Goal: Task Accomplishment & Management: Use online tool/utility

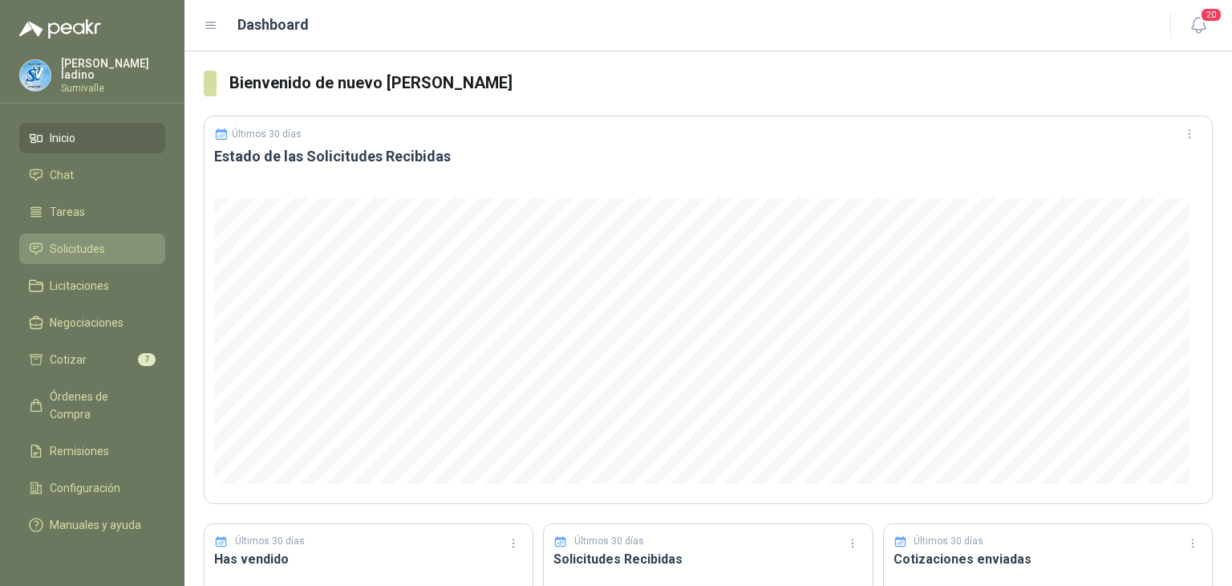
click at [53, 235] on link "Solicitudes" at bounding box center [92, 248] width 146 height 30
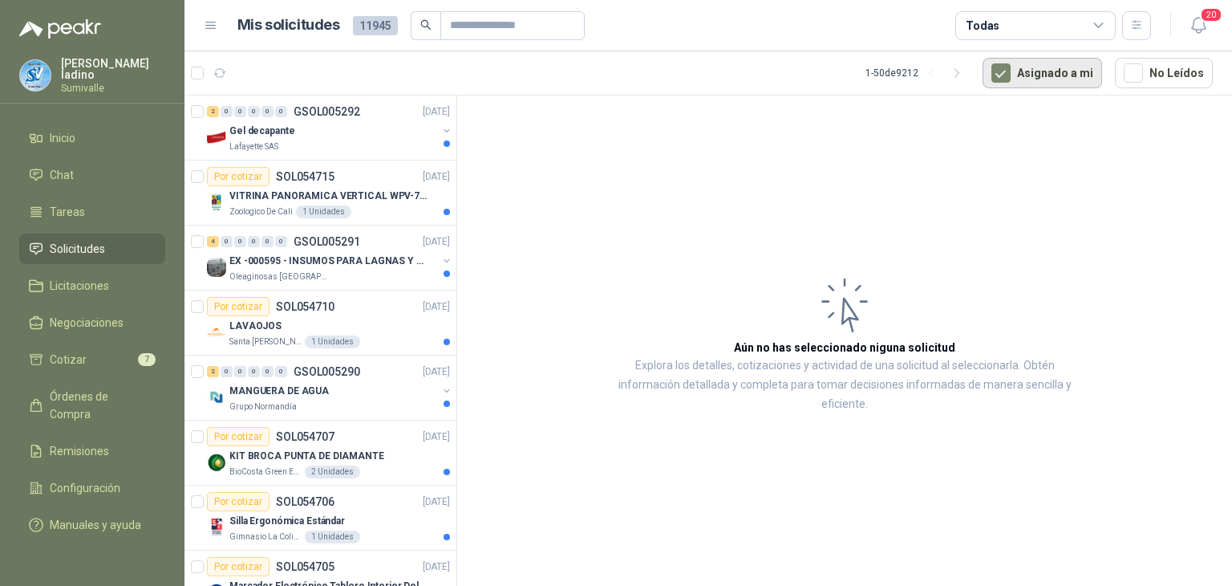
click at [1024, 71] on button "Asignado a mi" at bounding box center [1043, 73] width 120 height 30
click at [1016, 22] on div "Todas" at bounding box center [1035, 25] width 160 height 29
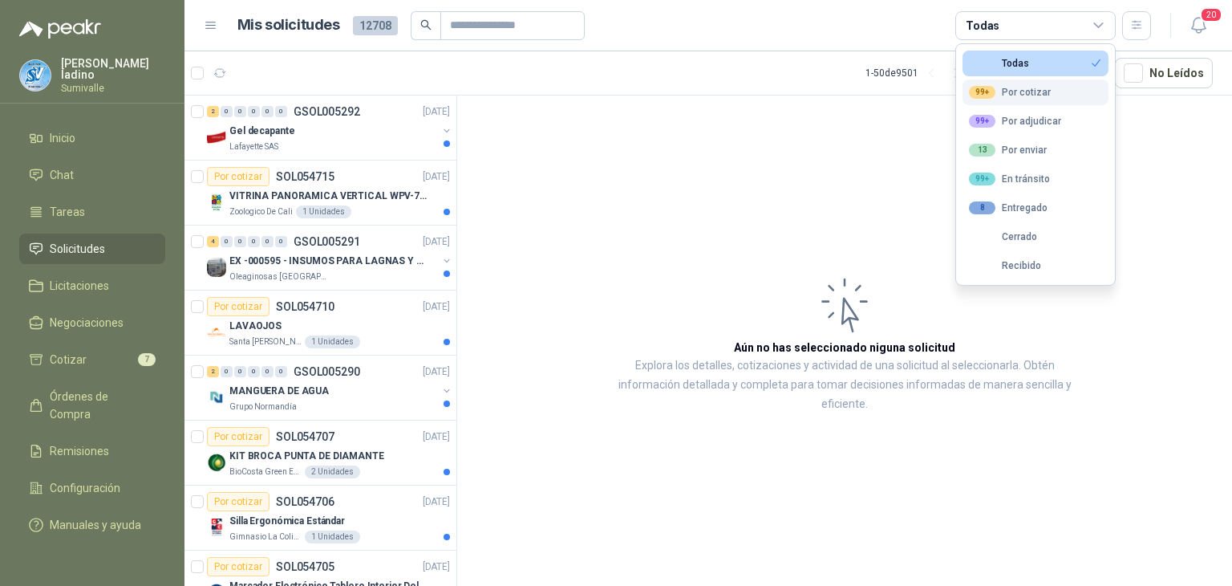
click at [995, 88] on div "99+ Por cotizar" at bounding box center [1010, 92] width 82 height 13
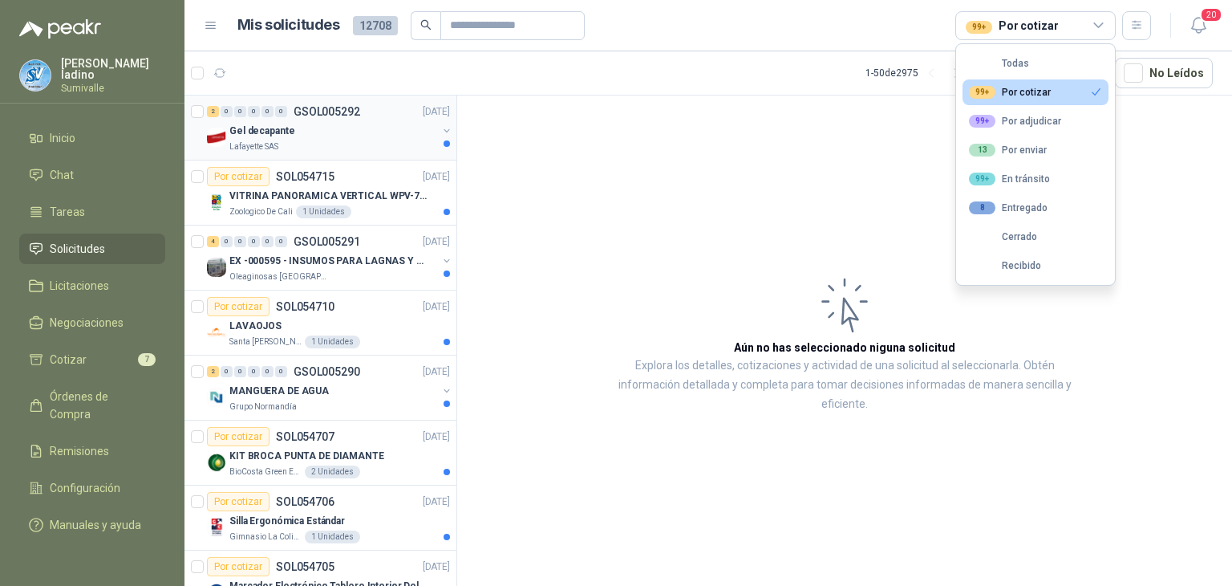
click at [320, 121] on div "Gel decapante" at bounding box center [333, 130] width 208 height 19
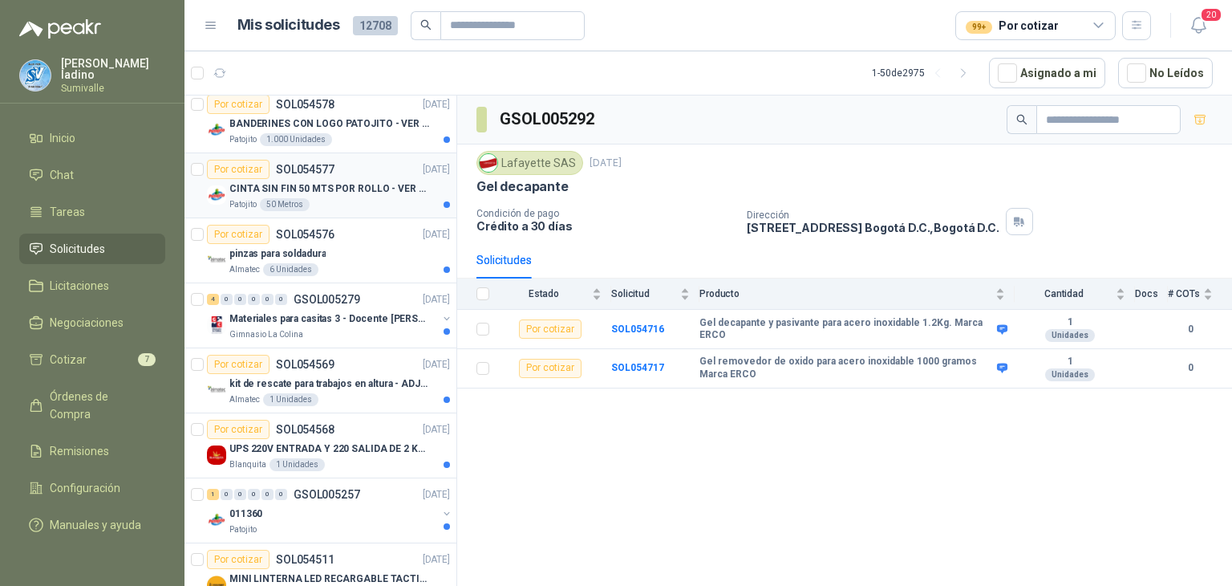
scroll to position [2780, 0]
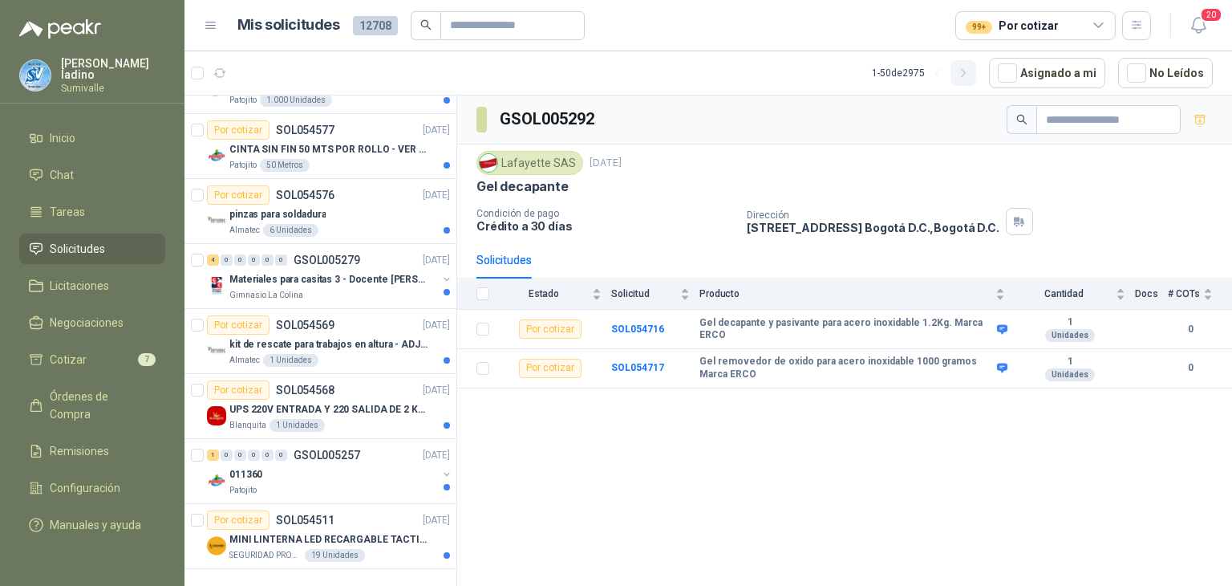
click at [971, 73] on icon "button" at bounding box center [964, 74] width 14 height 14
click at [1142, 30] on icon "button" at bounding box center [1137, 25] width 14 height 14
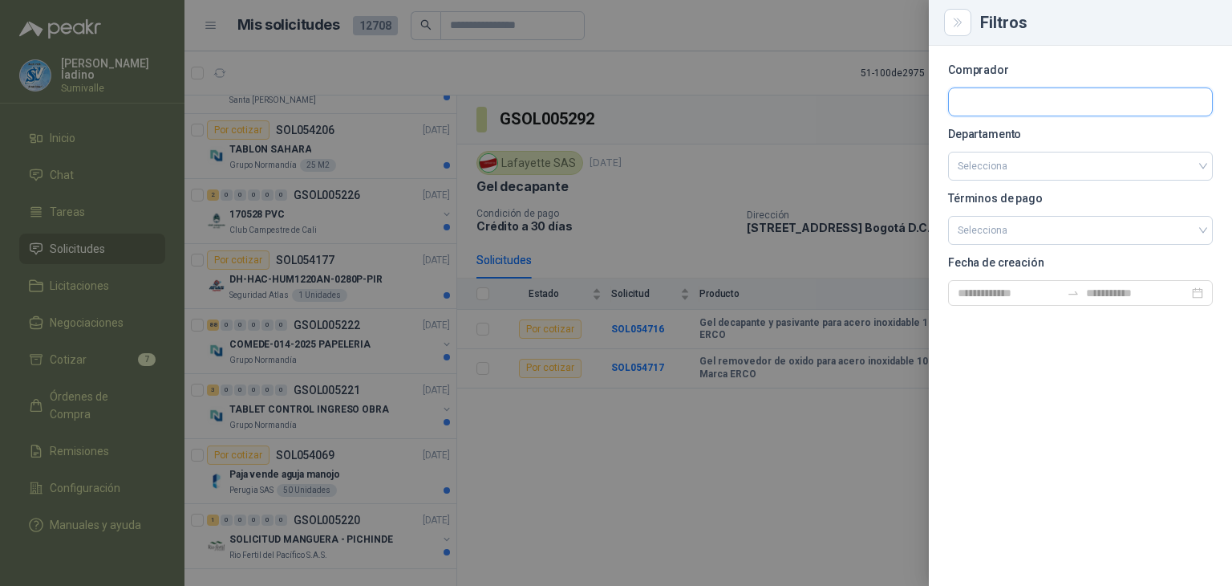
click at [1017, 93] on input "text" at bounding box center [1080, 101] width 263 height 27
type input "*"
type input "******"
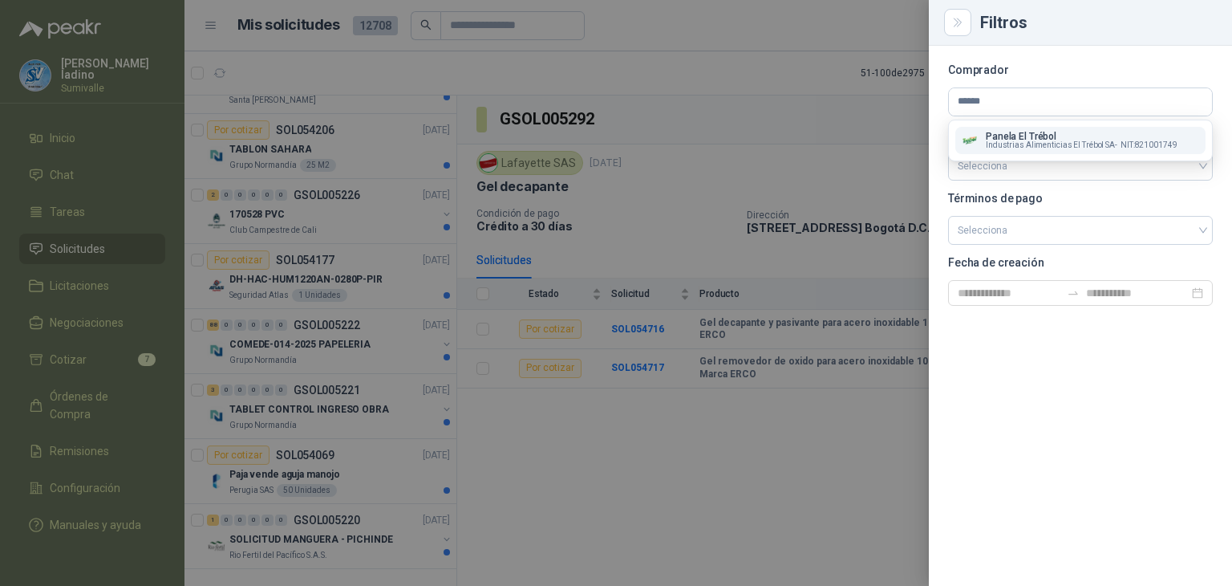
click at [1082, 130] on button "Panela El Trébol Industrias Alimenticias El Trébol SA - NIT : 821001749" at bounding box center [1080, 140] width 250 height 27
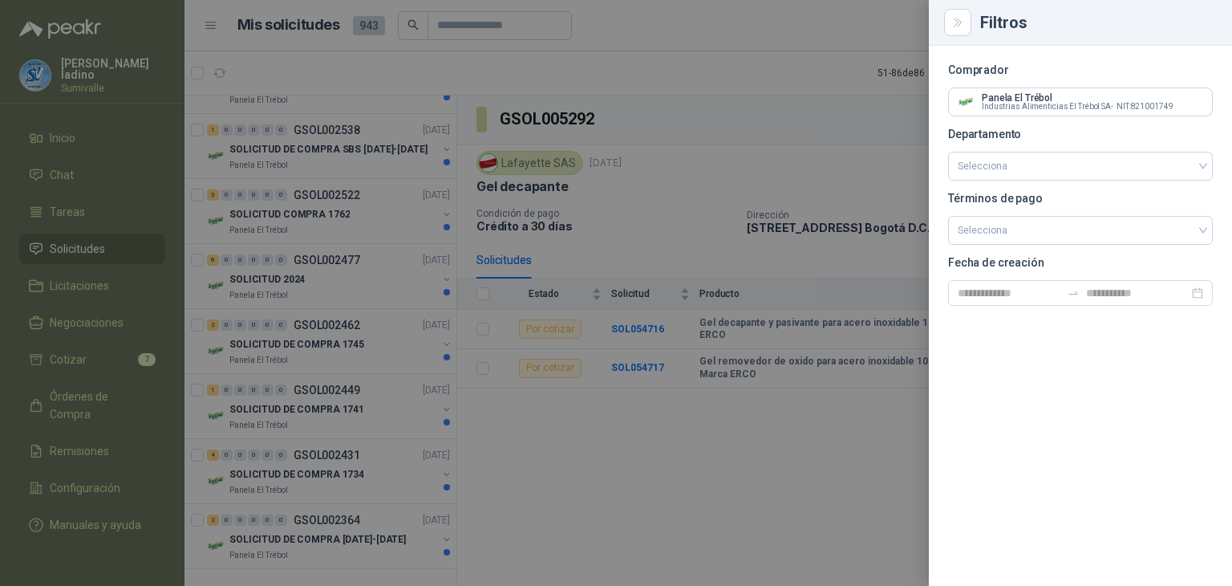
scroll to position [1860, 0]
click at [465, 69] on div at bounding box center [616, 293] width 1232 height 586
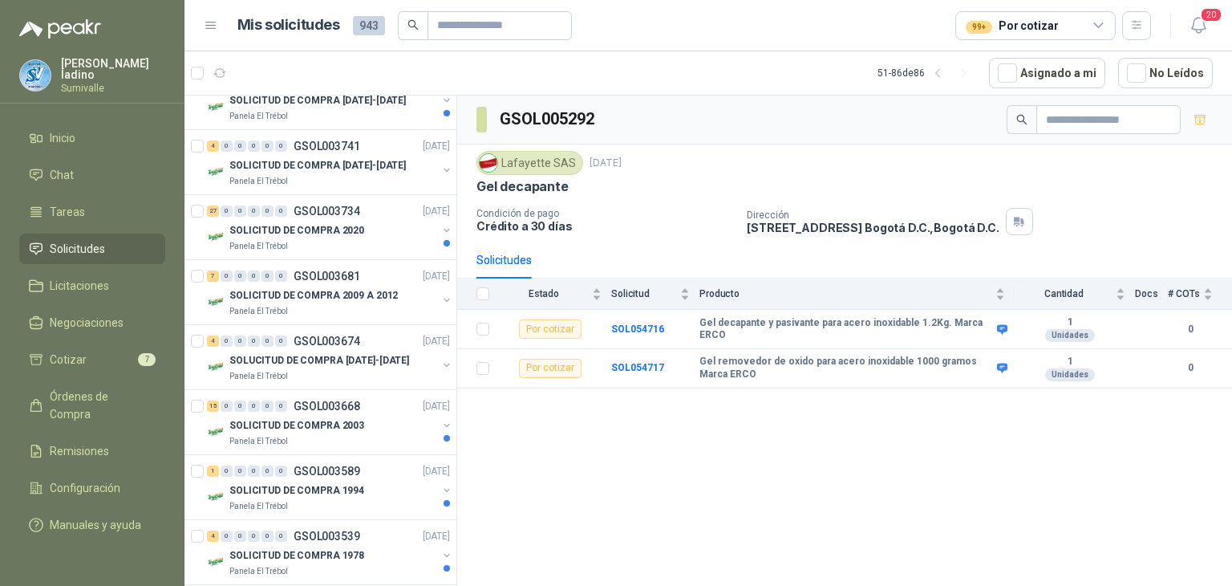
scroll to position [0, 0]
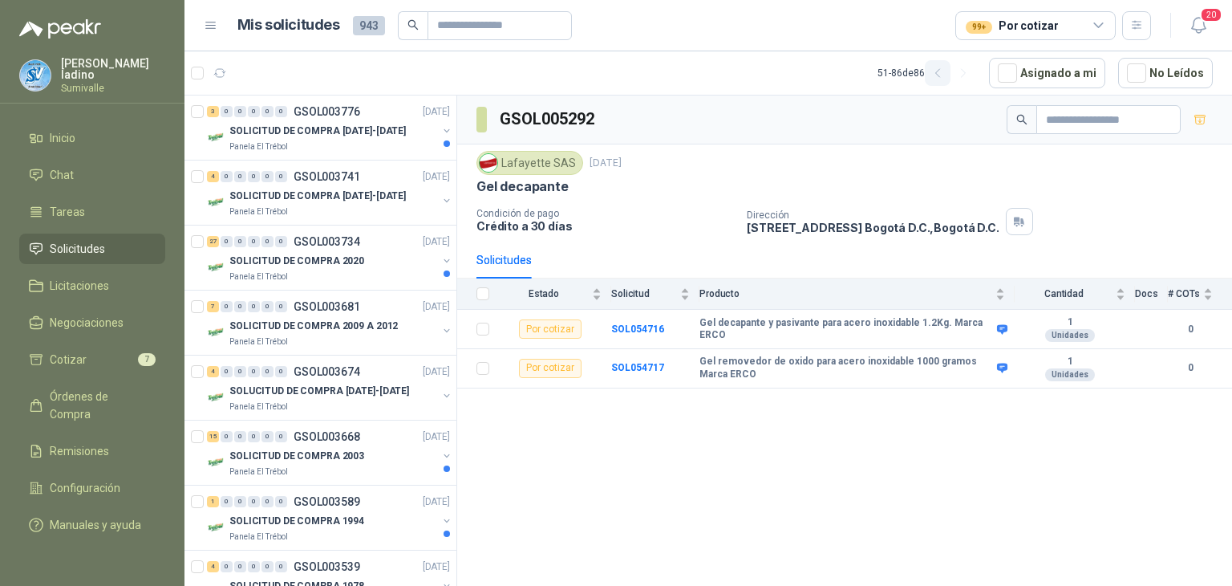
click at [939, 75] on icon "button" at bounding box center [937, 73] width 4 height 8
click at [374, 133] on div "SOLICITUD DE COMPRA 2235" at bounding box center [333, 130] width 208 height 19
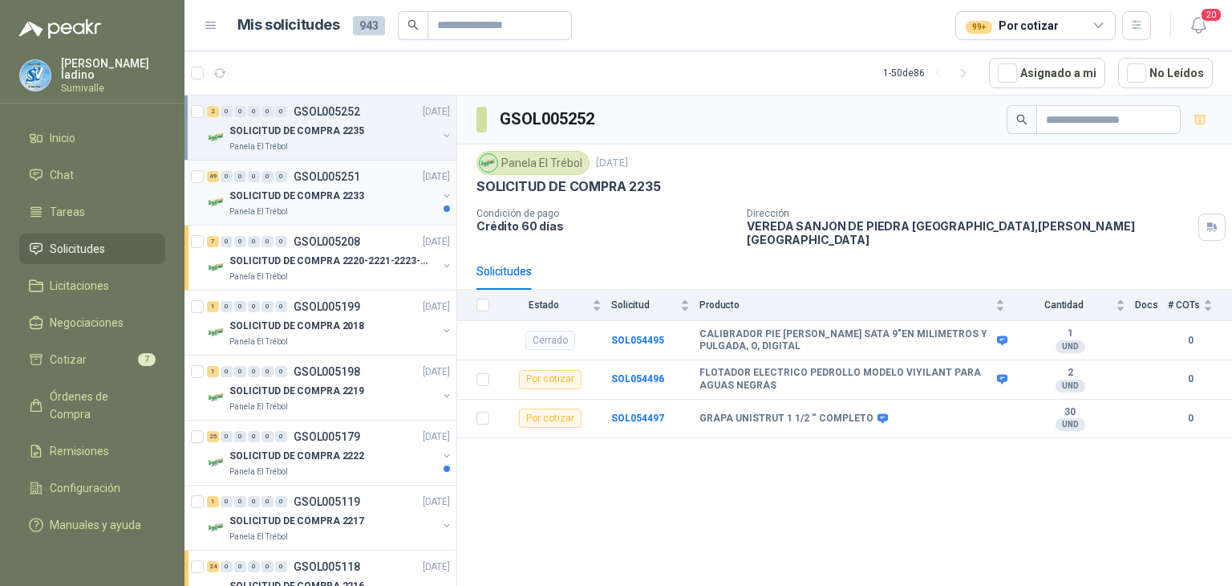
click at [353, 189] on p "SOLICITUD DE COMPRA 2233" at bounding box center [296, 196] width 135 height 15
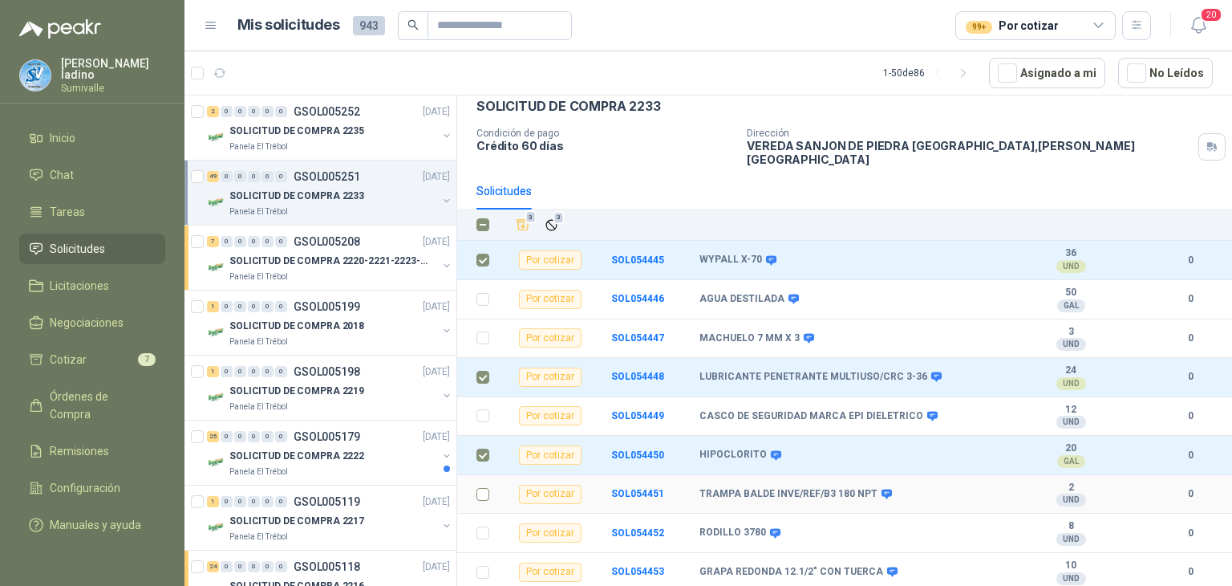
scroll to position [160, 0]
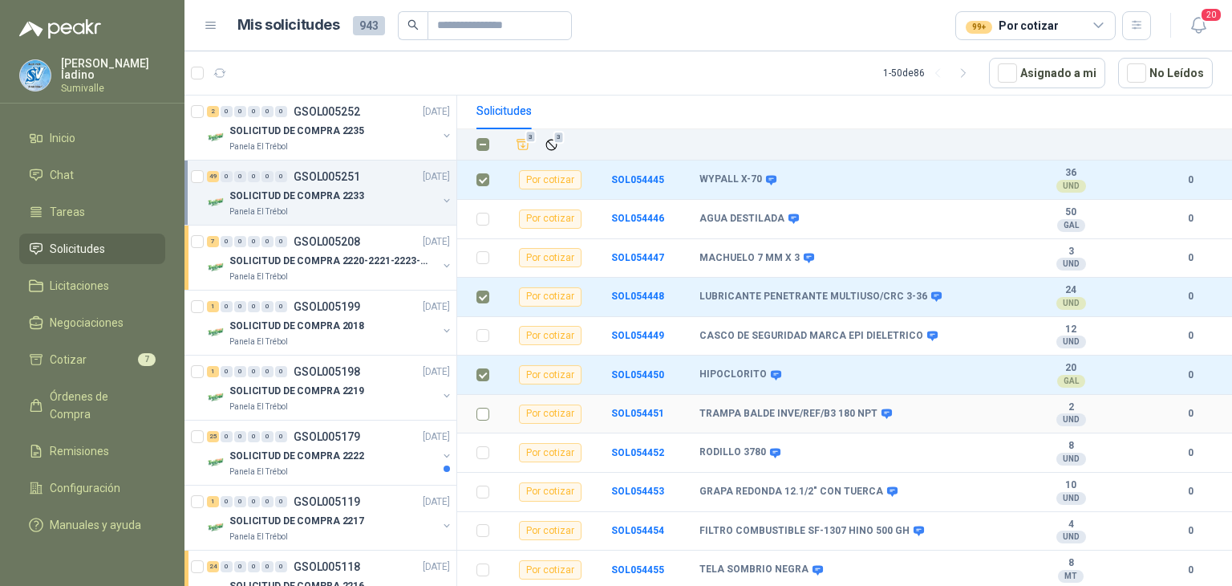
click at [490, 399] on td at bounding box center [478, 414] width 42 height 39
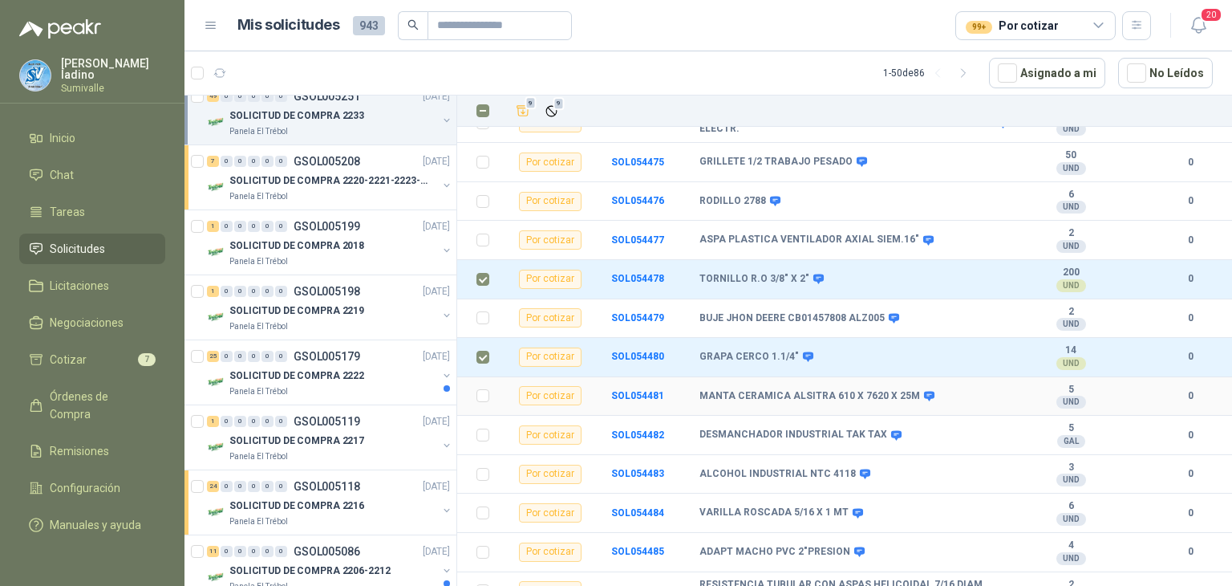
scroll to position [1444, 0]
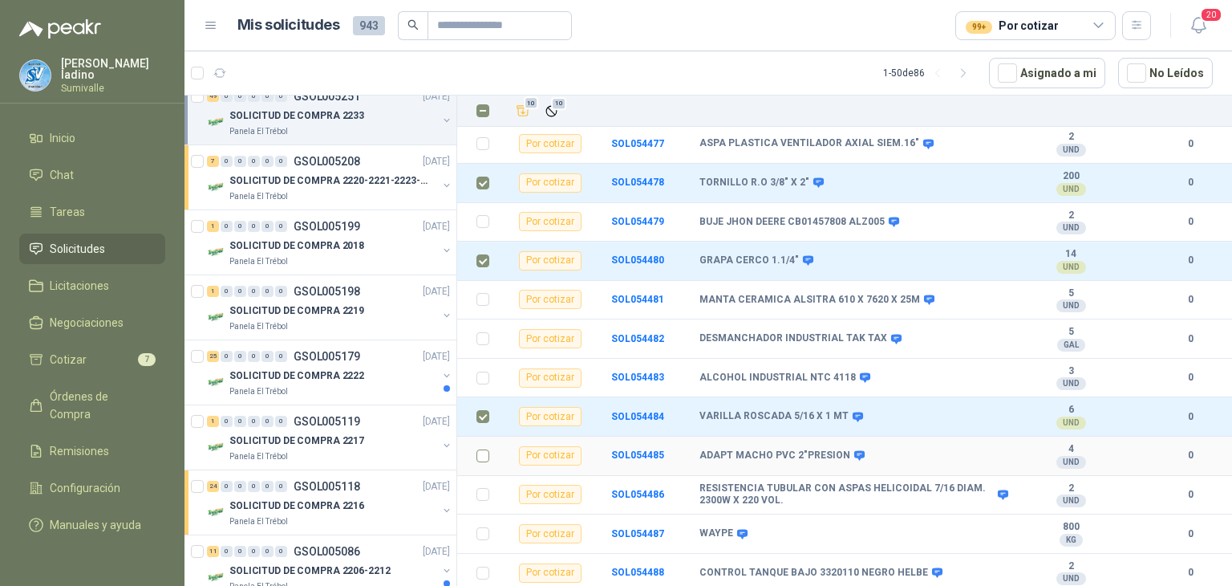
click at [485, 436] on td at bounding box center [478, 455] width 42 height 39
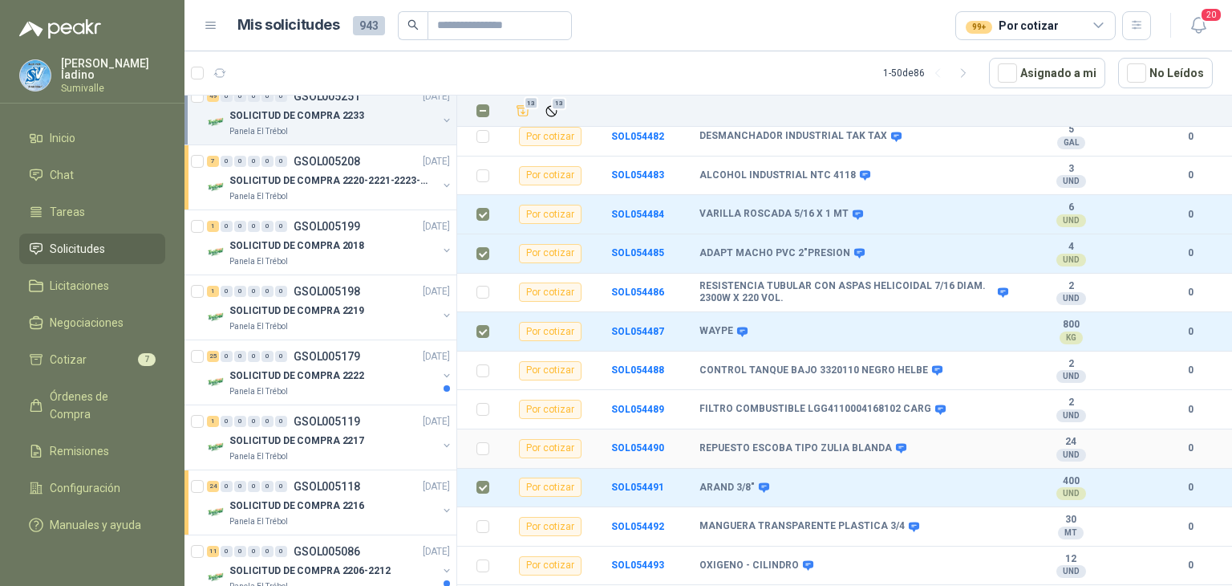
scroll to position [1667, 0]
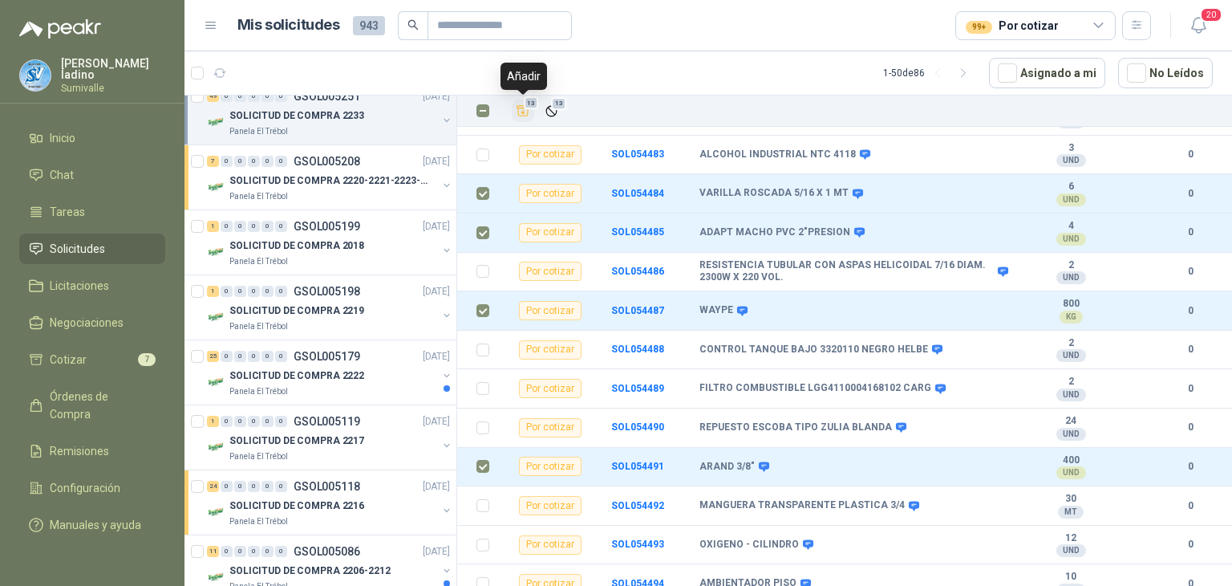
click at [517, 107] on icon "Añadir" at bounding box center [523, 111] width 12 height 10
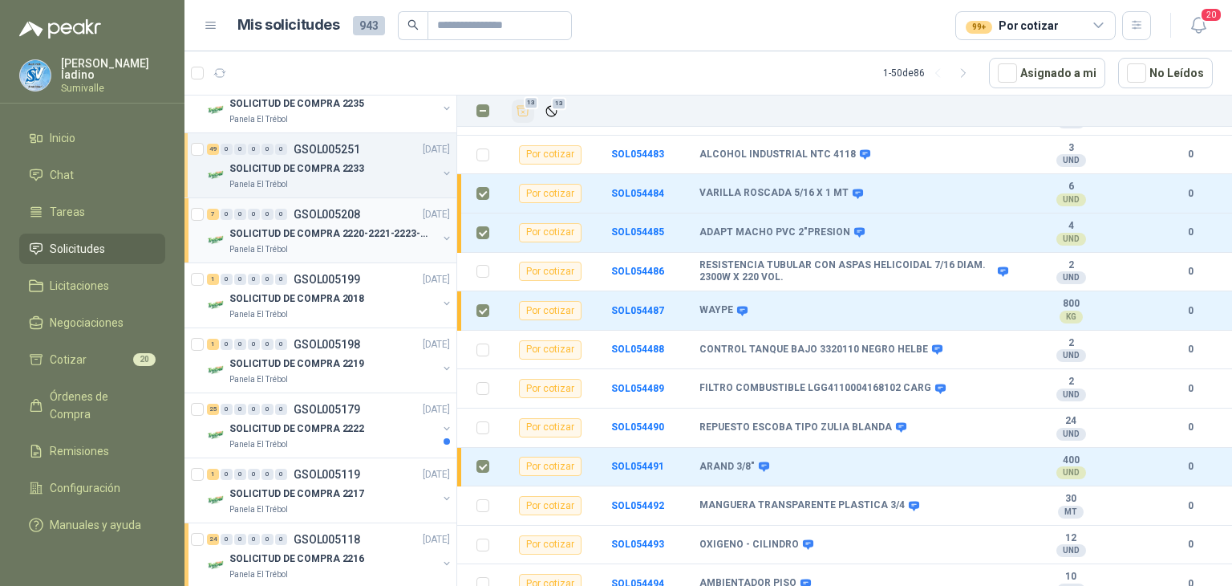
scroll to position [0, 0]
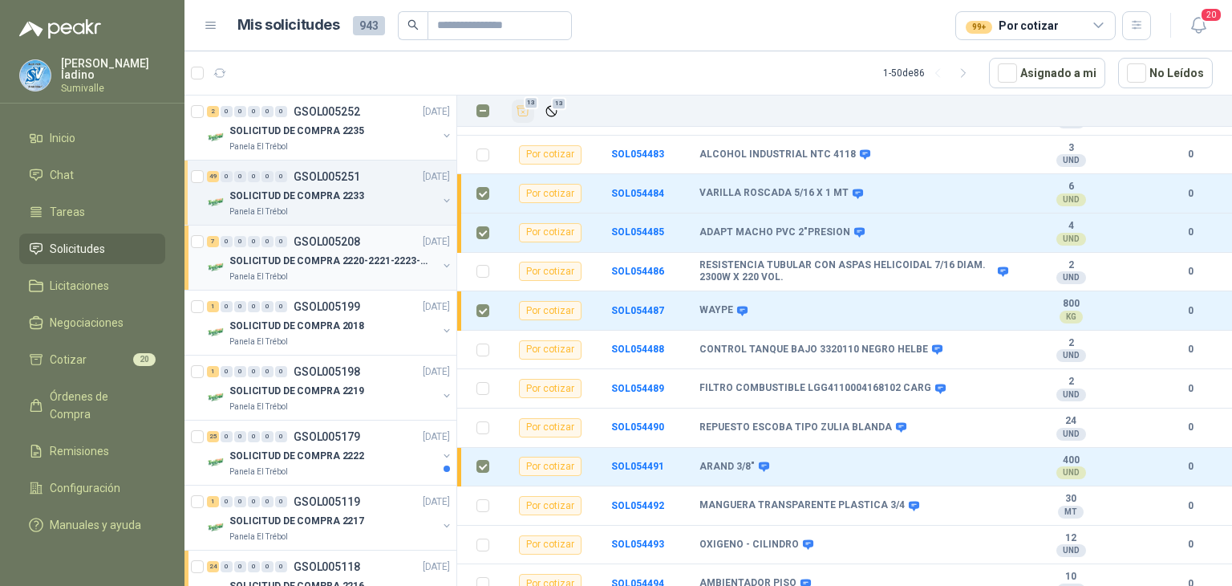
click at [372, 260] on p "SOLICITUD DE COMPRA 2220-2221-2223-2224" at bounding box center [329, 260] width 200 height 15
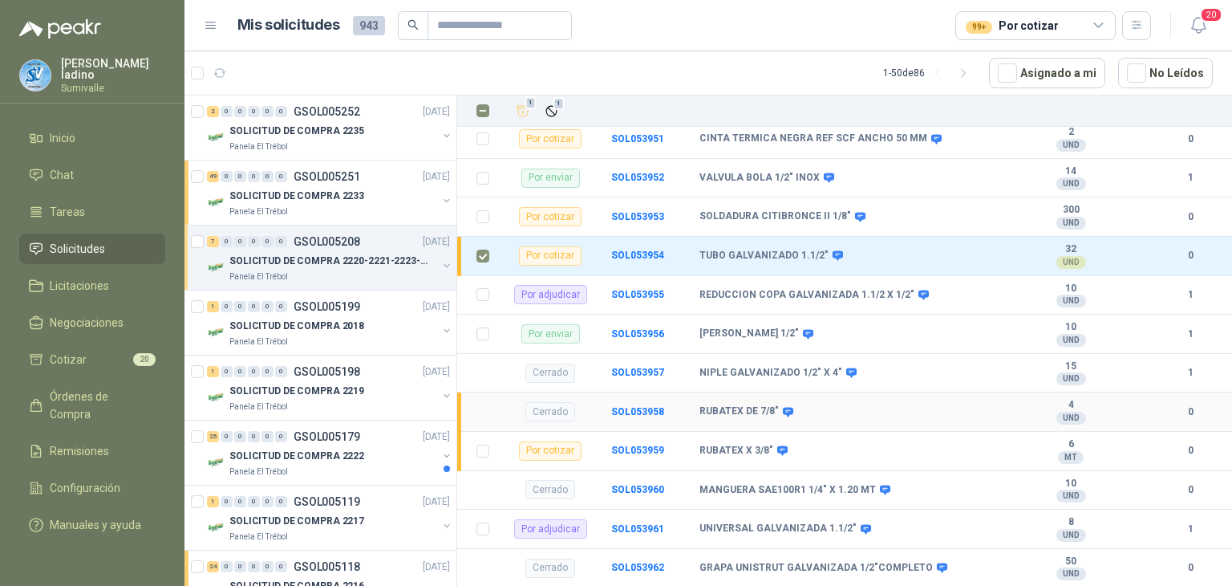
scroll to position [369, 0]
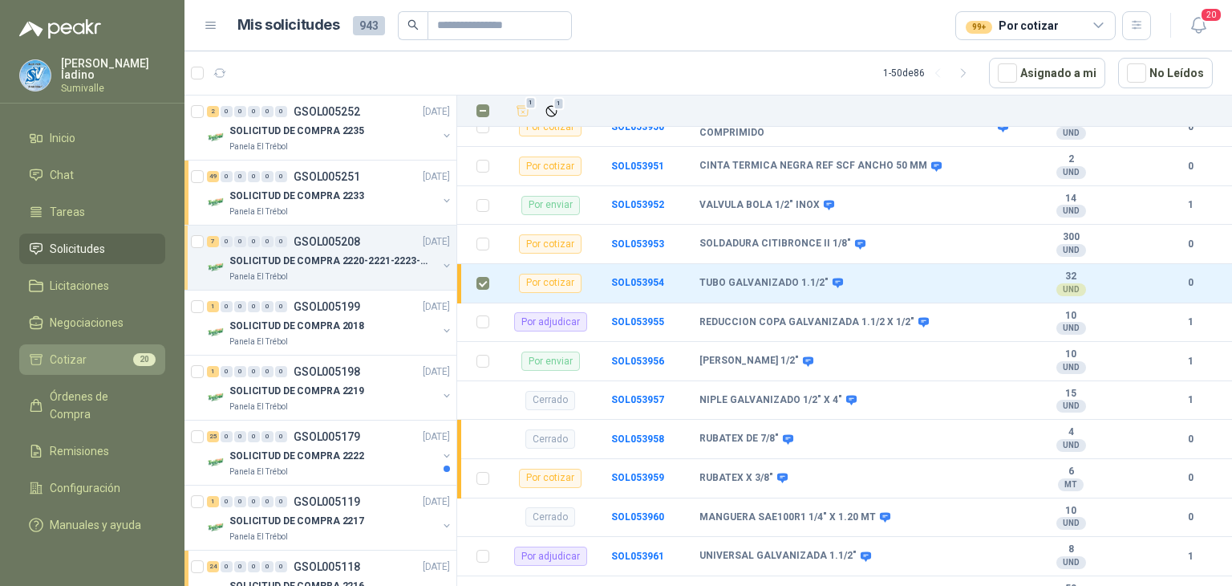
click at [126, 357] on li "Cotizar 20" at bounding box center [92, 360] width 127 height 18
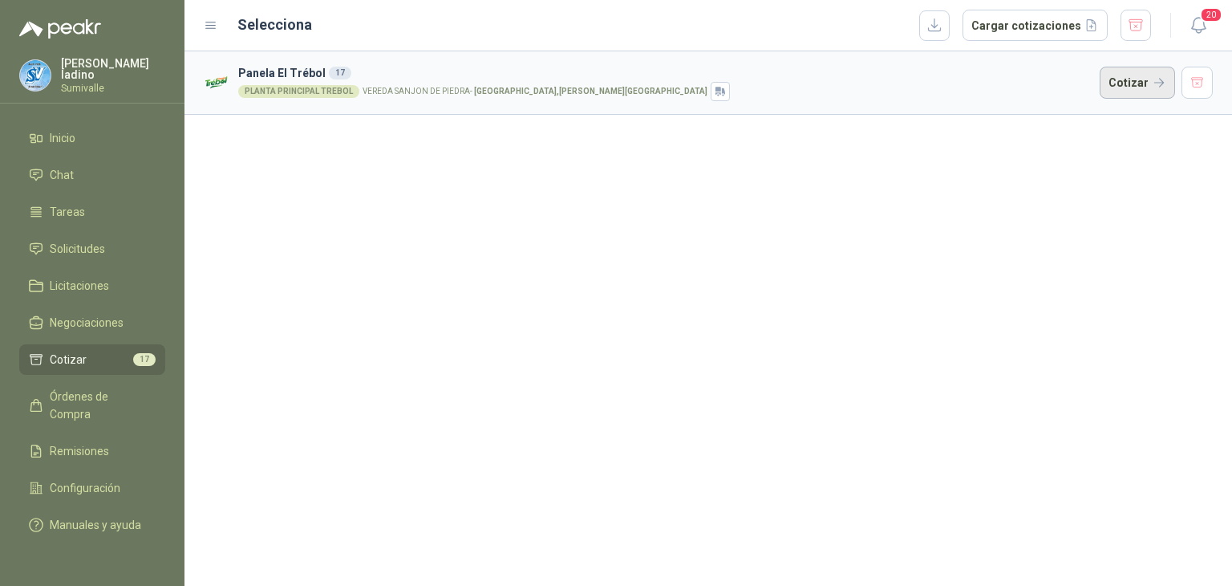
click at [1133, 81] on button "Cotizar" at bounding box center [1137, 83] width 75 height 32
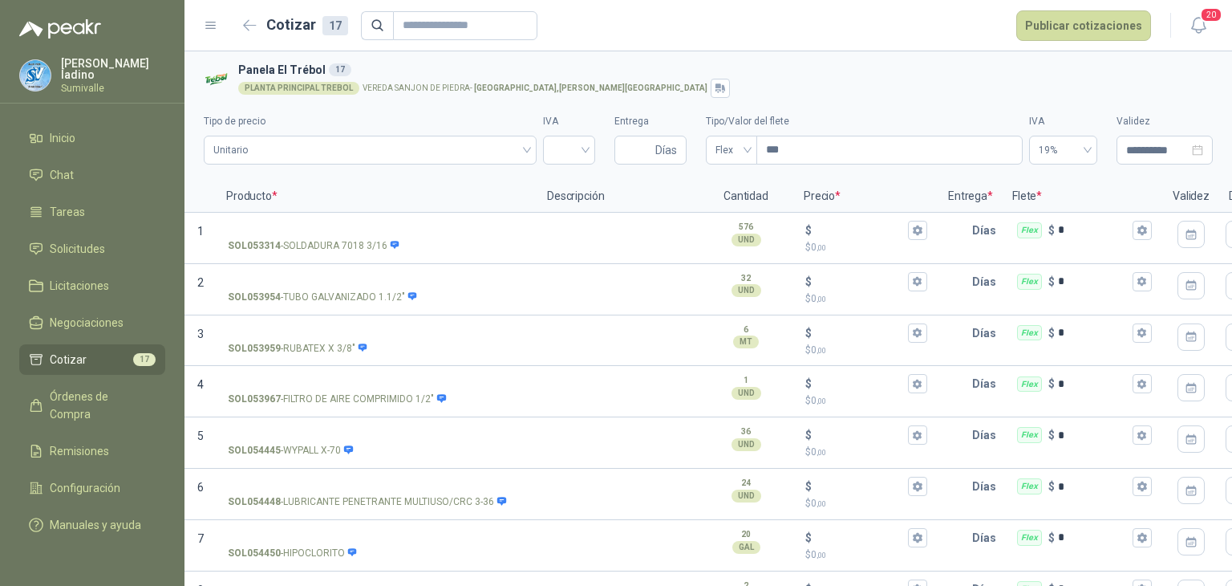
scroll to position [508, 0]
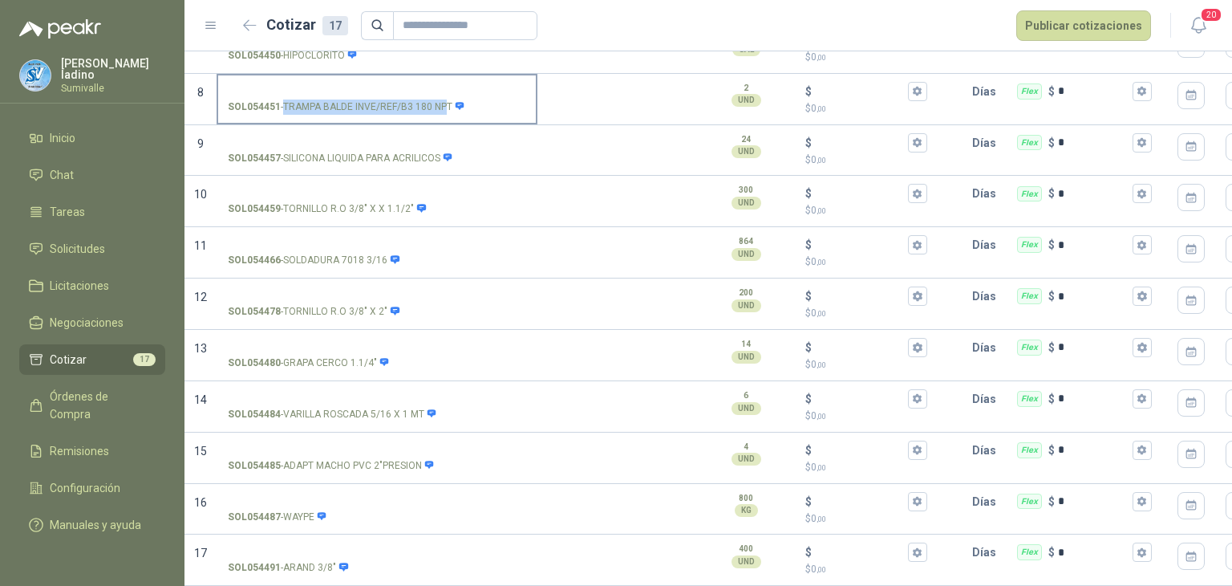
drag, startPoint x: 283, startPoint y: 91, endPoint x: 444, endPoint y: 91, distance: 161.2
click at [444, 99] on p "SOL054451 - TRAMPA BALDE INVE/REF/B3 180 NPT" at bounding box center [346, 106] width 237 height 15
drag, startPoint x: 452, startPoint y: 96, endPoint x: 283, endPoint y: 95, distance: 169.3
click at [283, 99] on p "SOL054451 - TRAMPA BALDE INVE/REF/B3 180 NPT" at bounding box center [346, 106] width 237 height 15
copy div "TRAMPA BALDE INVE/REF/B3 180 NPT"
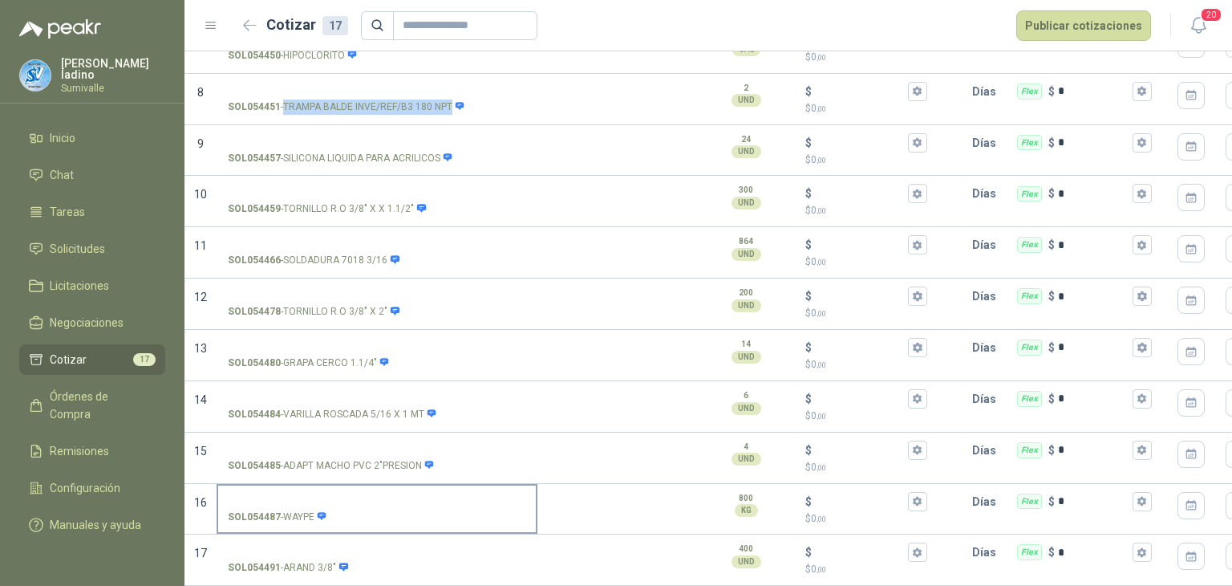
click at [362, 496] on input "SOL054487 - WAYPE" at bounding box center [377, 502] width 298 height 12
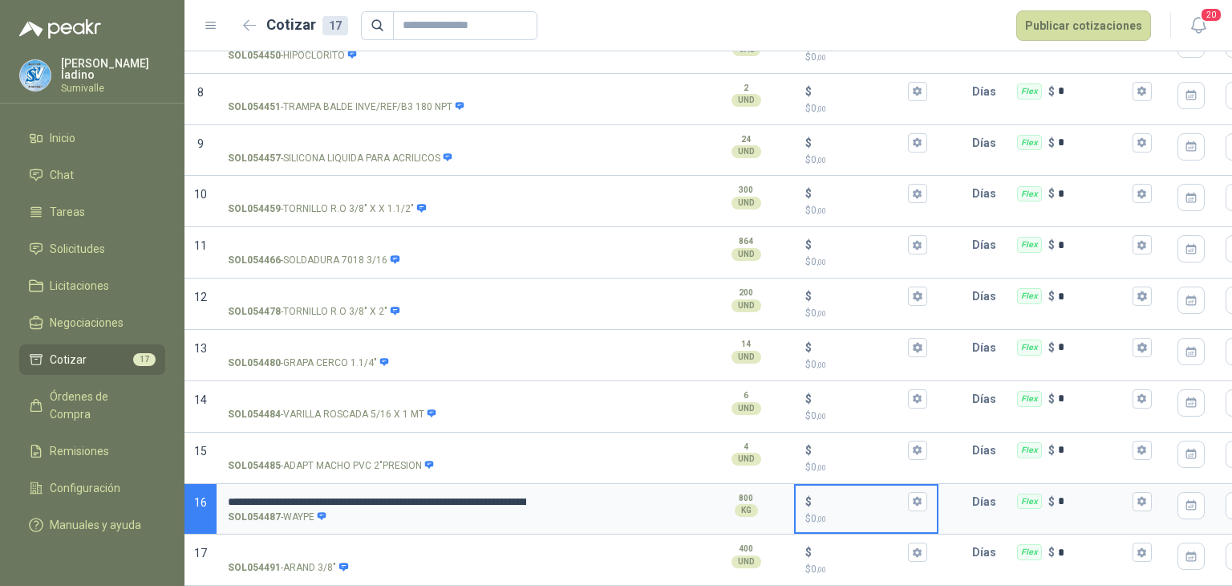
click at [817, 495] on input "$ $ 0 ,00" at bounding box center [860, 501] width 90 height 12
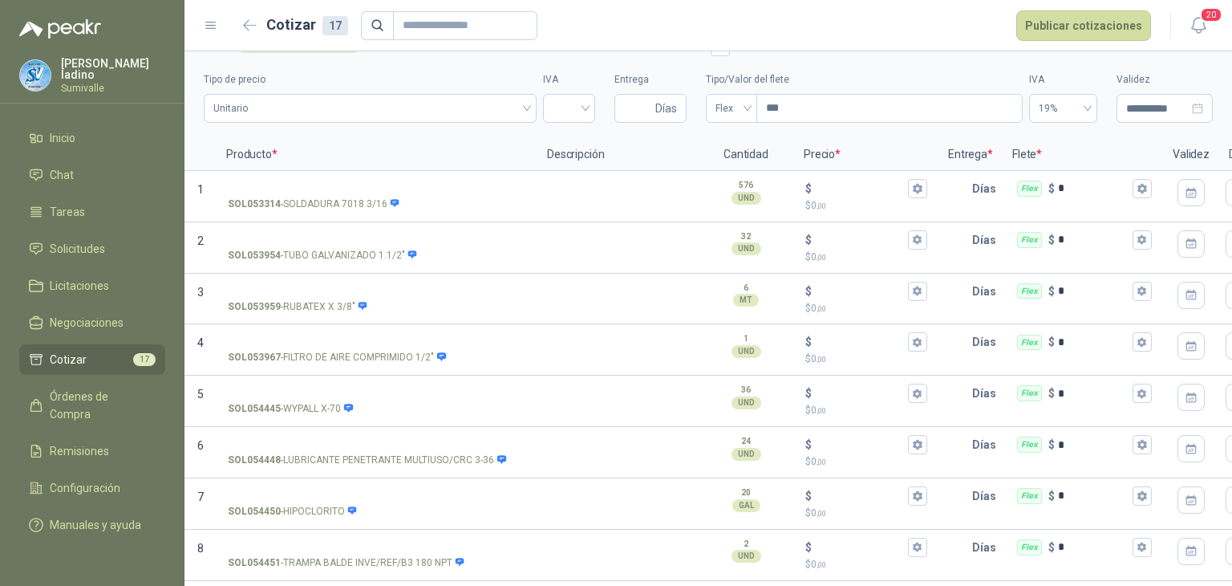
scroll to position [0, 0]
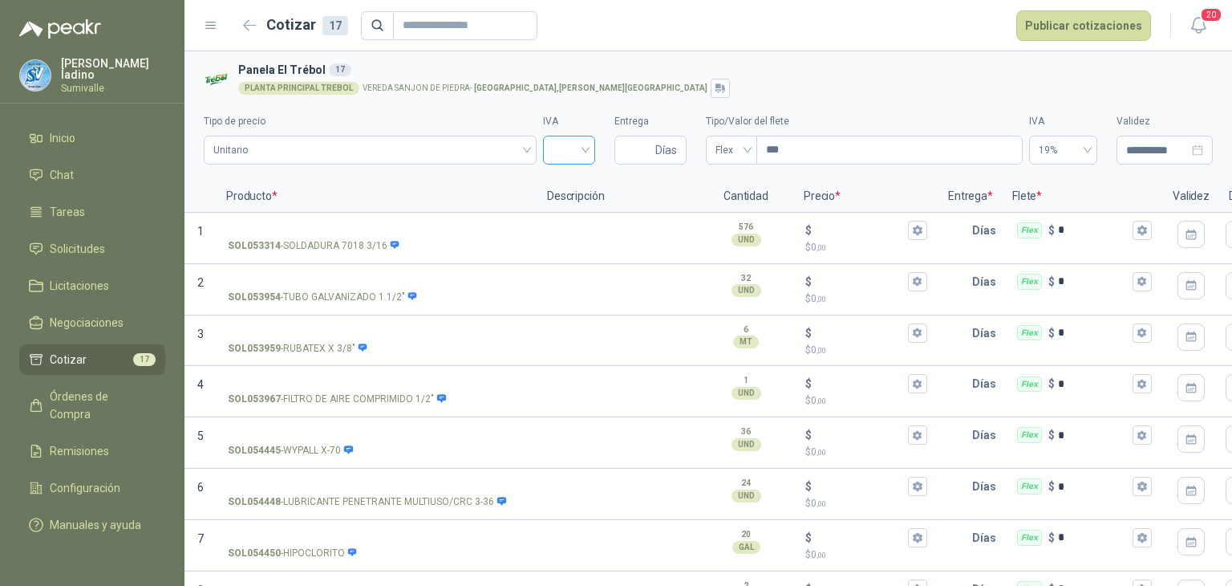
click at [543, 160] on div at bounding box center [569, 150] width 52 height 29
click at [555, 184] on div "19%" at bounding box center [562, 184] width 26 height 18
click at [639, 153] on input "Entrega" at bounding box center [638, 149] width 28 height 27
type input "*"
click at [718, 149] on span "Flex" at bounding box center [732, 150] width 32 height 24
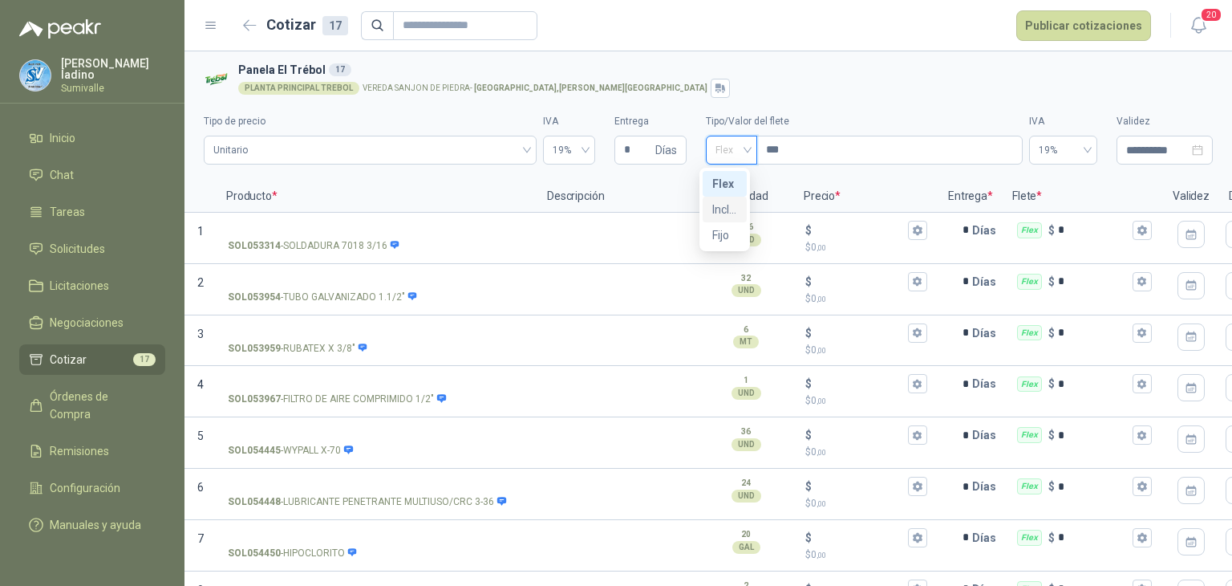
click at [720, 206] on div "Incluido" at bounding box center [724, 210] width 25 height 18
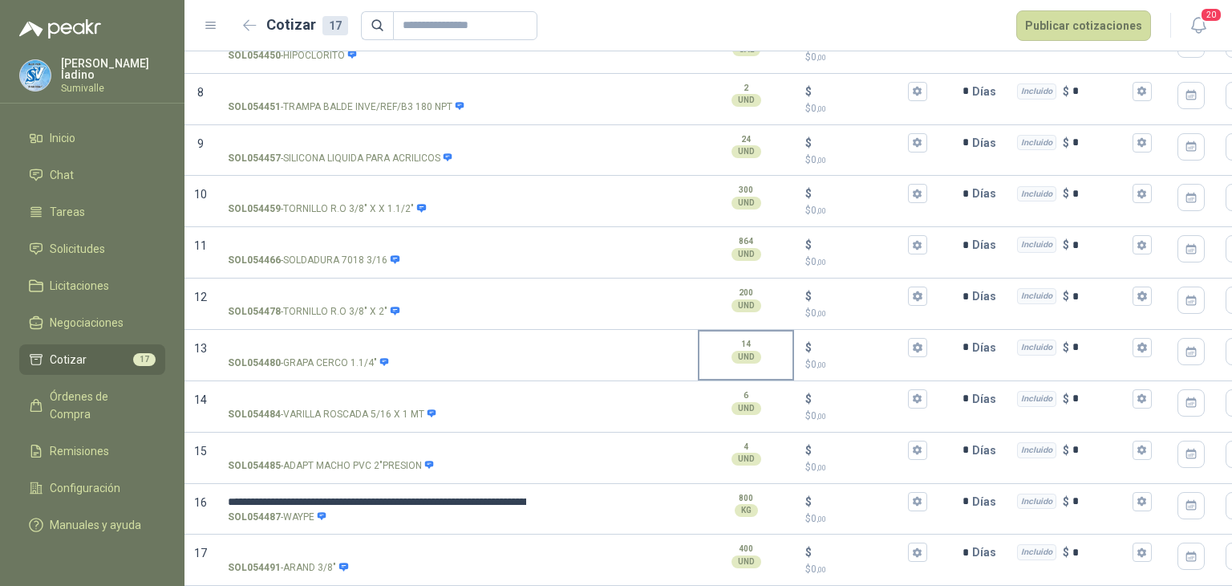
scroll to position [508, 0]
click at [847, 495] on input "$ $ 0 ,00" at bounding box center [860, 501] width 90 height 12
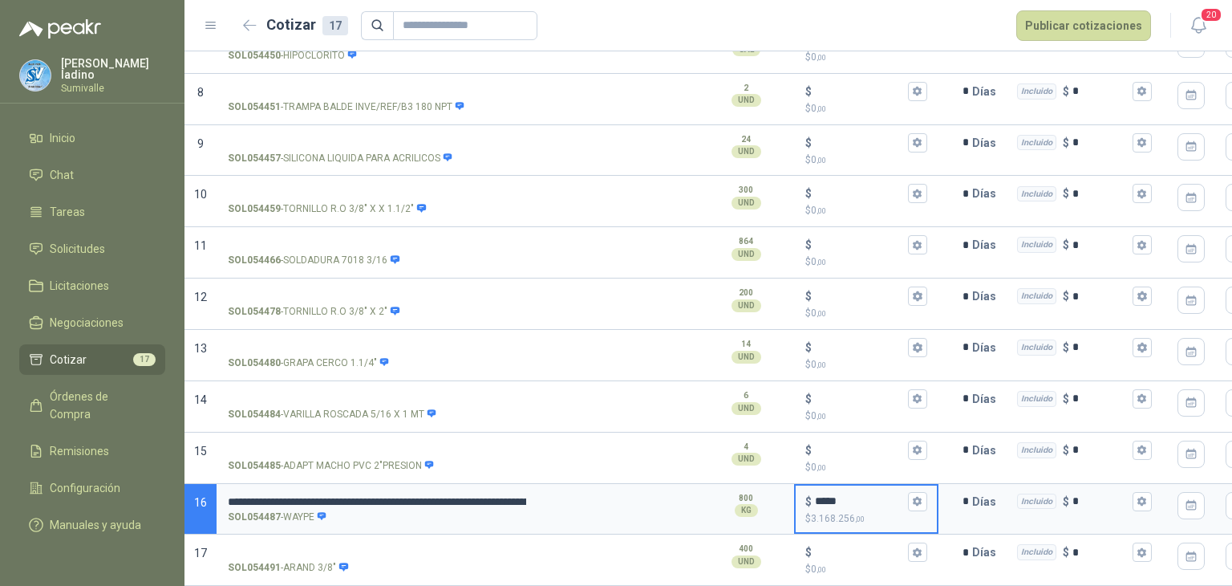
type input "*****"
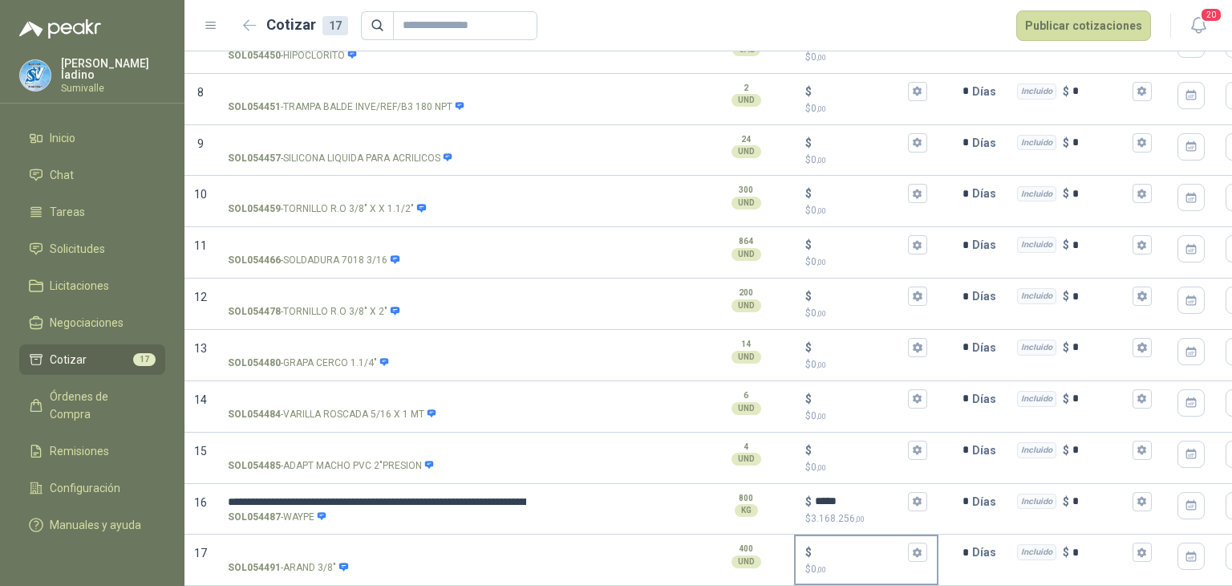
click at [828, 546] on input "$ $ 0 ,00" at bounding box center [860, 552] width 90 height 12
type input "***"
click at [360, 546] on input "SOL054491 - ARAND 3/8"" at bounding box center [377, 552] width 298 height 12
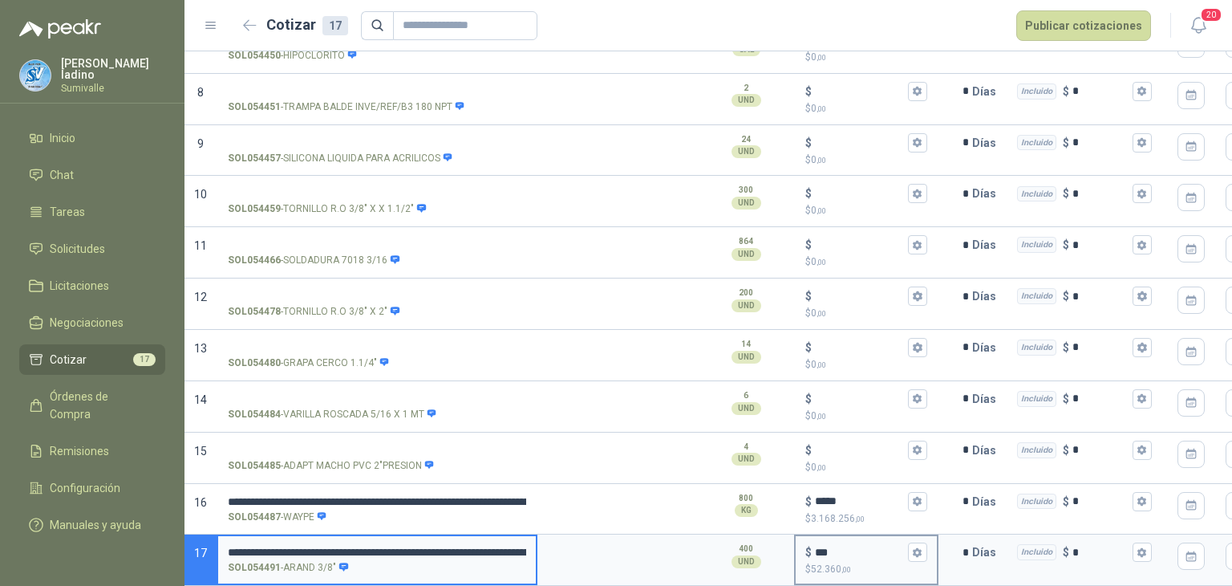
scroll to position [0, 477]
drag, startPoint x: 349, startPoint y: 540, endPoint x: 847, endPoint y: 563, distance: 498.7
click at [847, 563] on section "**********" at bounding box center [708, 559] width 1048 height 51
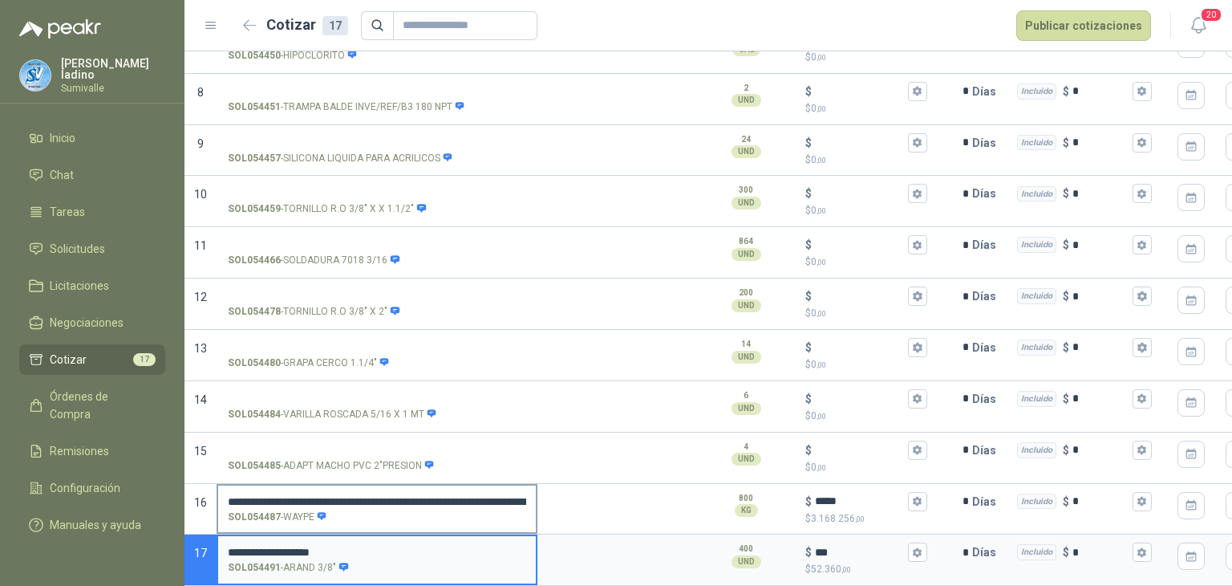
type input "**********"
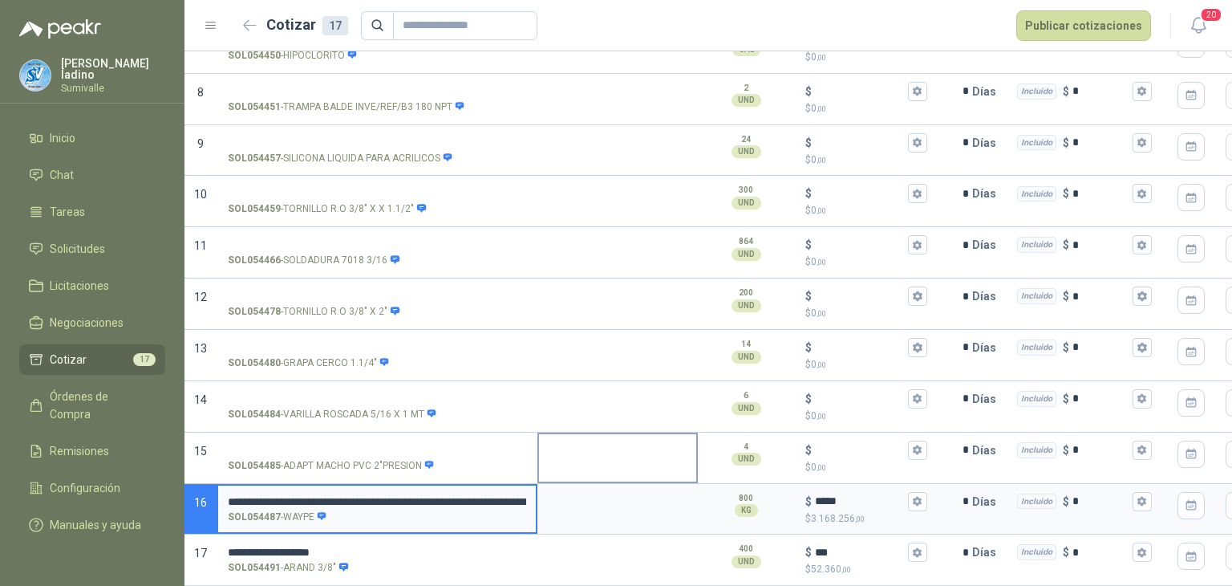
scroll to position [0, 464]
drag, startPoint x: 326, startPoint y: 482, endPoint x: 713, endPoint y: 456, distance: 388.3
click at [713, 456] on div "Producto * Descripción Cantidad Precio * Entrega * Flete * Validez Doc 1 SOL053…" at bounding box center [708, 134] width 1048 height 902
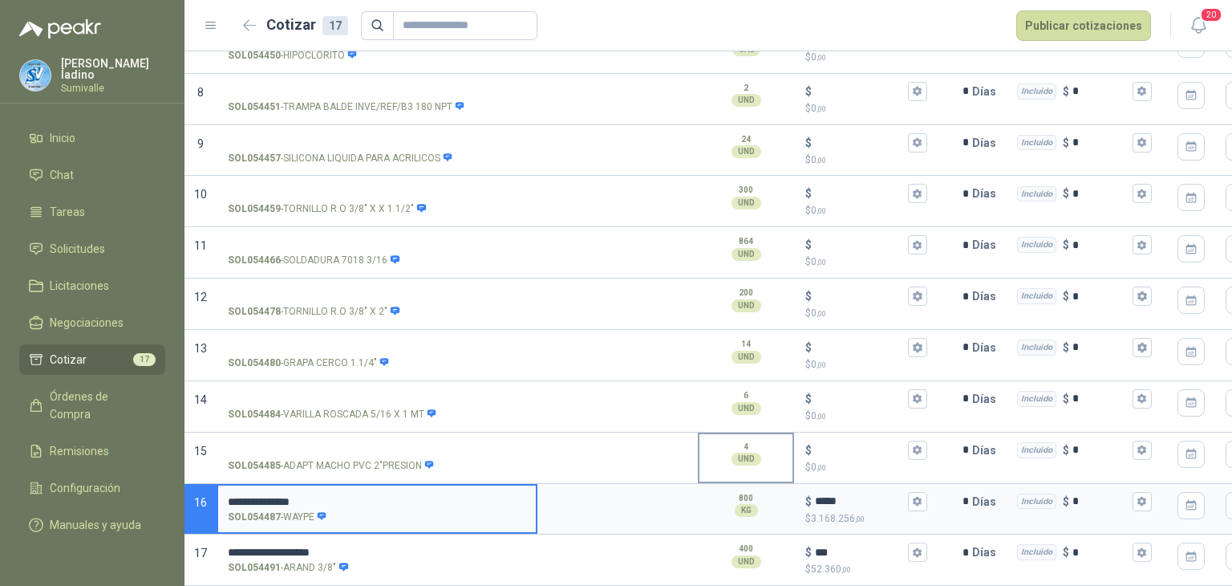
scroll to position [0, 0]
type input "**********"
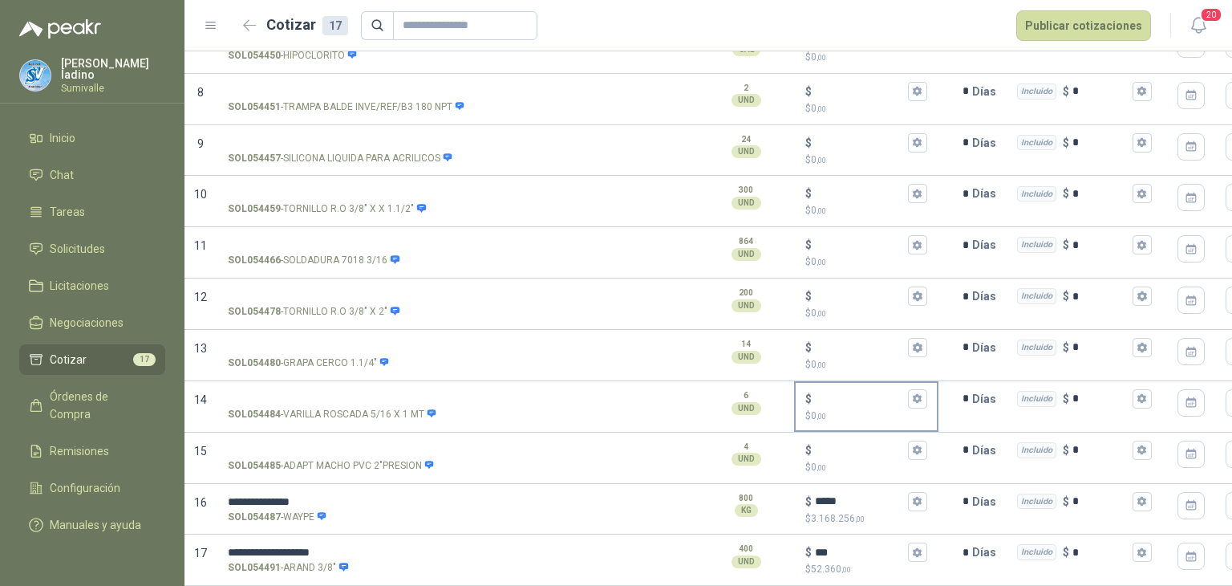
click at [860, 417] on div "$ $ 0 ,00" at bounding box center [866, 406] width 144 height 51
click at [856, 440] on div "$" at bounding box center [866, 449] width 122 height 19
click at [856, 444] on input "$ $ 0 ,00" at bounding box center [860, 450] width 90 height 12
click at [847, 444] on div "$" at bounding box center [866, 449] width 122 height 19
click at [847, 444] on input "$ $ 0 ,00" at bounding box center [860, 450] width 90 height 12
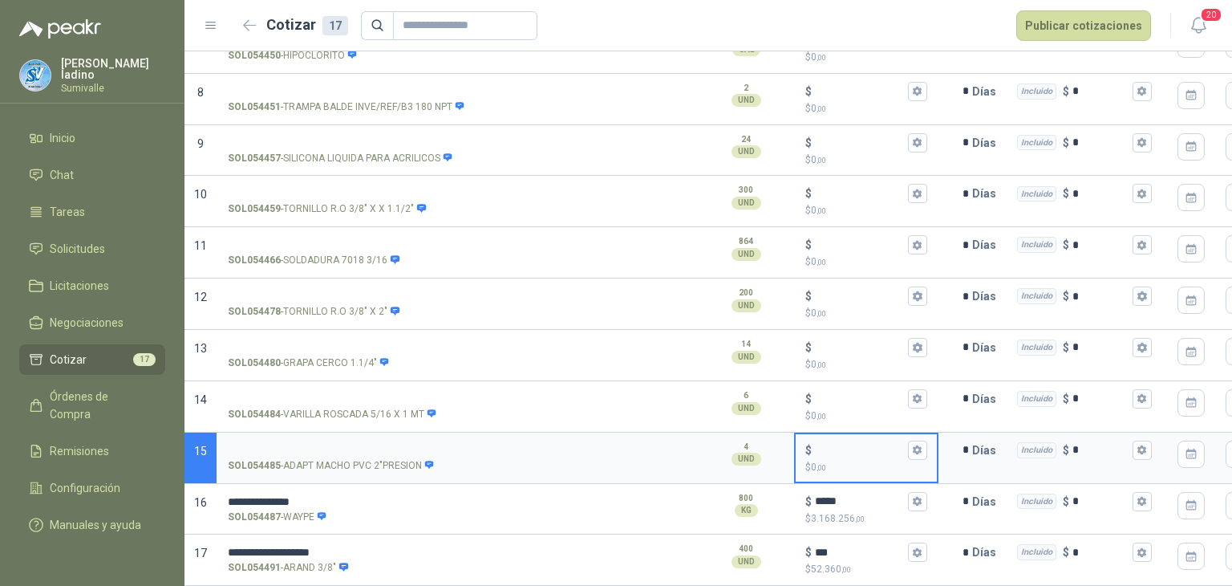
click at [839, 444] on input "$ $ 0 ,00" at bounding box center [860, 450] width 90 height 12
type input "*****"
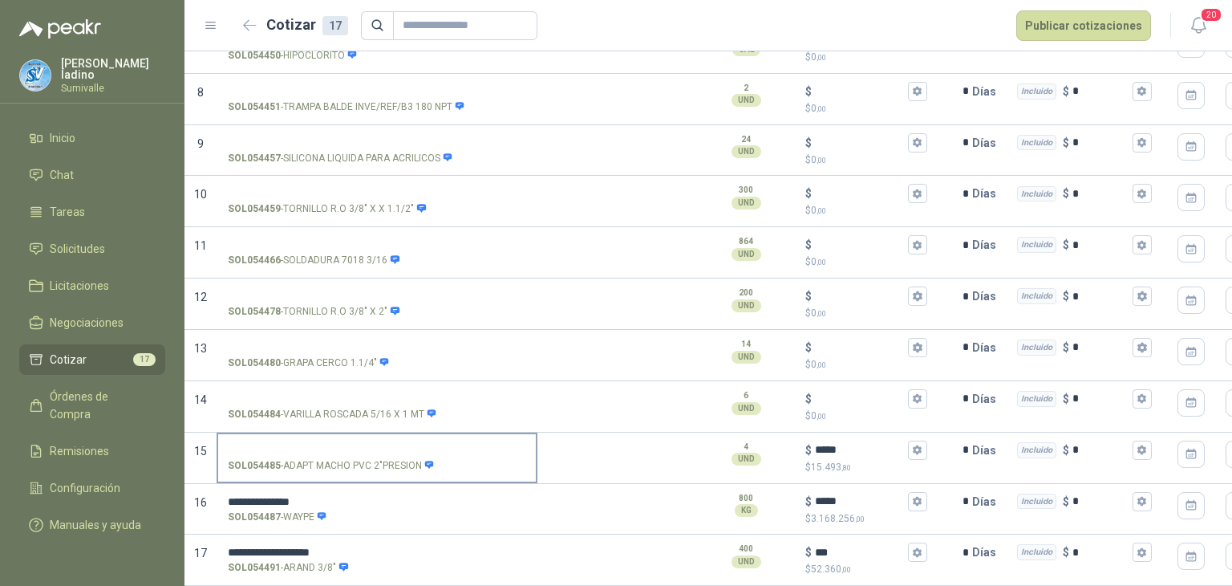
click at [314, 434] on label "SOL054485 - ADAPT MACHO PVC 2"PRESION" at bounding box center [377, 457] width 318 height 46
click at [314, 444] on input "SOL054485 - ADAPT MACHO PVC 2"PRESION" at bounding box center [377, 450] width 298 height 12
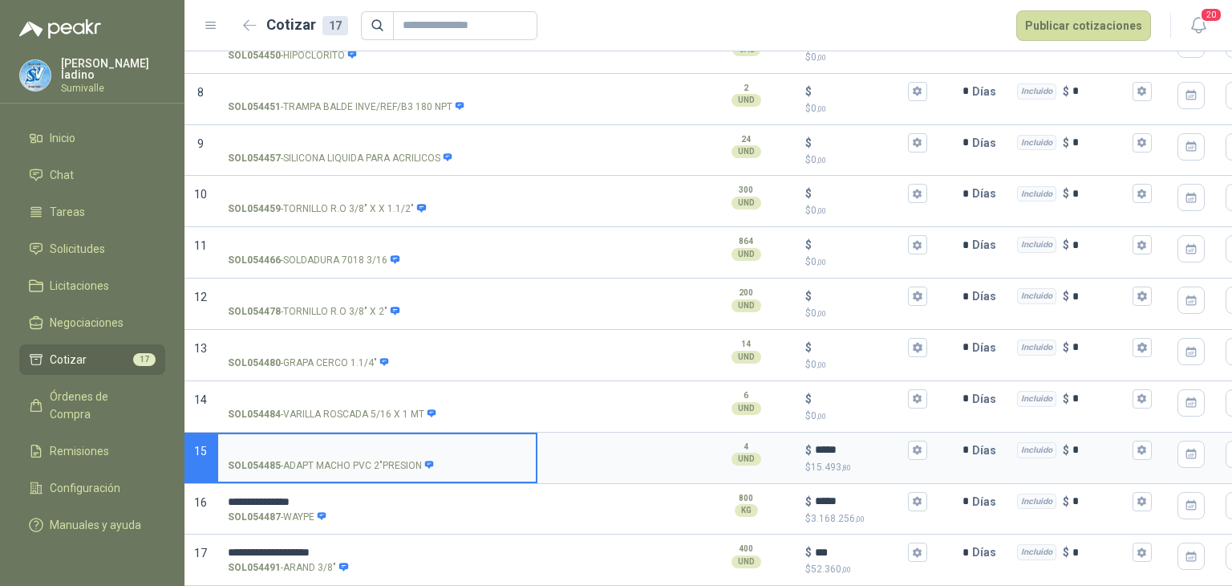
click at [314, 444] on input "SOL054485 - ADAPT MACHO PVC 2"PRESION" at bounding box center [377, 450] width 298 height 12
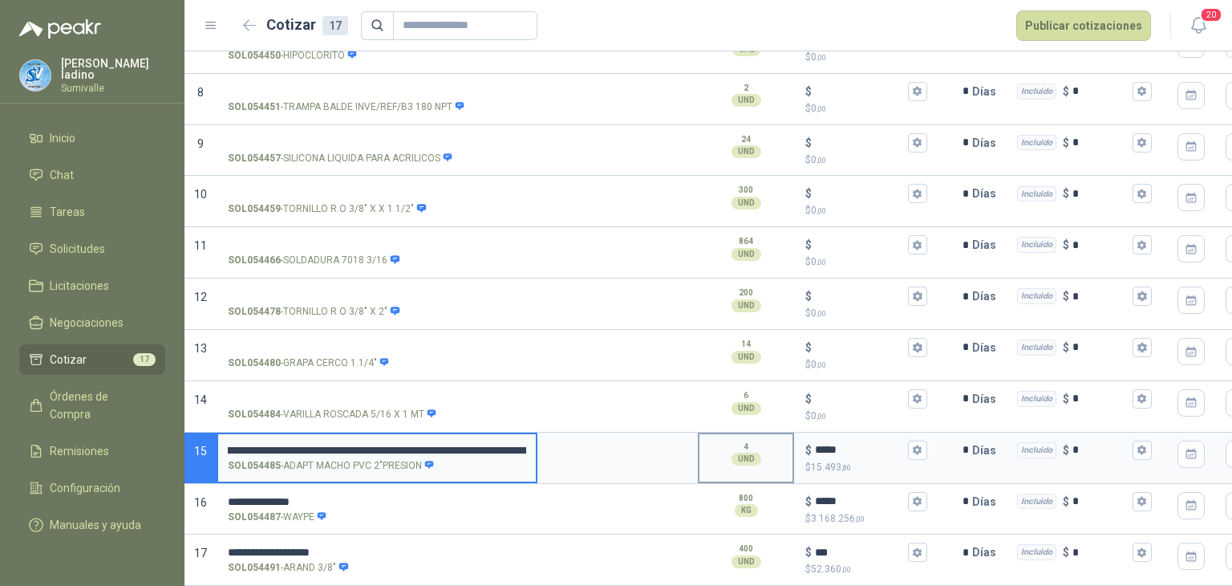
scroll to position [0, 542]
drag, startPoint x: 459, startPoint y: 433, endPoint x: 739, endPoint y: 456, distance: 280.9
click at [806, 453] on section "**********" at bounding box center [708, 457] width 1048 height 51
type input "**********"
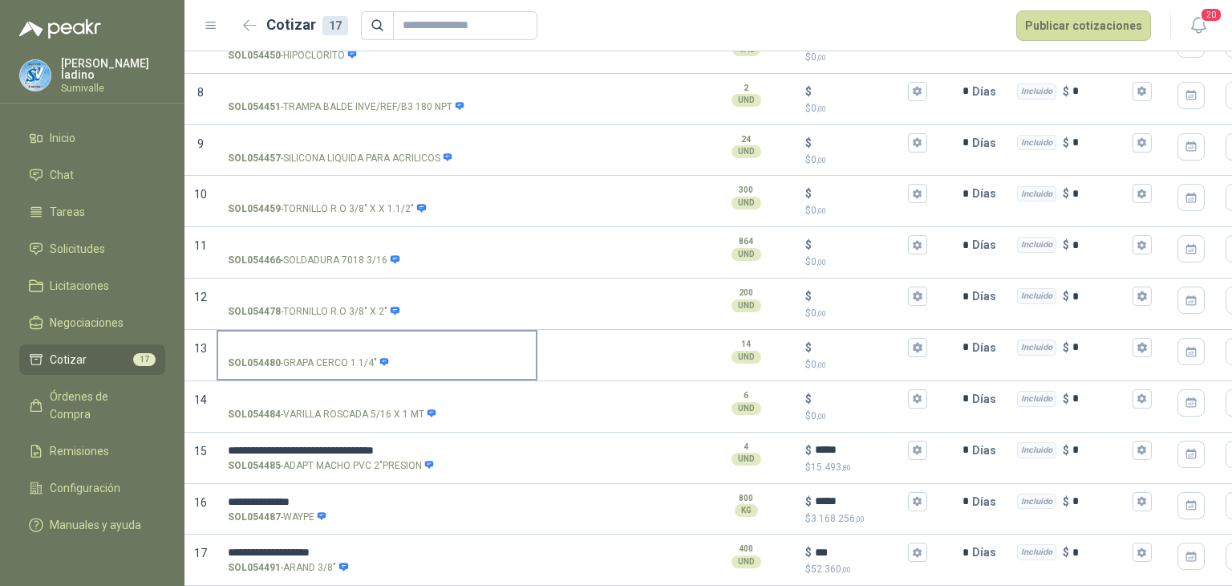
click at [333, 342] on input "SOL054480 - GRAPA CERCO 1.1/4"" at bounding box center [377, 348] width 298 height 12
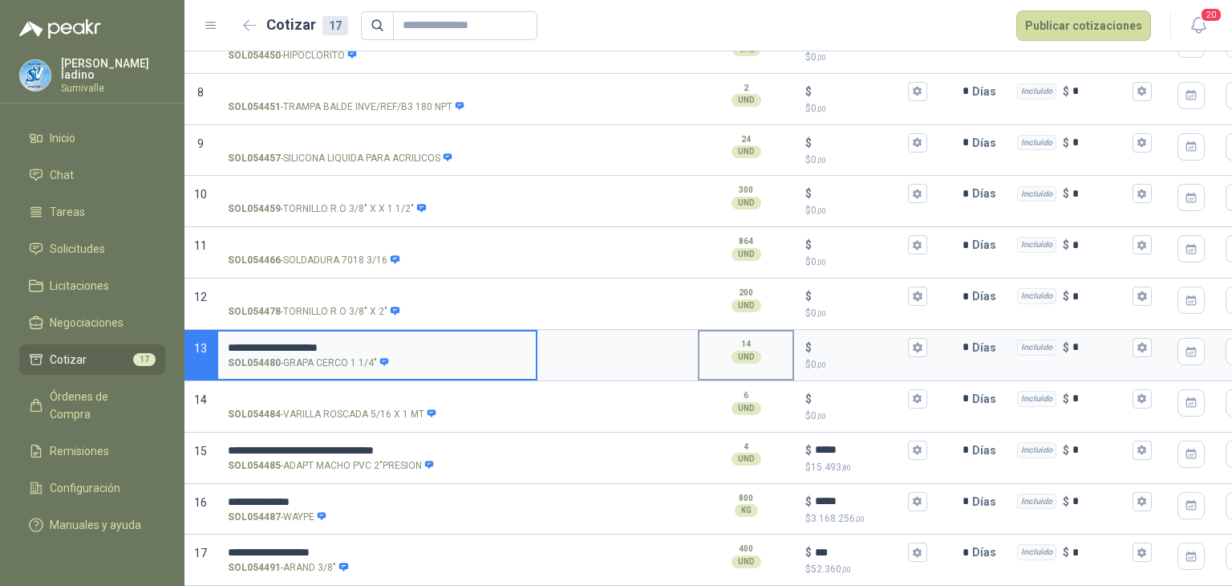
drag, startPoint x: 359, startPoint y: 331, endPoint x: 747, endPoint y: 329, distance: 387.5
click at [747, 330] on section "**********" at bounding box center [708, 355] width 1048 height 51
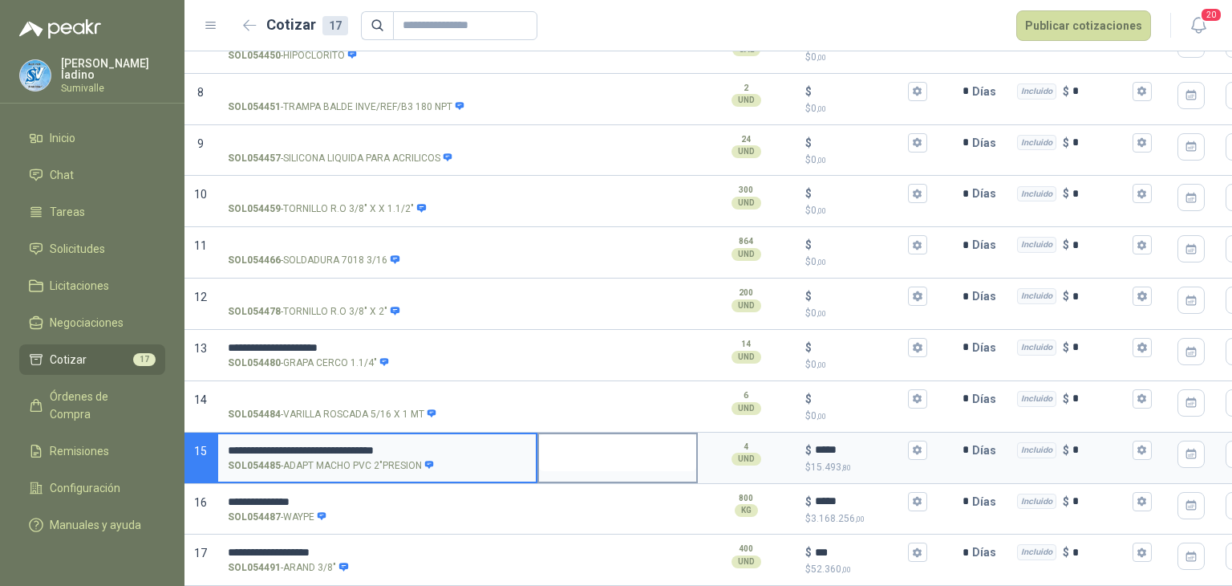
drag, startPoint x: 474, startPoint y: 431, endPoint x: 767, endPoint y: 367, distance: 299.7
click at [658, 432] on section "**********" at bounding box center [708, 457] width 1048 height 51
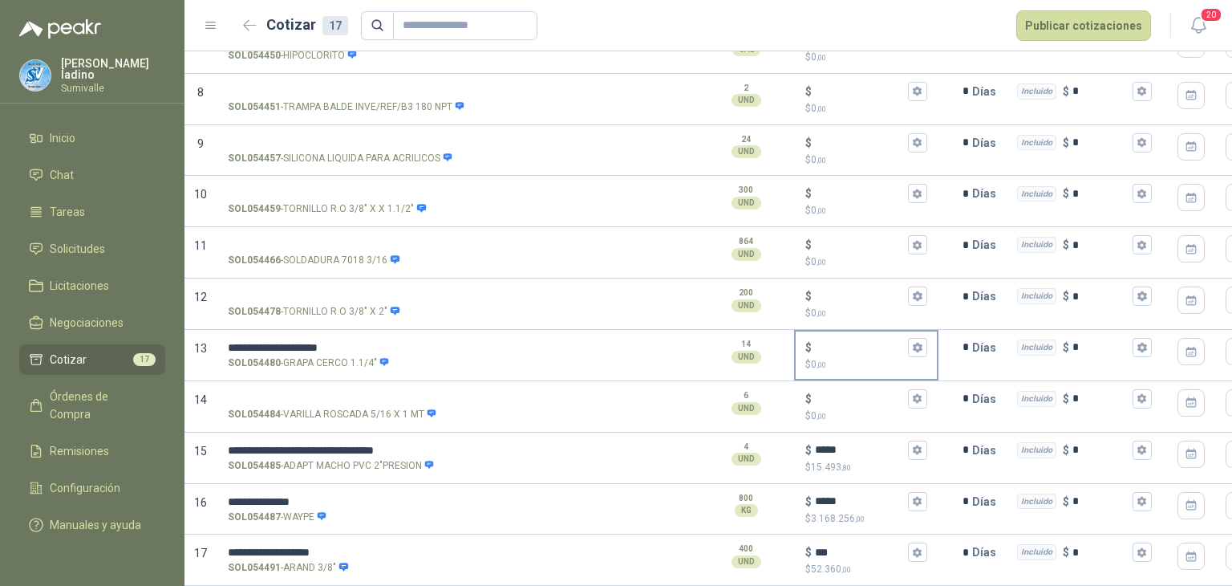
click at [866, 331] on div "$ $ 0 ,00" at bounding box center [866, 354] width 141 height 47
click at [866, 341] on input "$ $ 0 ,00" at bounding box center [860, 347] width 90 height 12
type input "*****"
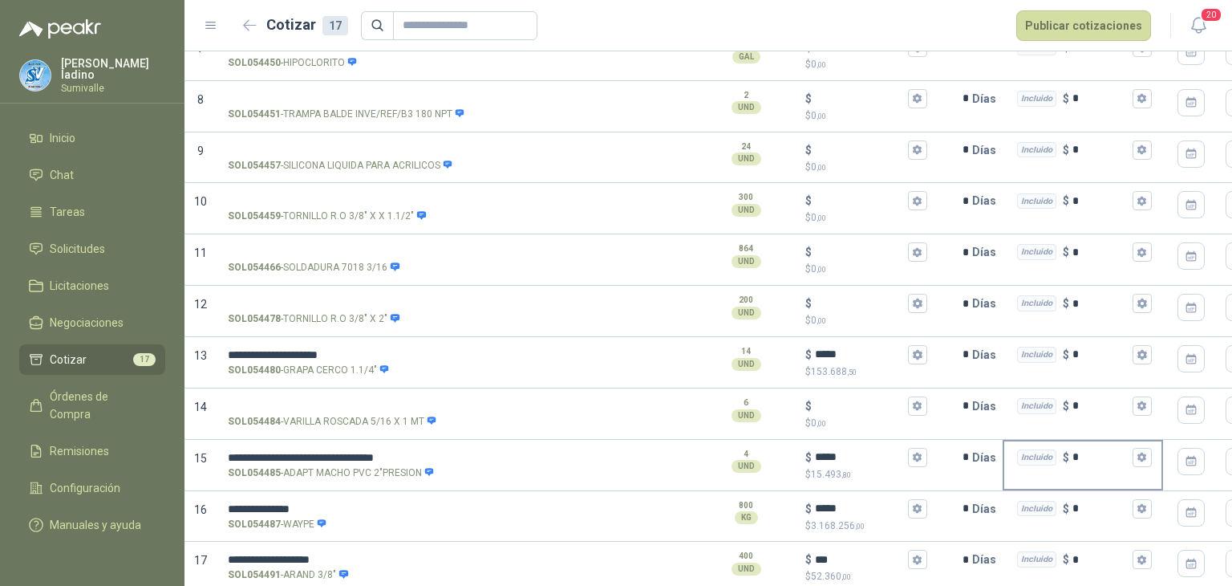
scroll to position [508, 0]
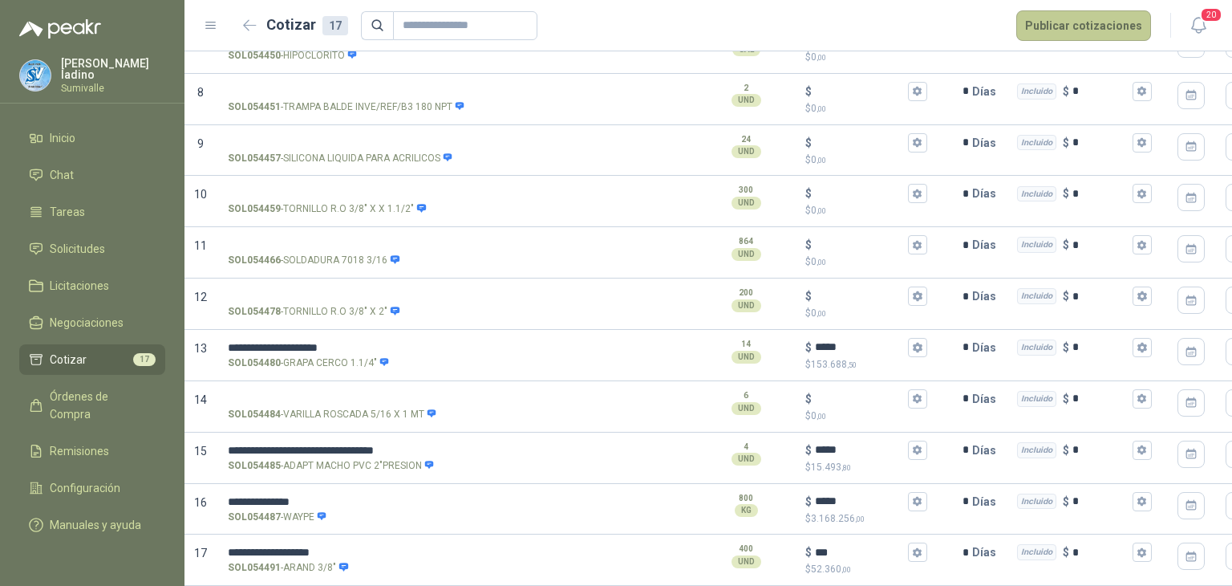
click at [1080, 18] on button "Publicar cotizaciones" at bounding box center [1083, 25] width 135 height 30
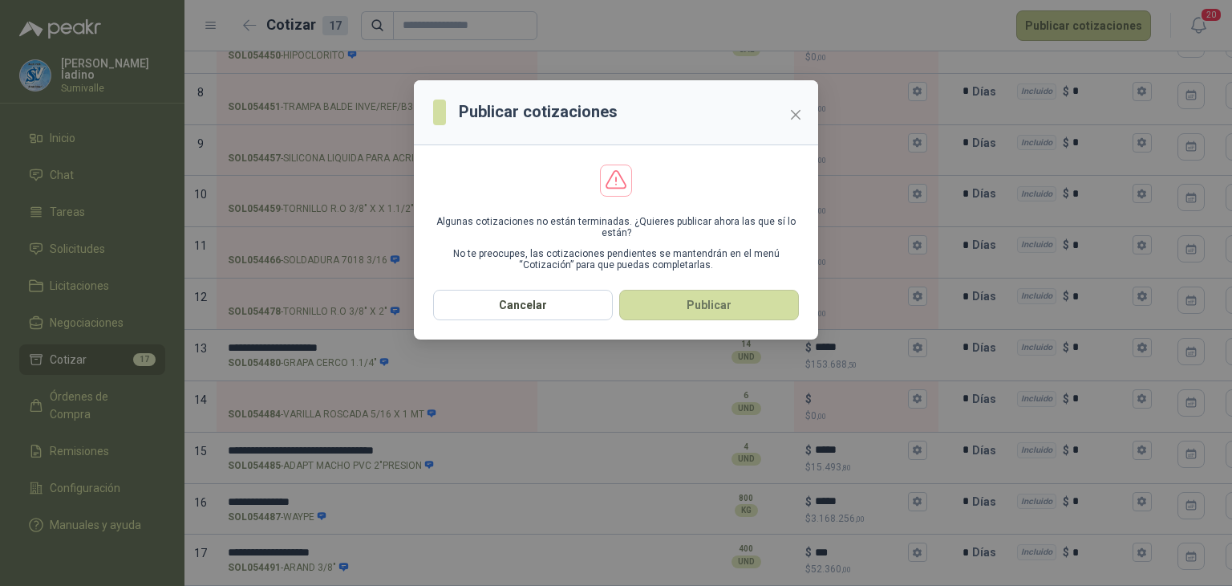
scroll to position [0, 0]
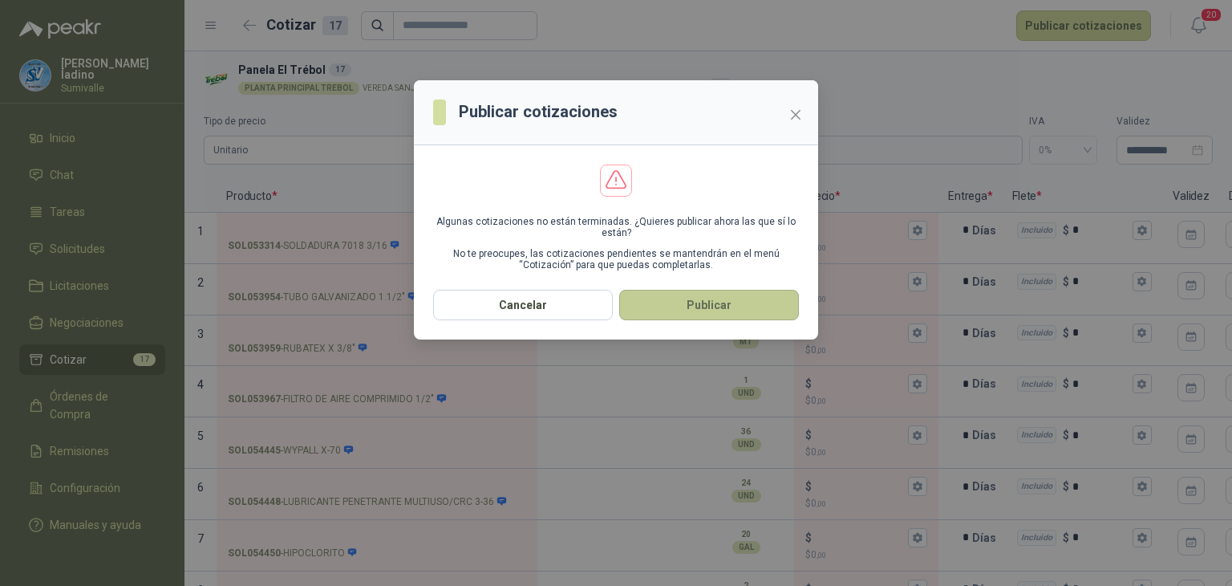
click at [664, 318] on button "Publicar" at bounding box center [709, 305] width 180 height 30
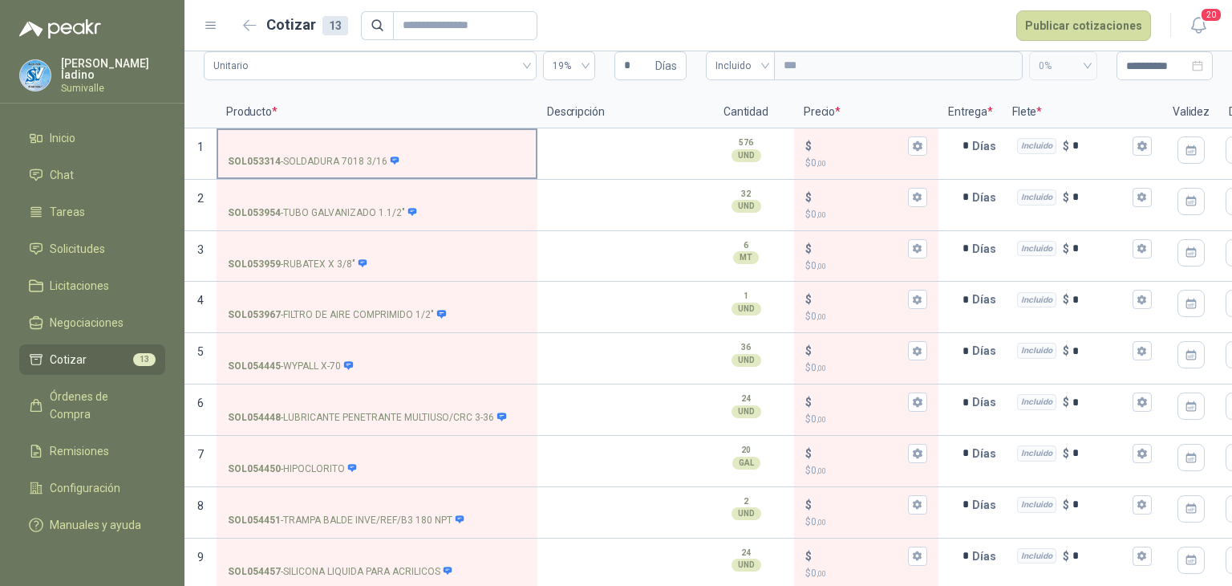
scroll to position [160, 0]
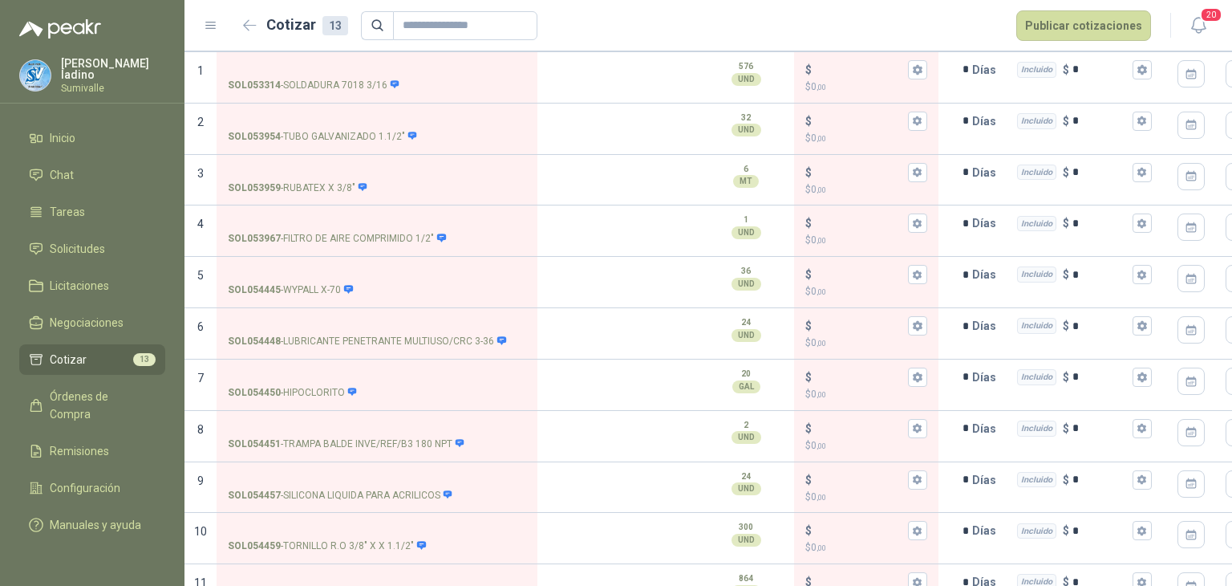
click at [67, 261] on ul "Inicio Chat Tareas Solicitudes Licitaciones Negociaciones Cotizar 13 Órdenes de…" at bounding box center [92, 335] width 184 height 424
click at [67, 252] on span "Solicitudes" at bounding box center [77, 249] width 55 height 18
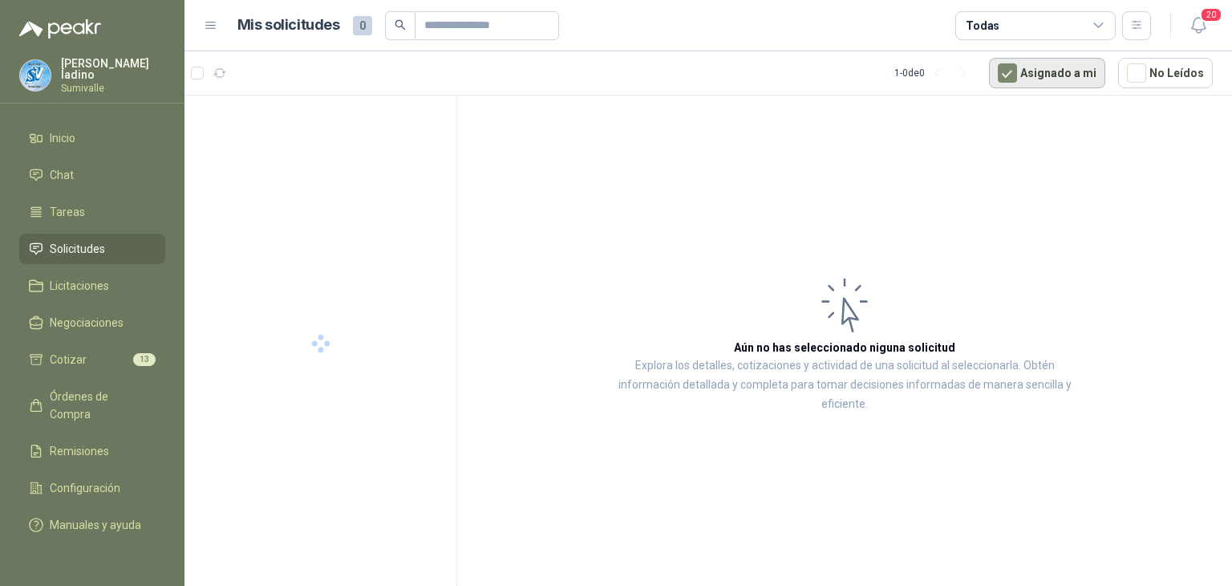
click at [1043, 65] on button "Asignado a mi" at bounding box center [1047, 73] width 116 height 30
click at [1040, 27] on div "Todas" at bounding box center [1035, 25] width 160 height 29
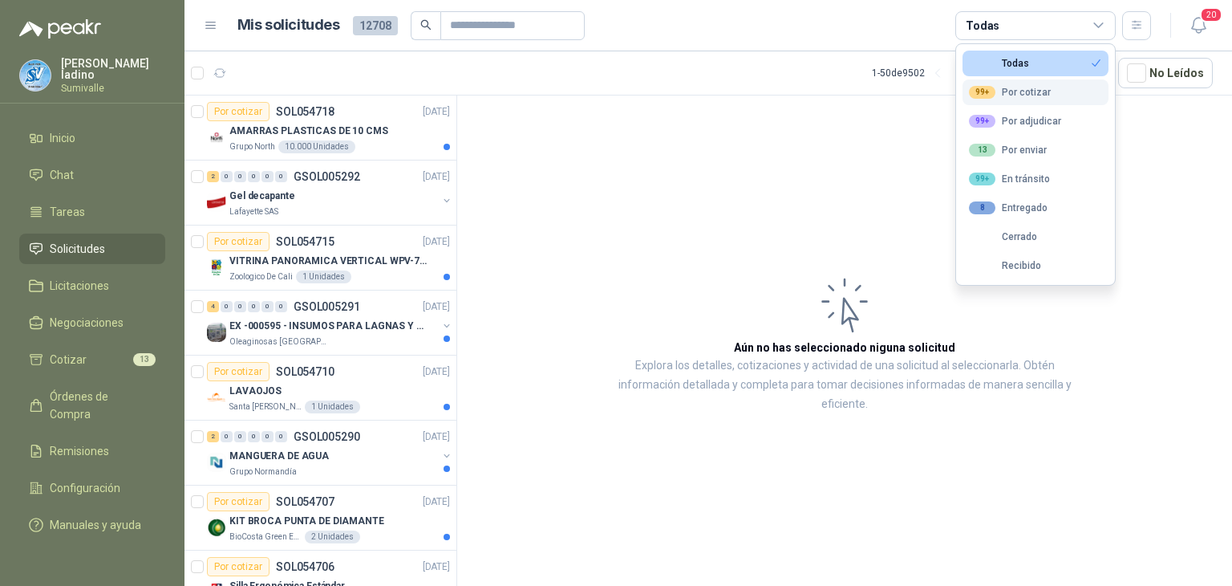
click at [1020, 95] on div "99+ Por cotizar" at bounding box center [1010, 92] width 82 height 13
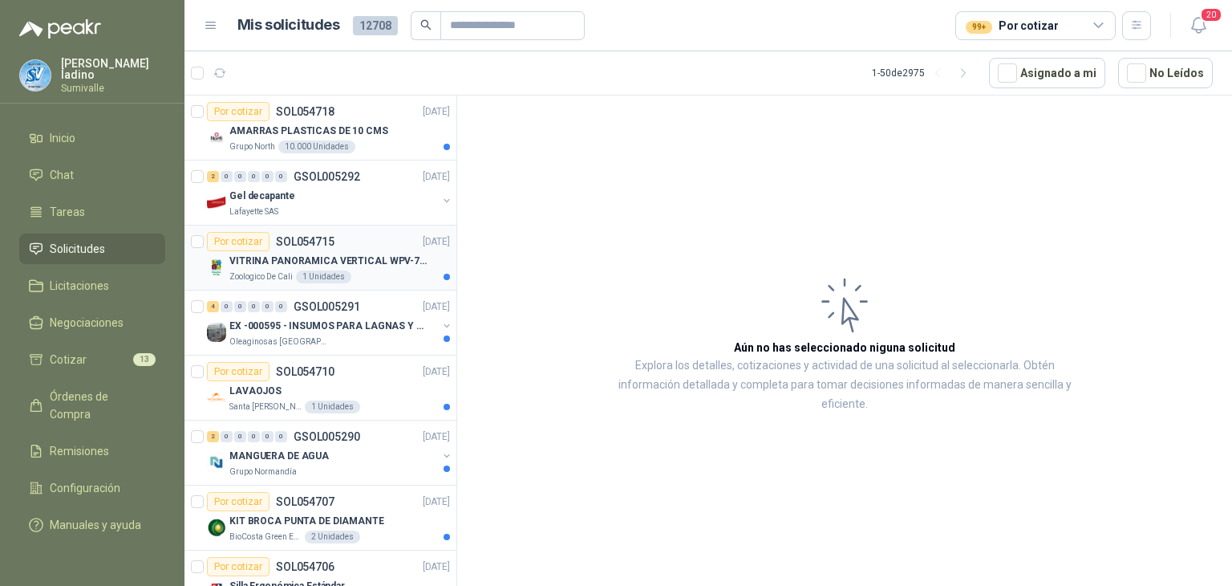
click at [337, 265] on p "VITRINA PANORAMICA VERTICAL WPV-700FA" at bounding box center [329, 260] width 200 height 15
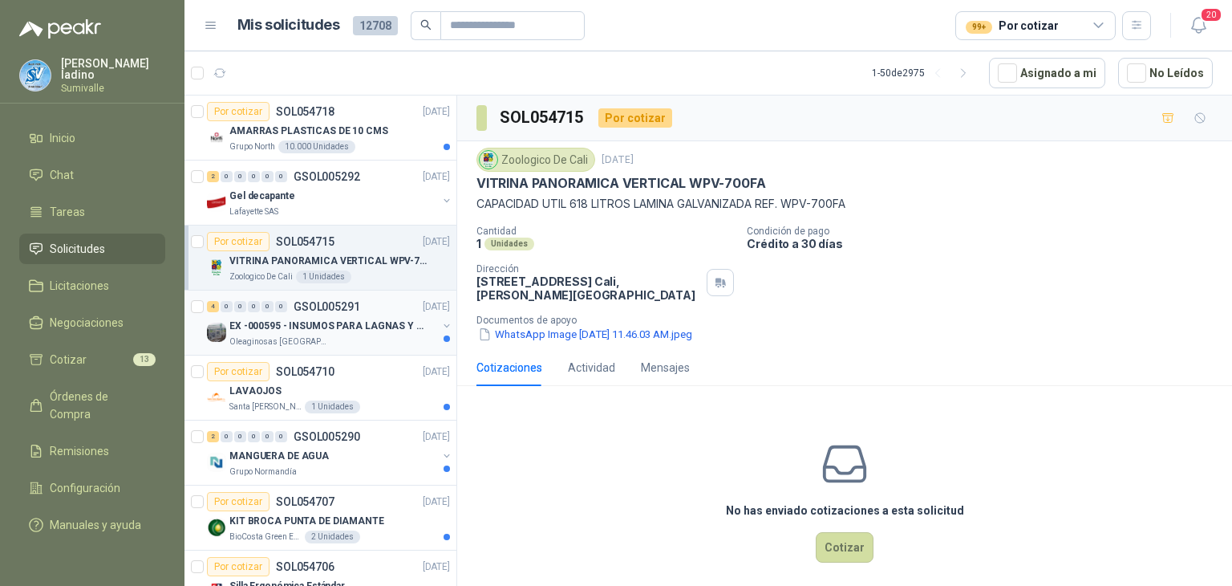
click at [298, 335] on p "Oleaginosas [GEOGRAPHIC_DATA][PERSON_NAME]" at bounding box center [279, 341] width 101 height 13
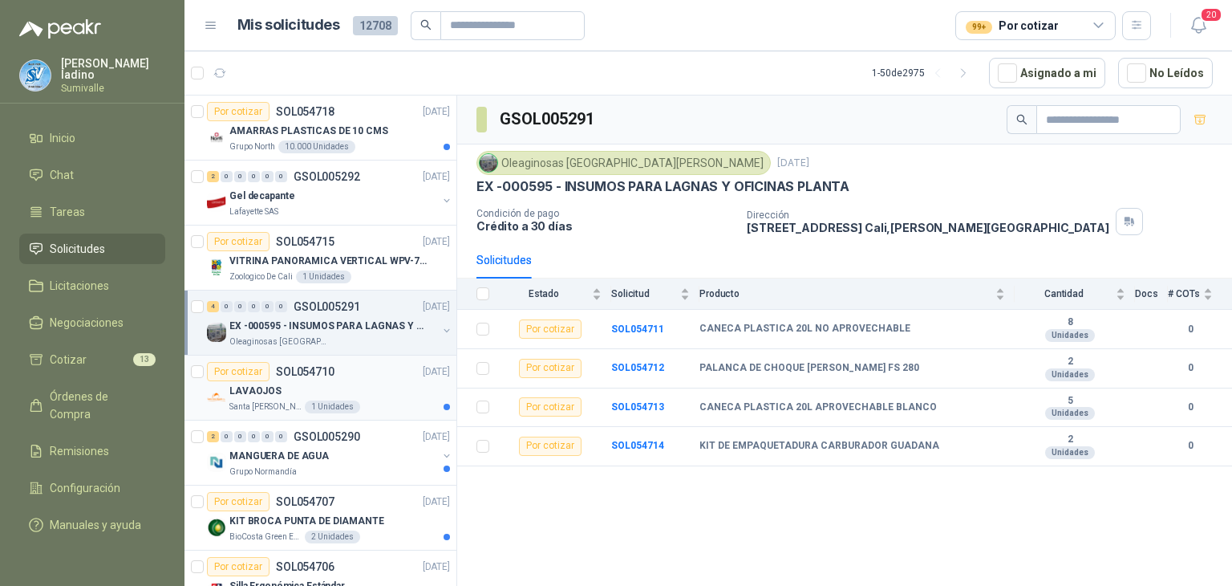
click at [374, 368] on div "Por cotizar SOL054710 [DATE]" at bounding box center [328, 371] width 243 height 19
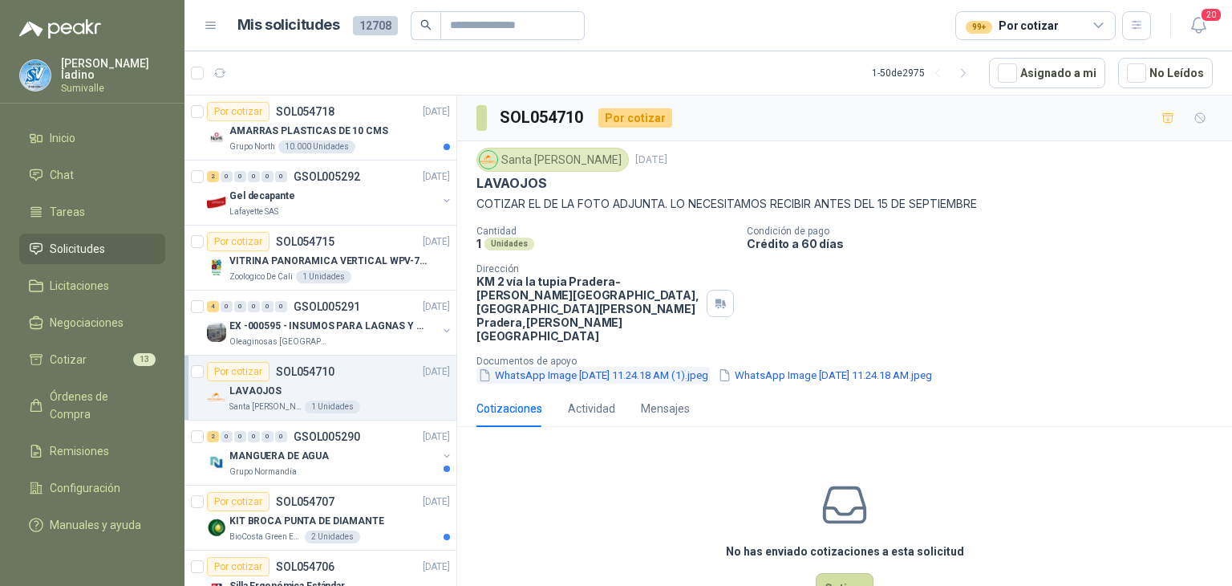
click at [543, 367] on button "WhatsApp Image [DATE] 11.24.18 AM (1).jpeg" at bounding box center [592, 375] width 233 height 17
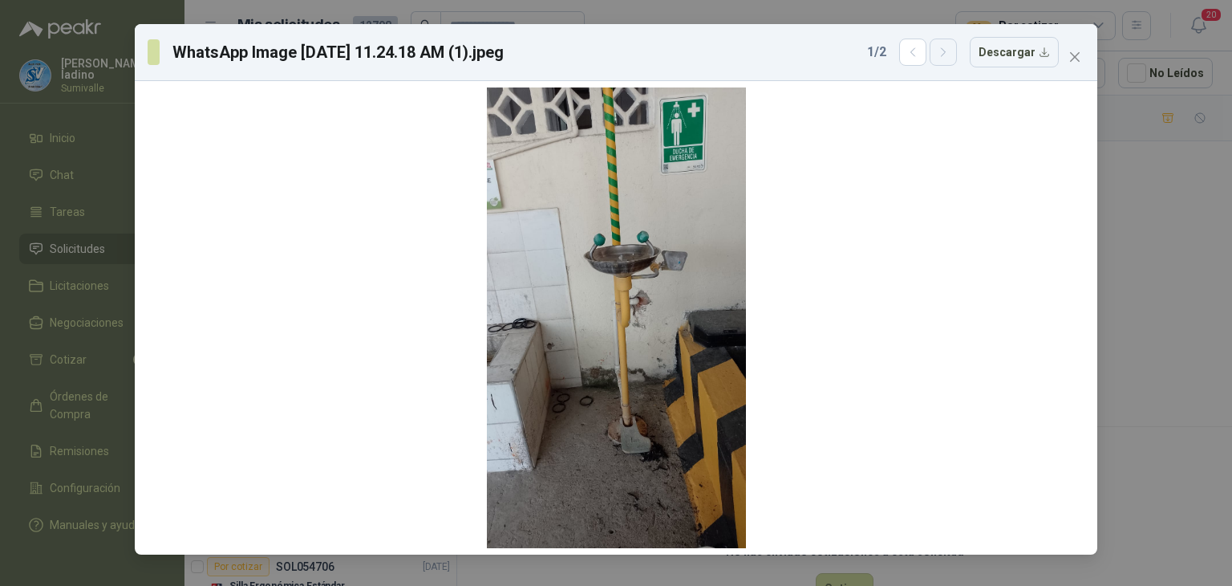
click at [951, 51] on icon "button" at bounding box center [944, 53] width 14 height 14
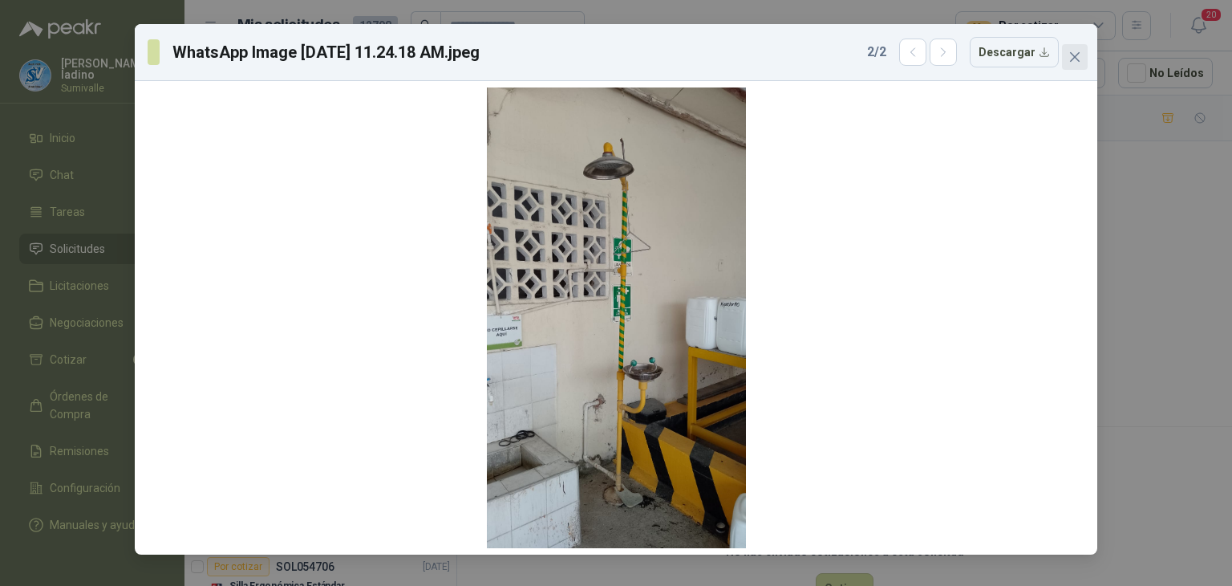
click at [1081, 52] on span "Close" at bounding box center [1075, 57] width 26 height 13
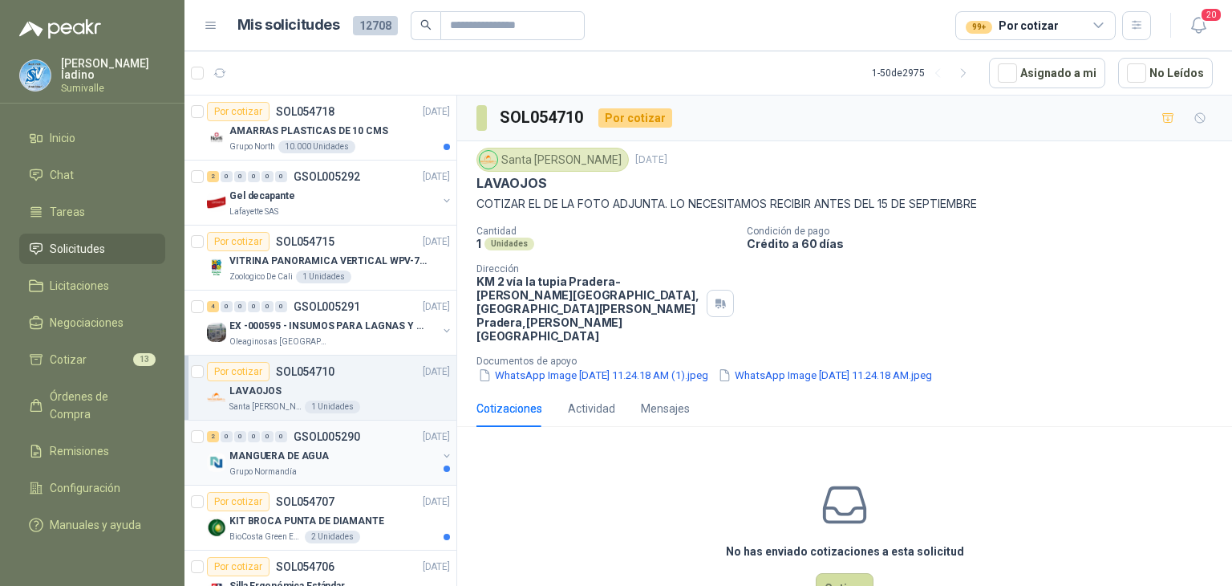
click at [330, 452] on div "MANGUERA DE AGUA" at bounding box center [333, 455] width 208 height 19
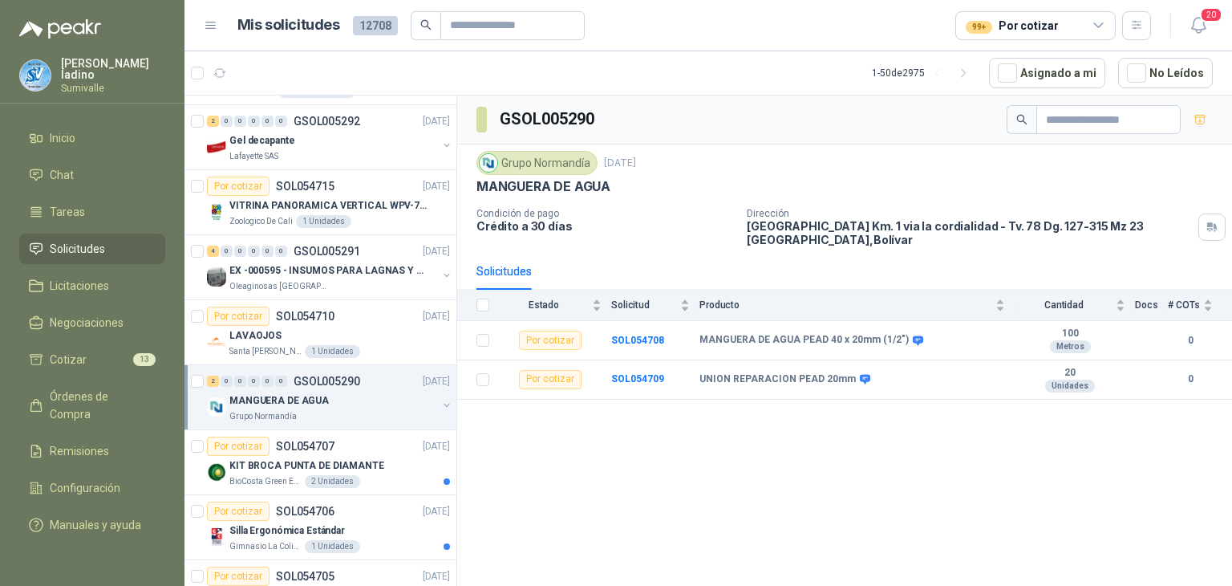
scroll to position [80, 0]
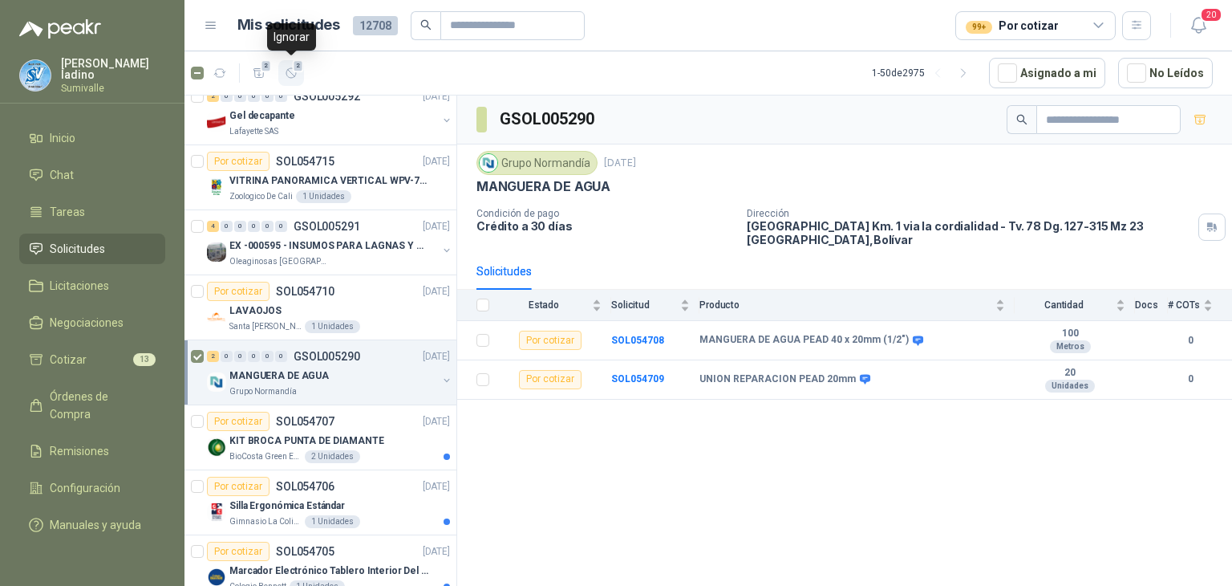
click at [289, 71] on icon "button" at bounding box center [291, 73] width 10 height 10
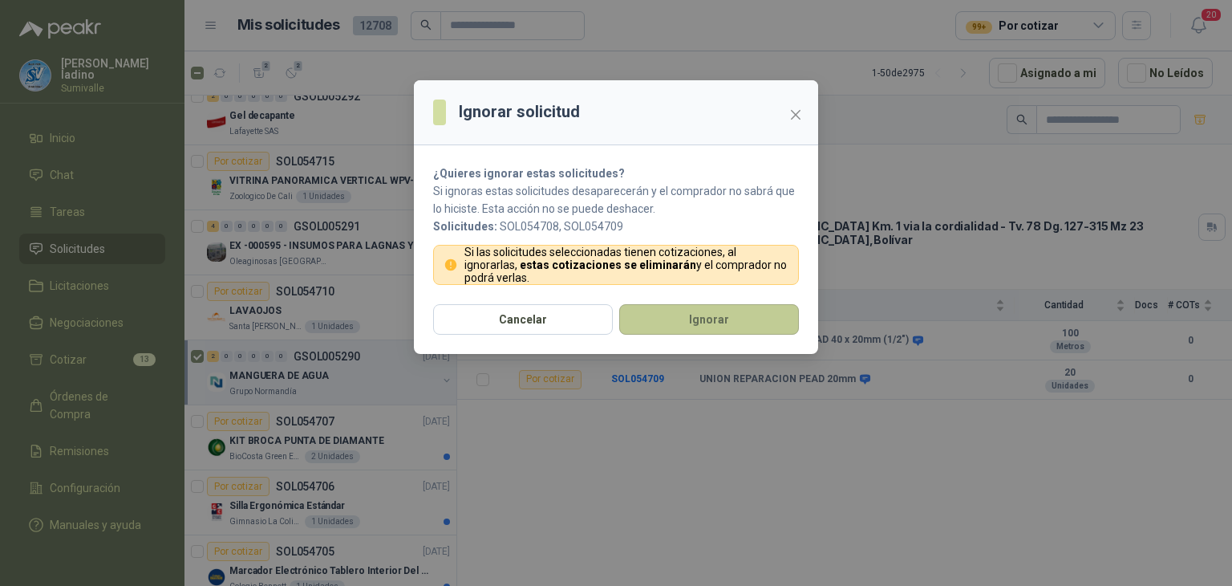
click at [682, 318] on button "Ignorar" at bounding box center [709, 319] width 180 height 30
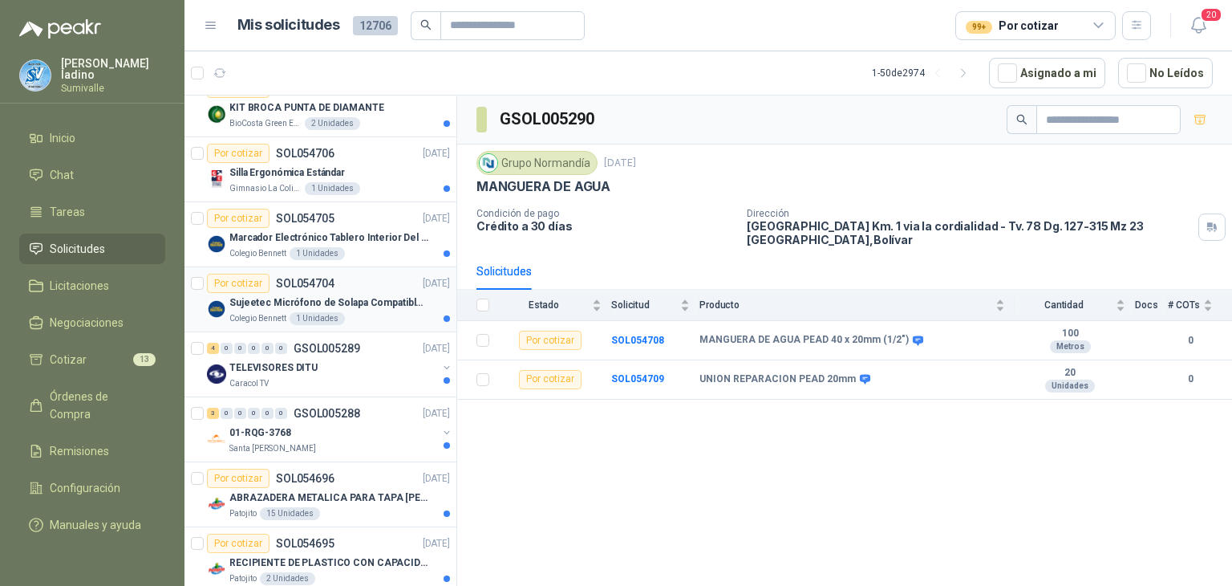
scroll to position [321, 0]
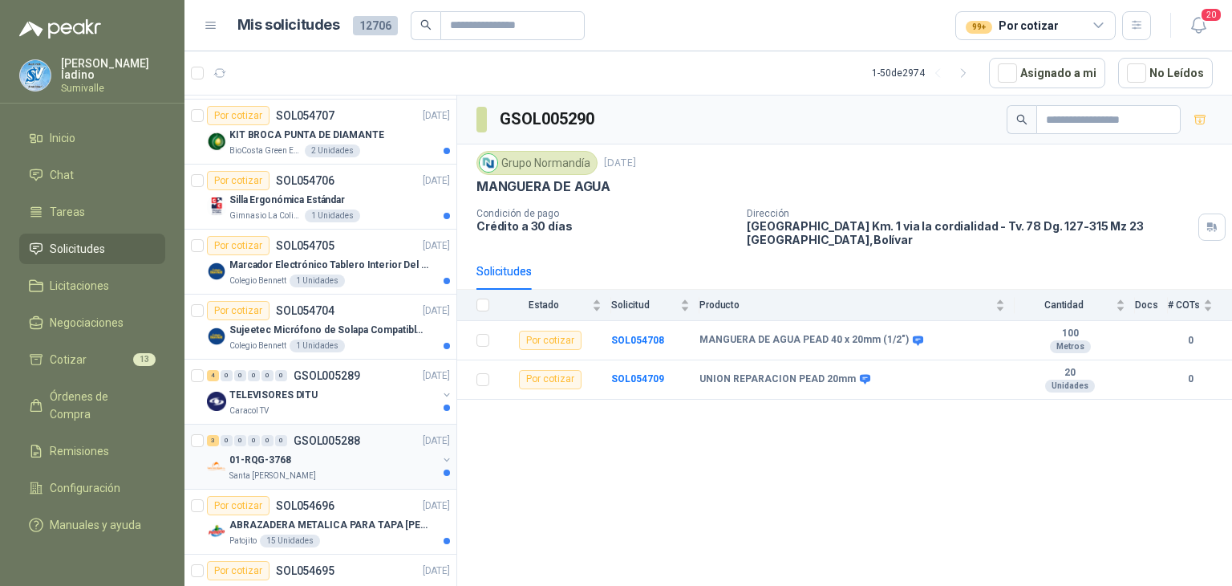
click at [300, 458] on div "01-RQG-3768" at bounding box center [333, 459] width 208 height 19
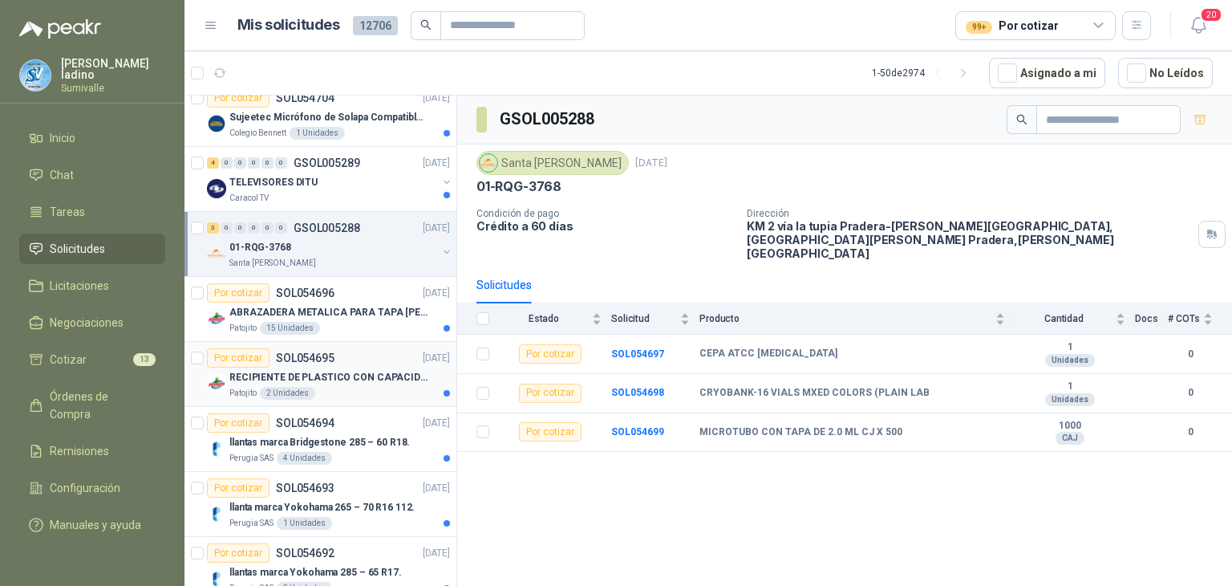
scroll to position [562, 0]
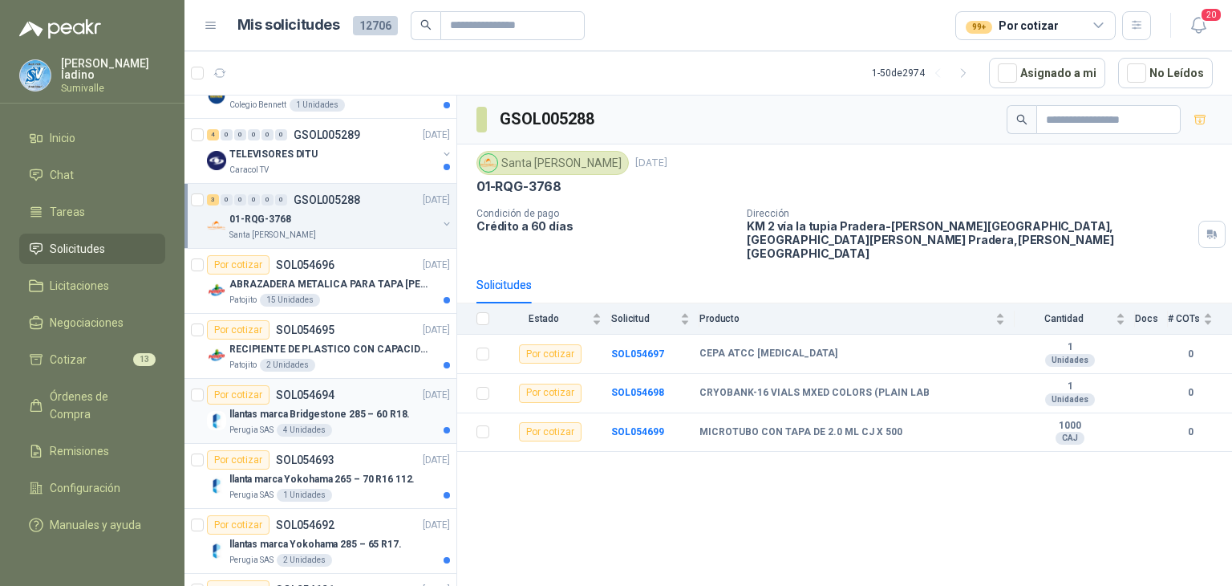
click at [325, 412] on p "llantas marca Bridgestone 285 – 60 R18." at bounding box center [319, 414] width 180 height 15
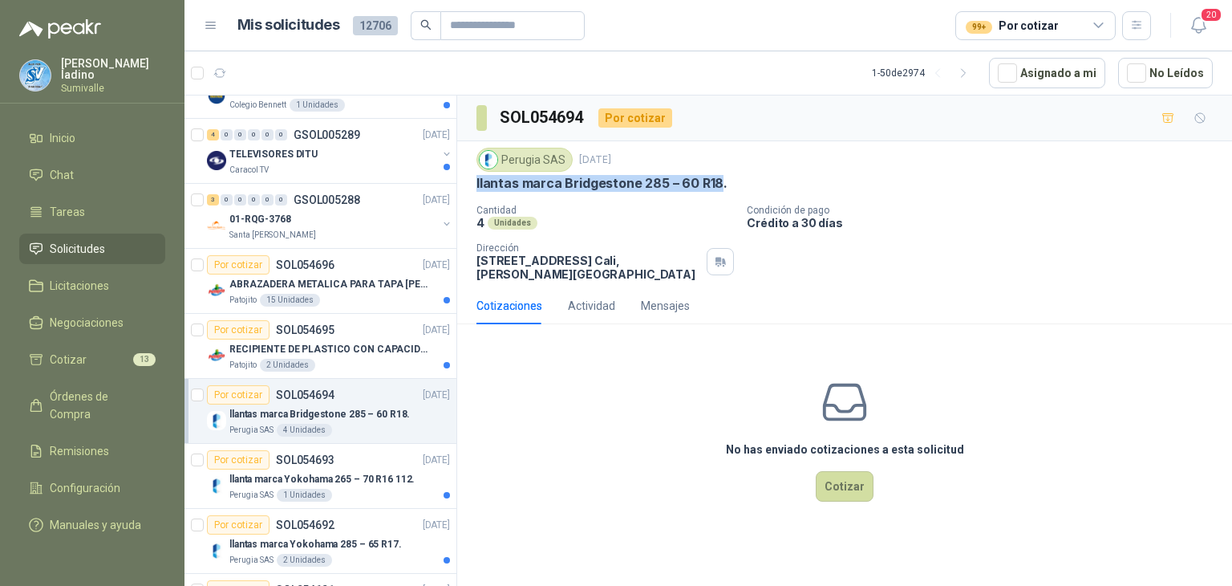
drag, startPoint x: 477, startPoint y: 176, endPoint x: 715, endPoint y: 184, distance: 237.6
click at [715, 184] on p "llantas marca Bridgestone 285 – 60 R18." at bounding box center [601, 183] width 251 height 17
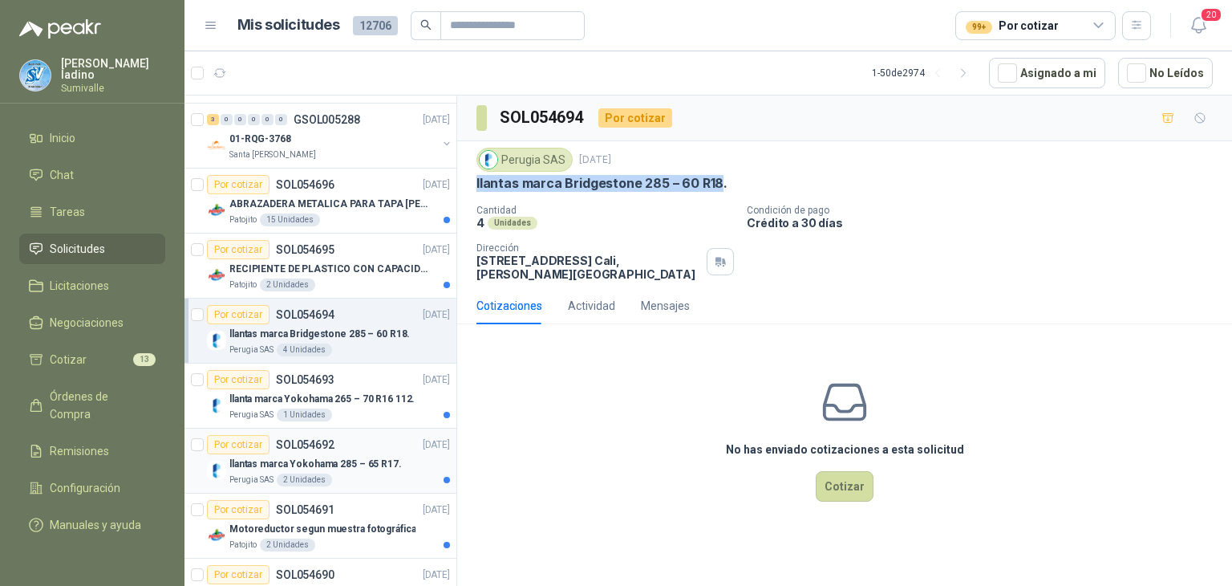
scroll to position [722, 0]
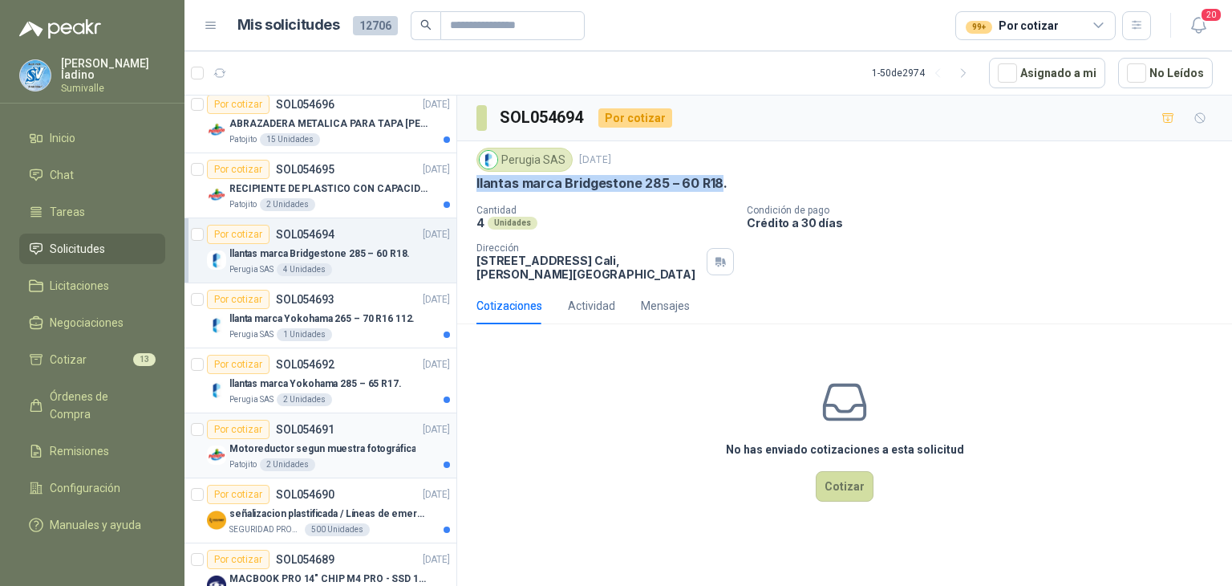
click at [313, 441] on p "Motoreductor segun muestra fotográfica" at bounding box center [322, 448] width 186 height 15
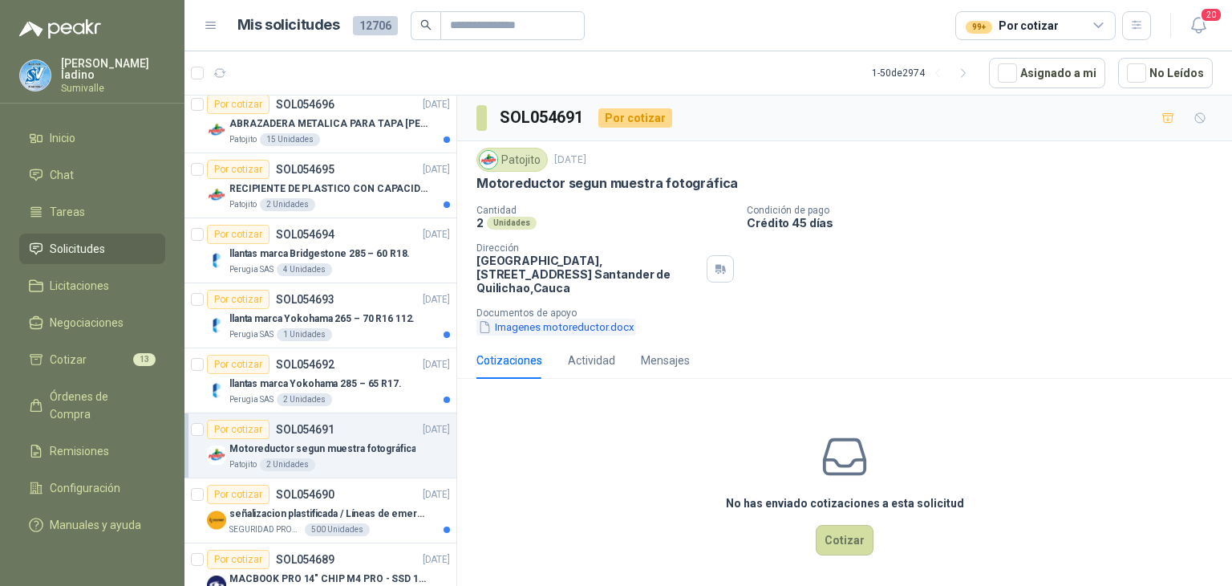
click at [581, 322] on button "Imagenes motoreductor.docx" at bounding box center [556, 326] width 160 height 17
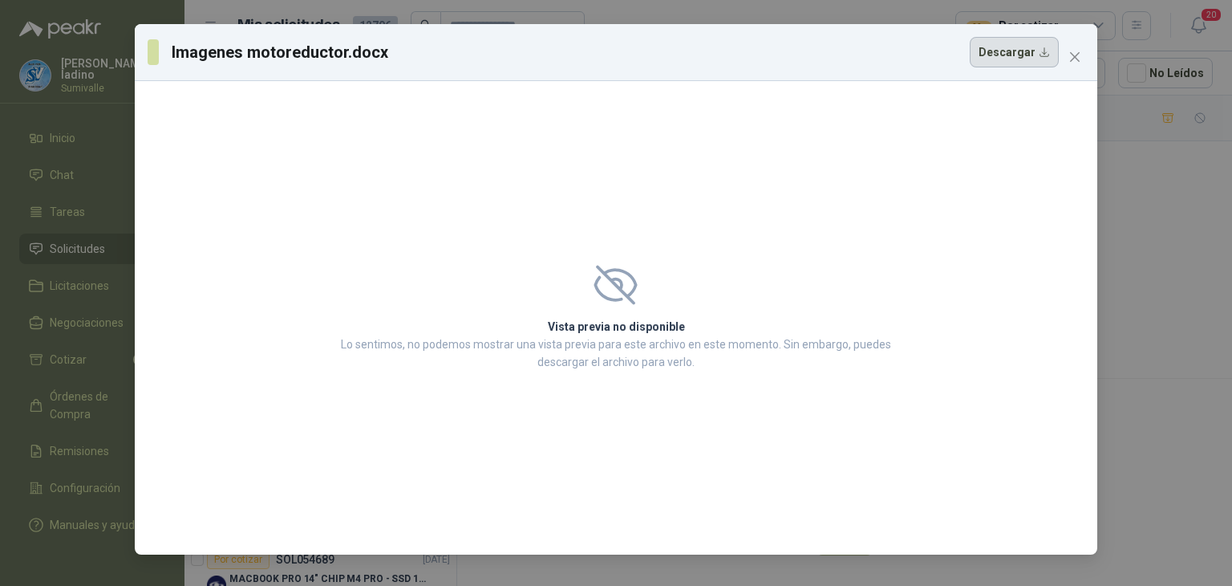
click at [1019, 49] on button "Descargar" at bounding box center [1014, 52] width 89 height 30
click at [1075, 65] on button "Close" at bounding box center [1075, 57] width 26 height 26
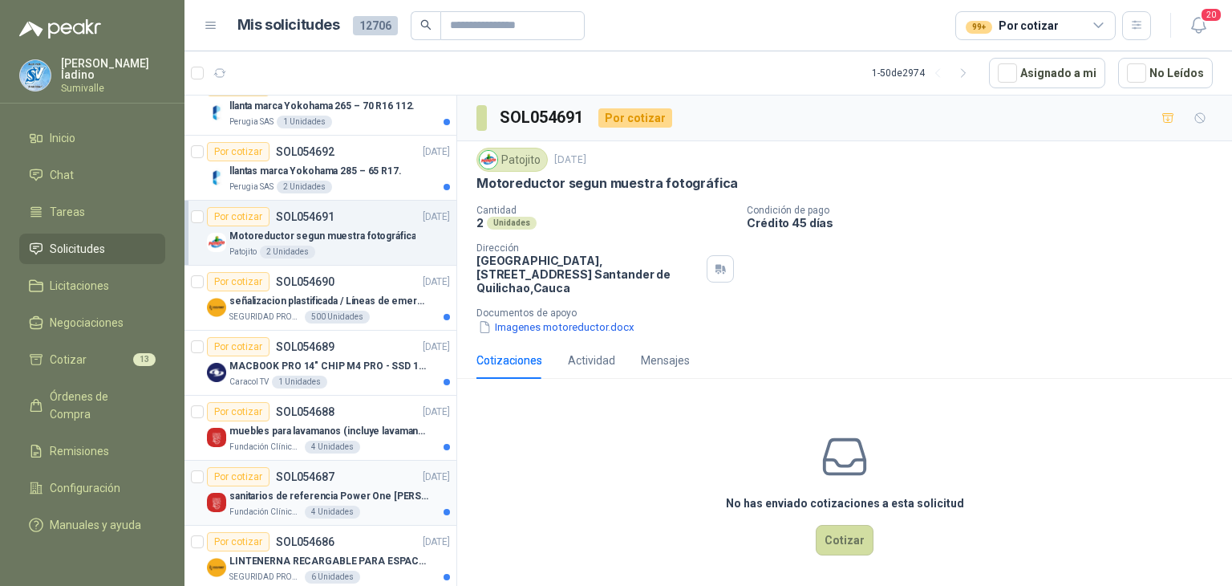
scroll to position [963, 0]
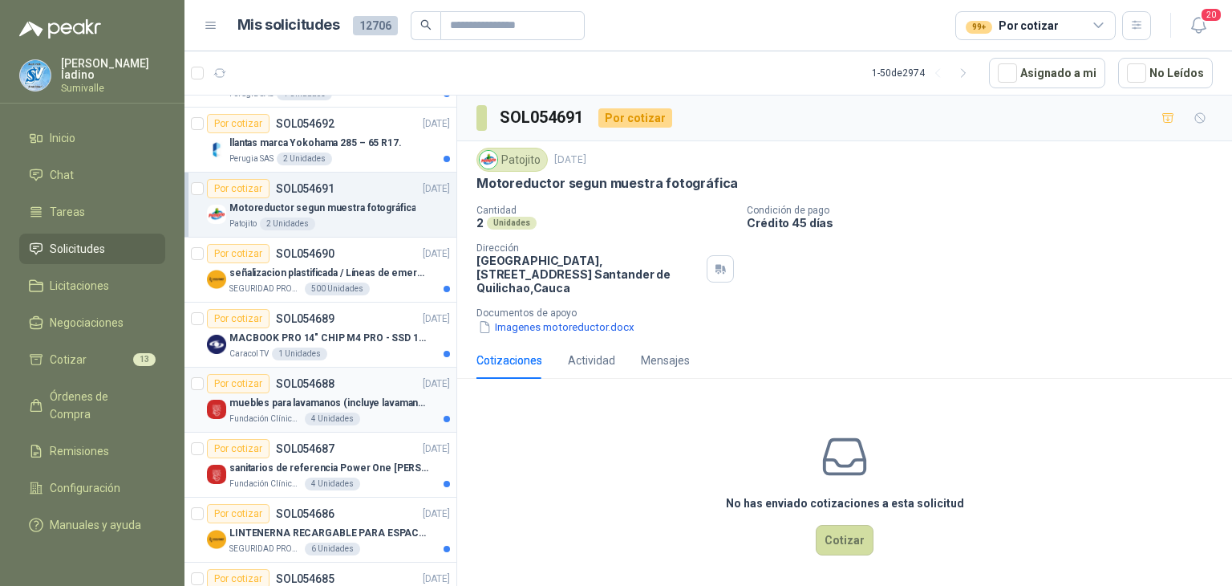
click at [363, 386] on div "Por cotizar SOL054688 [DATE]" at bounding box center [328, 383] width 243 height 19
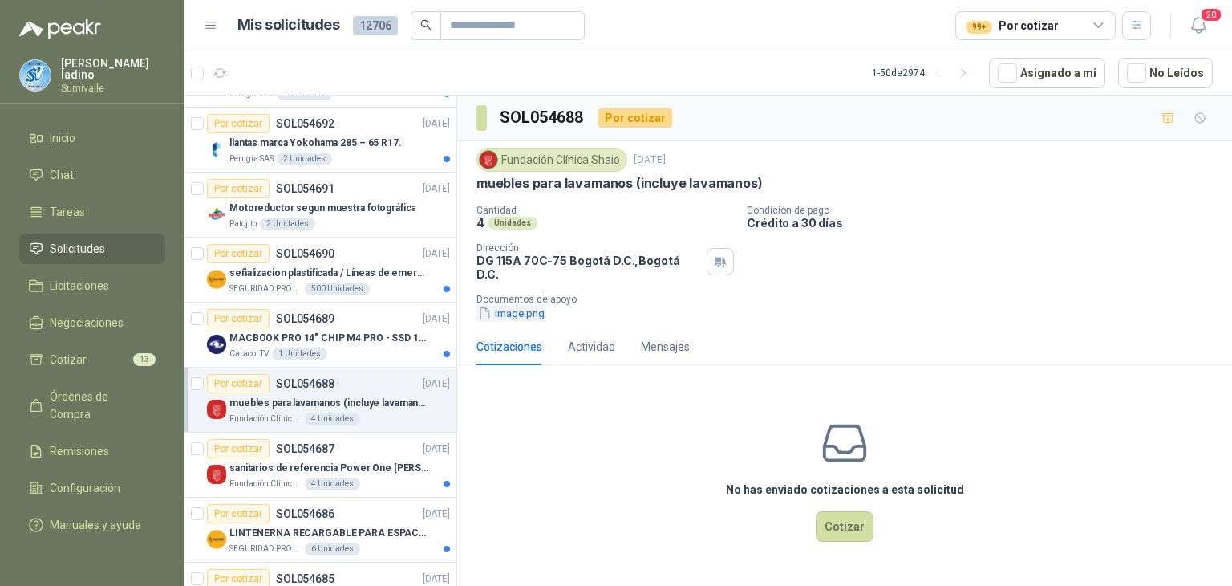
click at [510, 306] on button "image.png" at bounding box center [511, 313] width 70 height 17
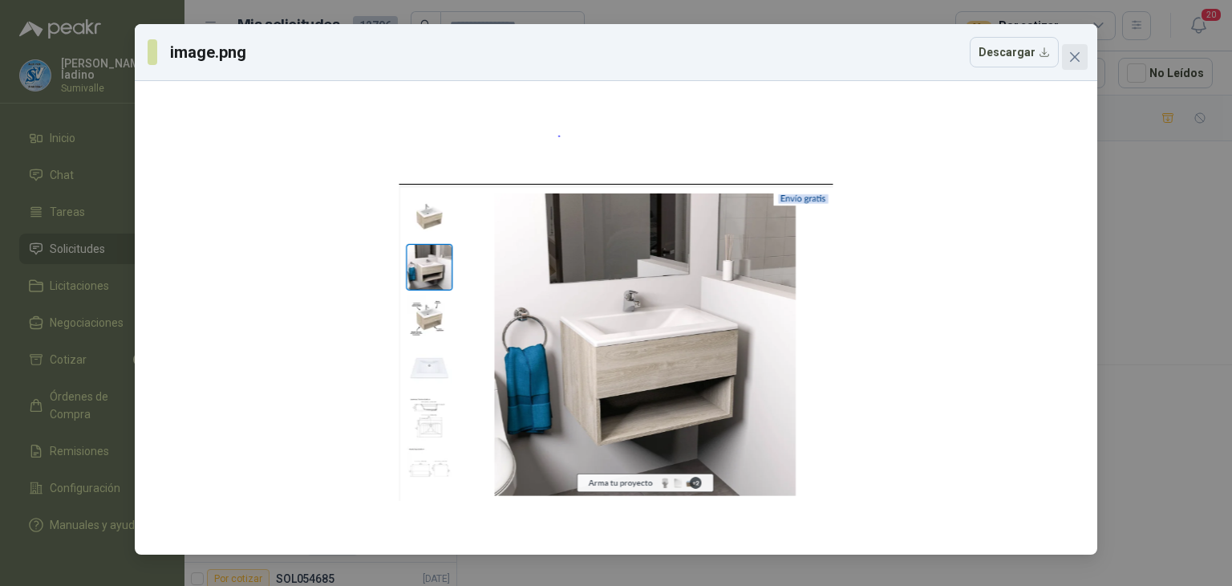
click at [1075, 59] on icon "close" at bounding box center [1074, 57] width 13 height 13
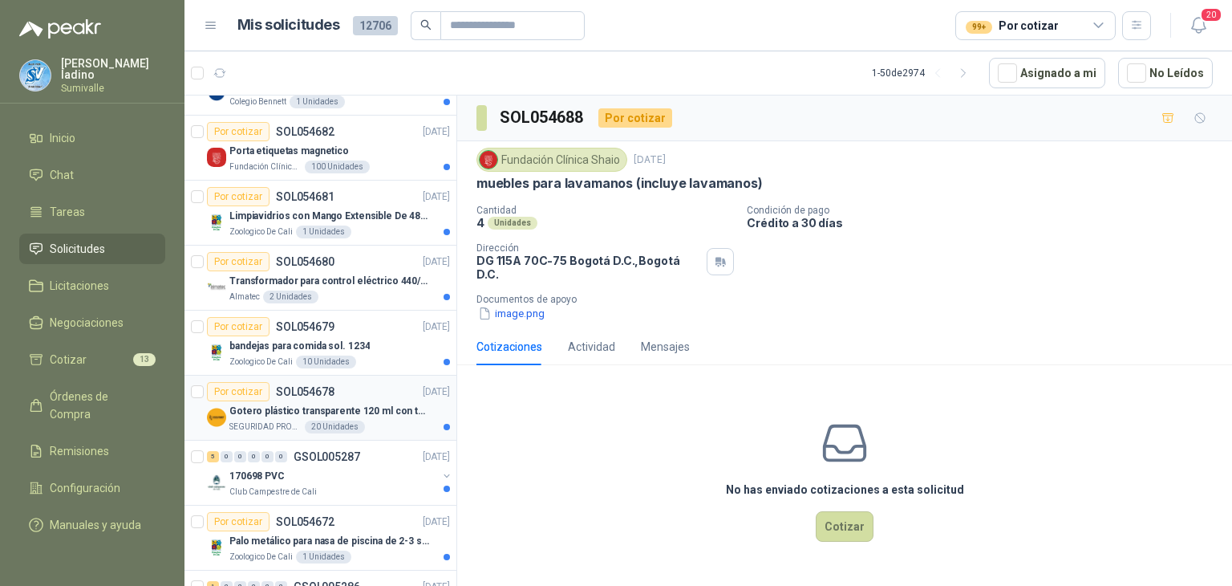
scroll to position [1845, 0]
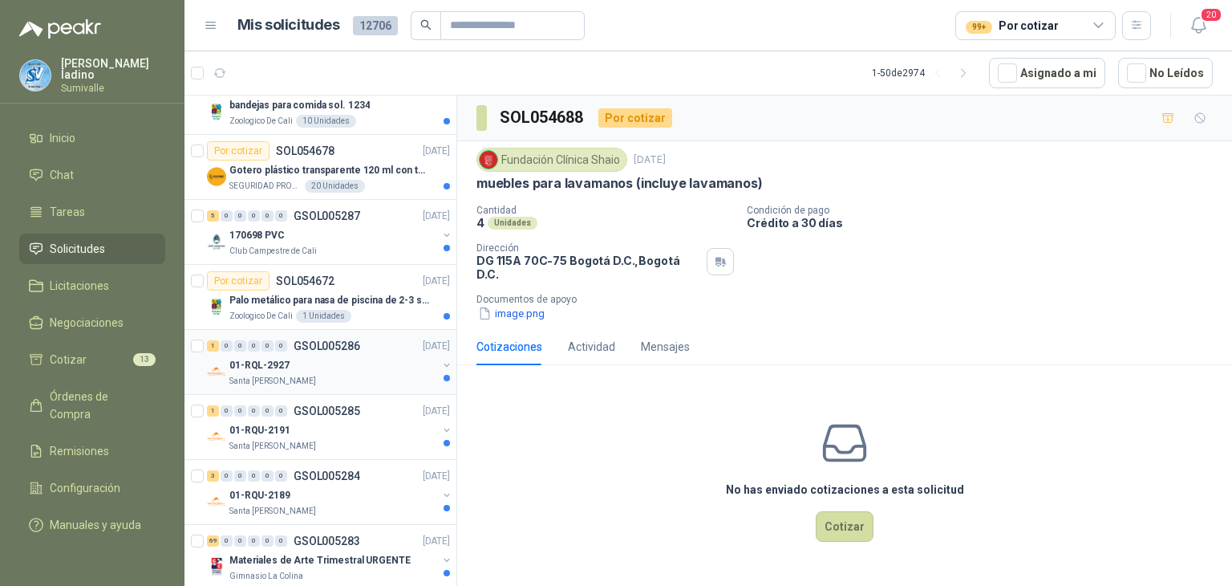
click at [298, 363] on div "01-RQL-2927" at bounding box center [333, 364] width 208 height 19
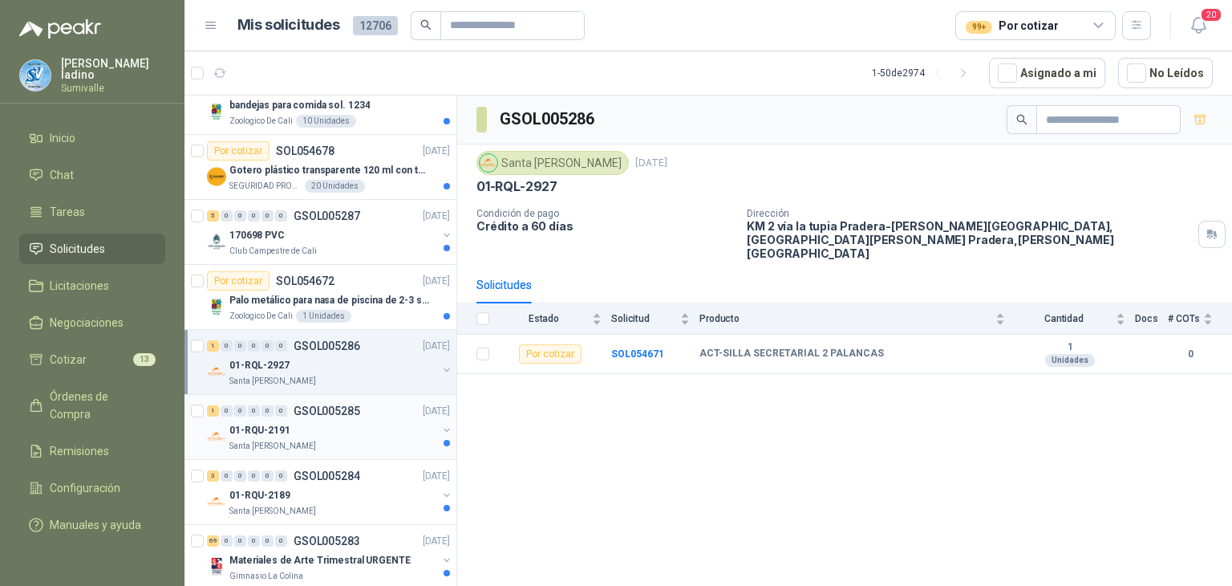
click at [292, 431] on div "01-RQU-2191" at bounding box center [333, 429] width 208 height 19
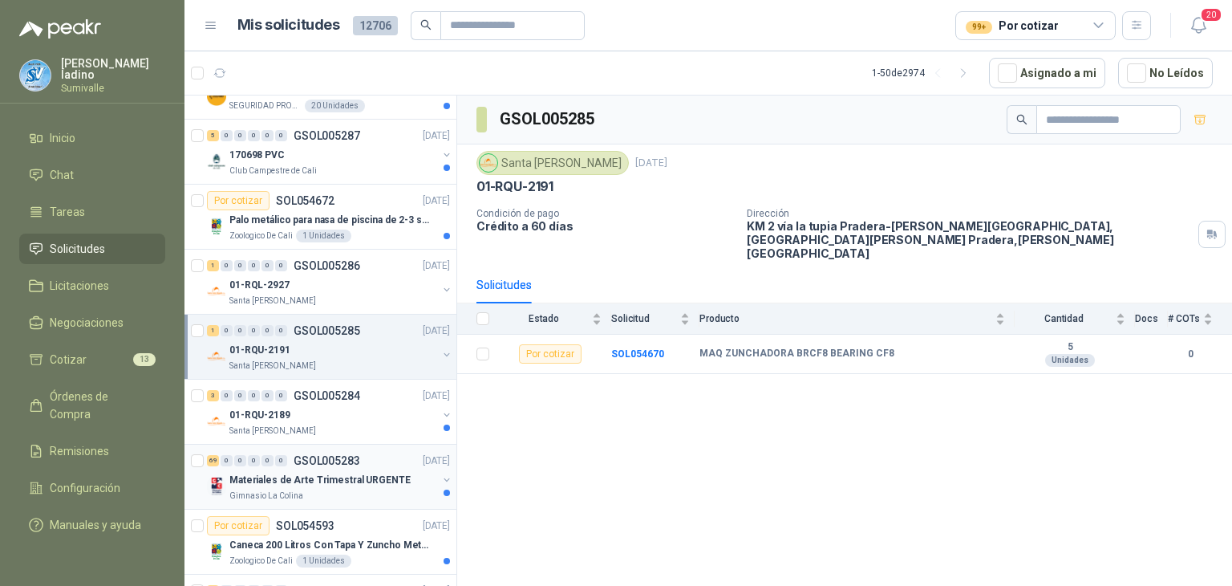
scroll to position [2005, 0]
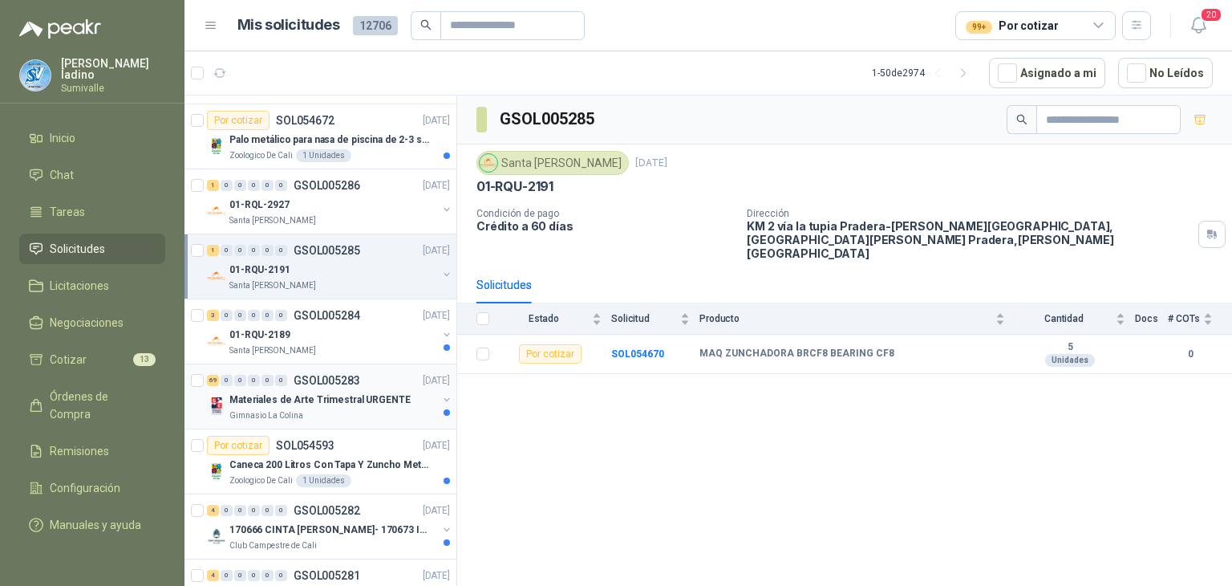
click at [314, 395] on p "Materiales de Arte Trimestral URGENTE" at bounding box center [319, 399] width 181 height 15
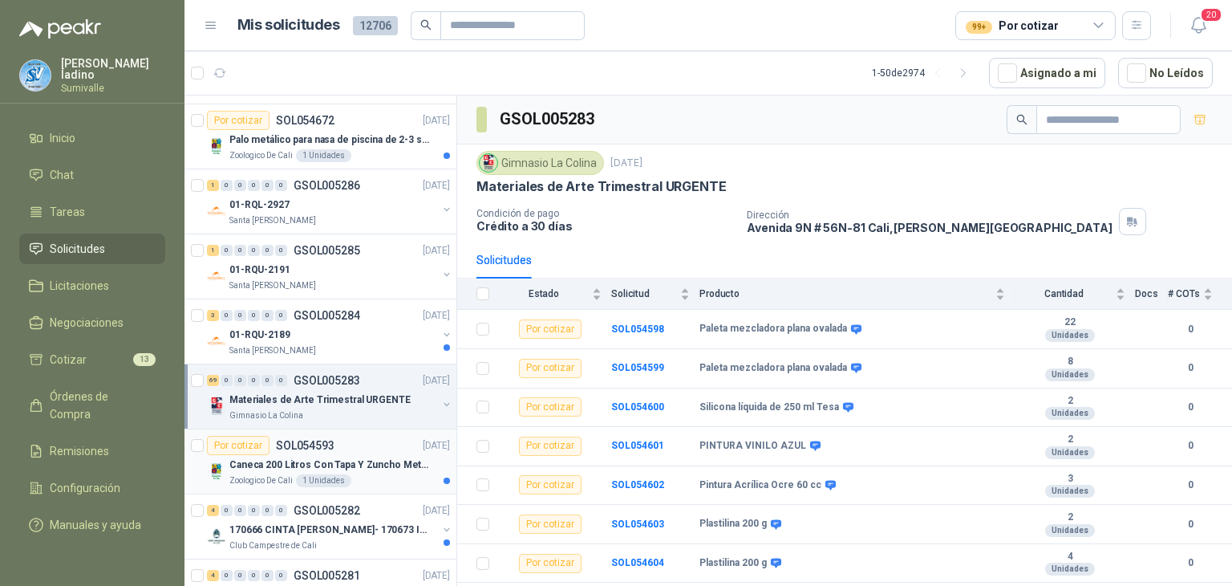
click at [355, 457] on p "Caneca 200 Litros Con Tapa Y Zuncho Metalico" at bounding box center [329, 464] width 200 height 15
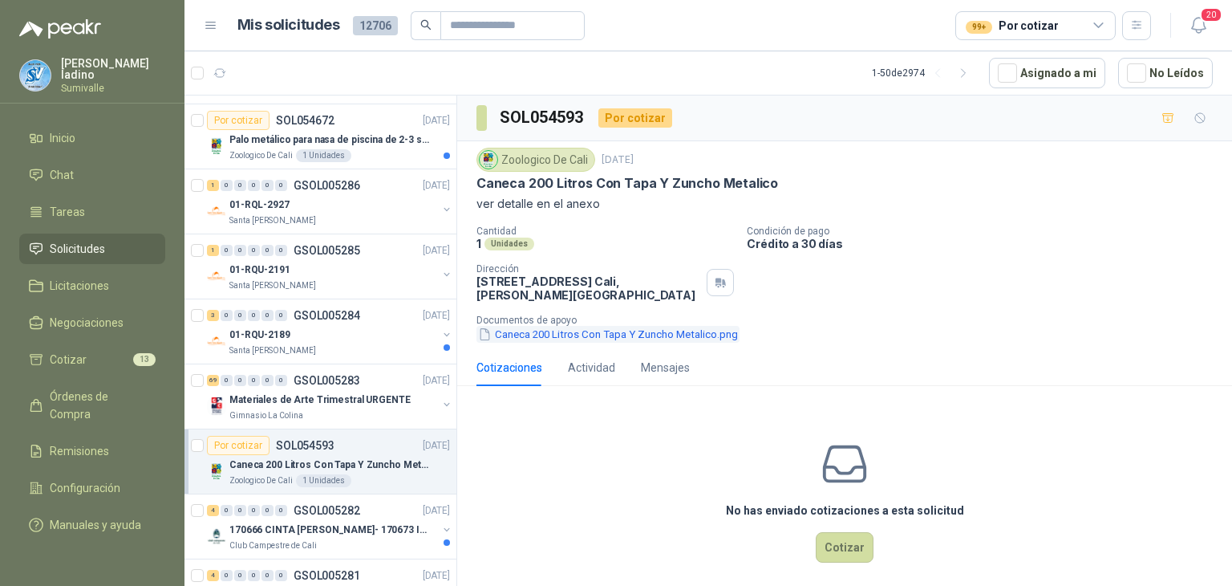
click at [696, 326] on button "Caneca 200 Litros Con Tapa Y Zuncho Metalico.png" at bounding box center [607, 334] width 263 height 17
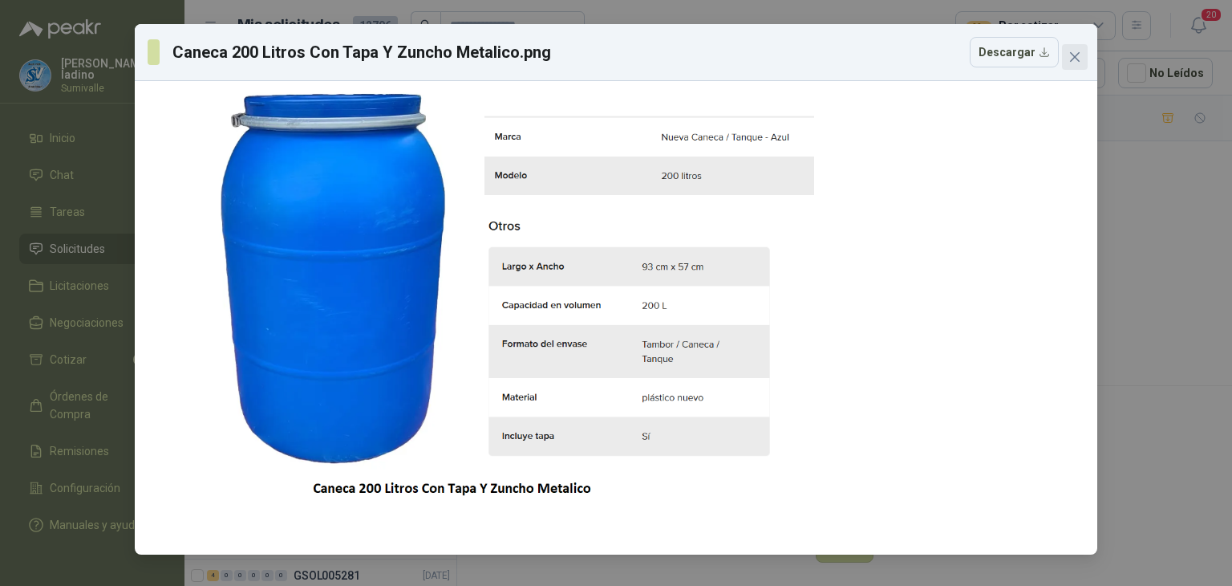
click at [1073, 60] on icon "close" at bounding box center [1074, 57] width 13 height 13
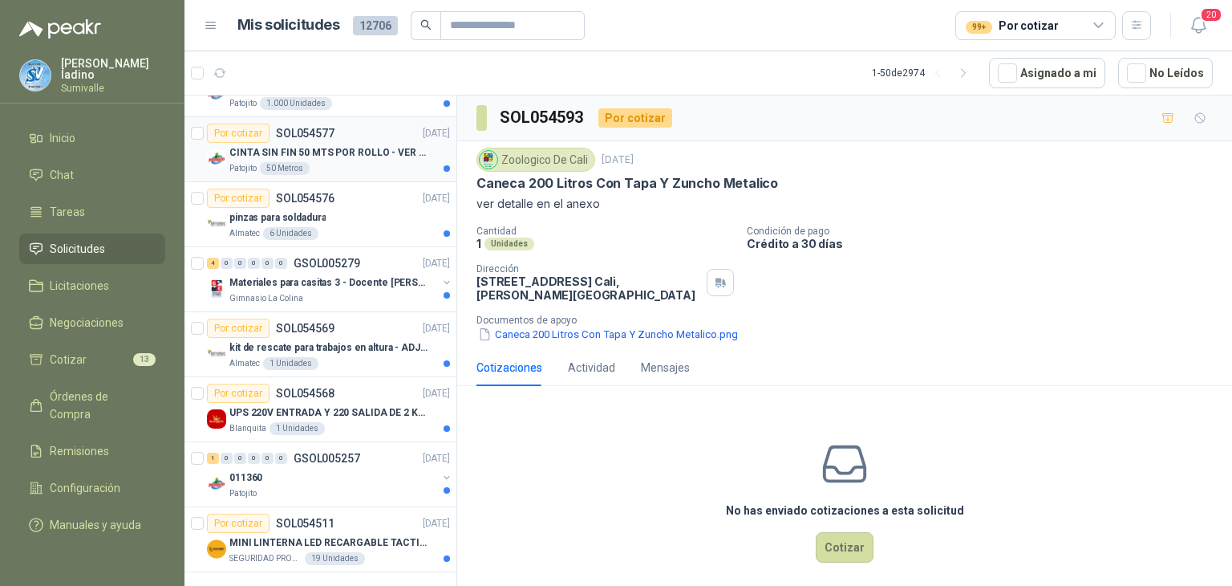
scroll to position [2780, 0]
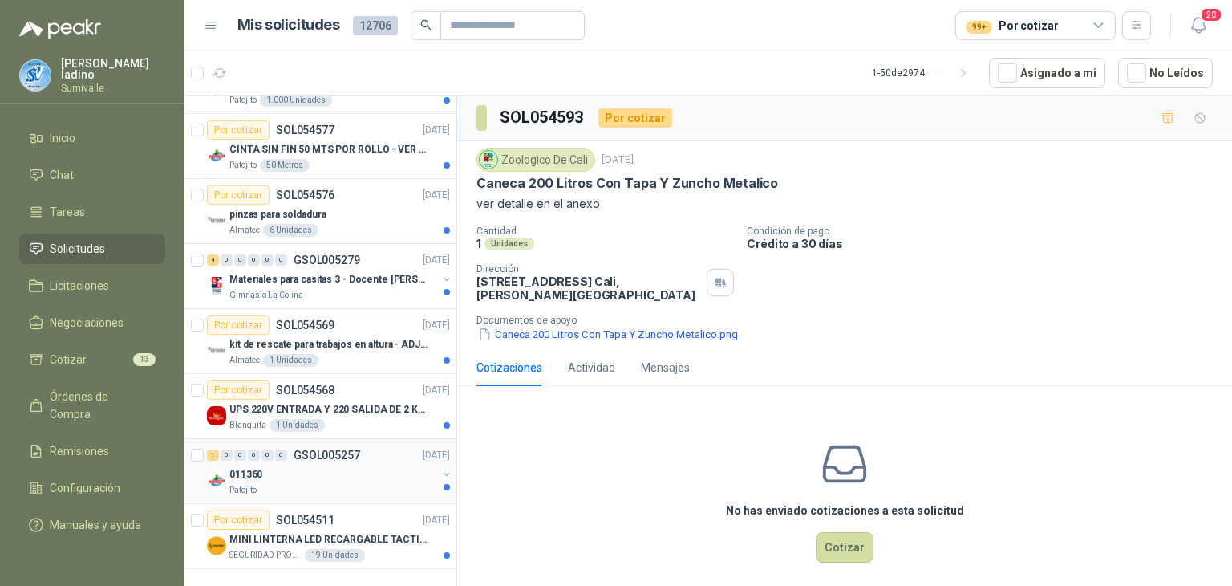
click at [270, 467] on div "011360" at bounding box center [333, 473] width 208 height 19
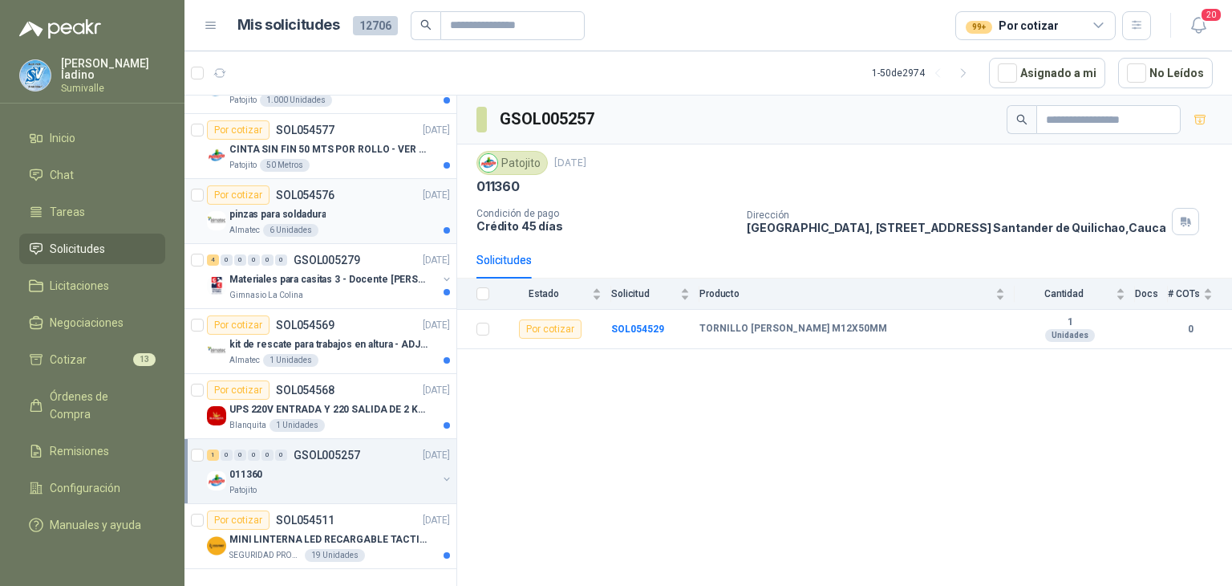
click at [331, 205] on div "pinzas para soldadura" at bounding box center [339, 214] width 221 height 19
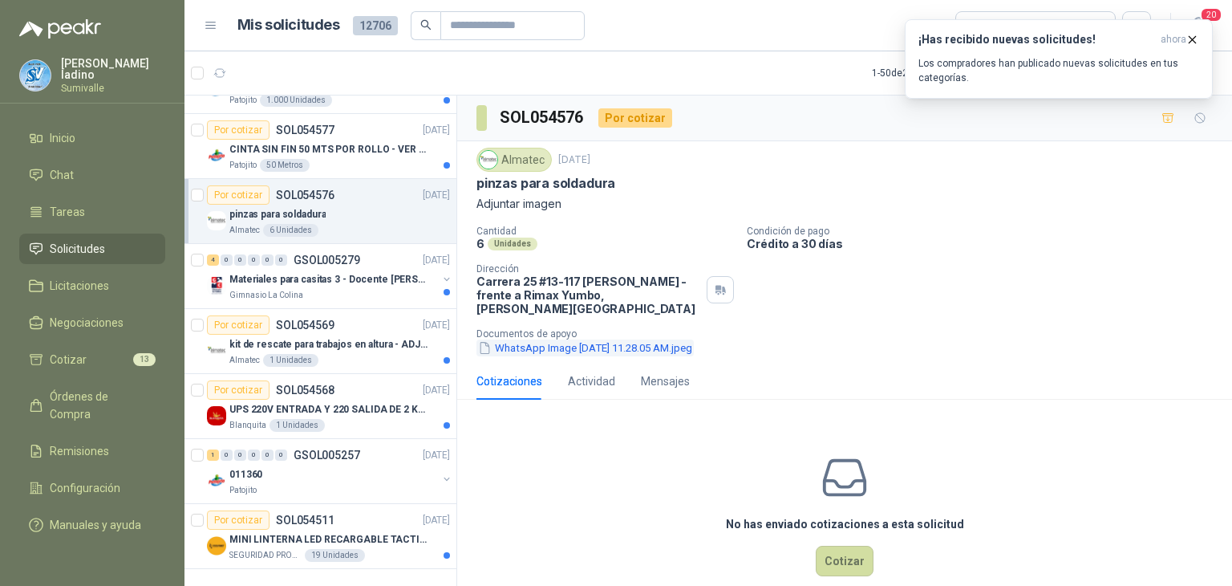
click at [589, 339] on button "WhatsApp Image [DATE] 11.28.05 AM.jpeg" at bounding box center [584, 347] width 217 height 17
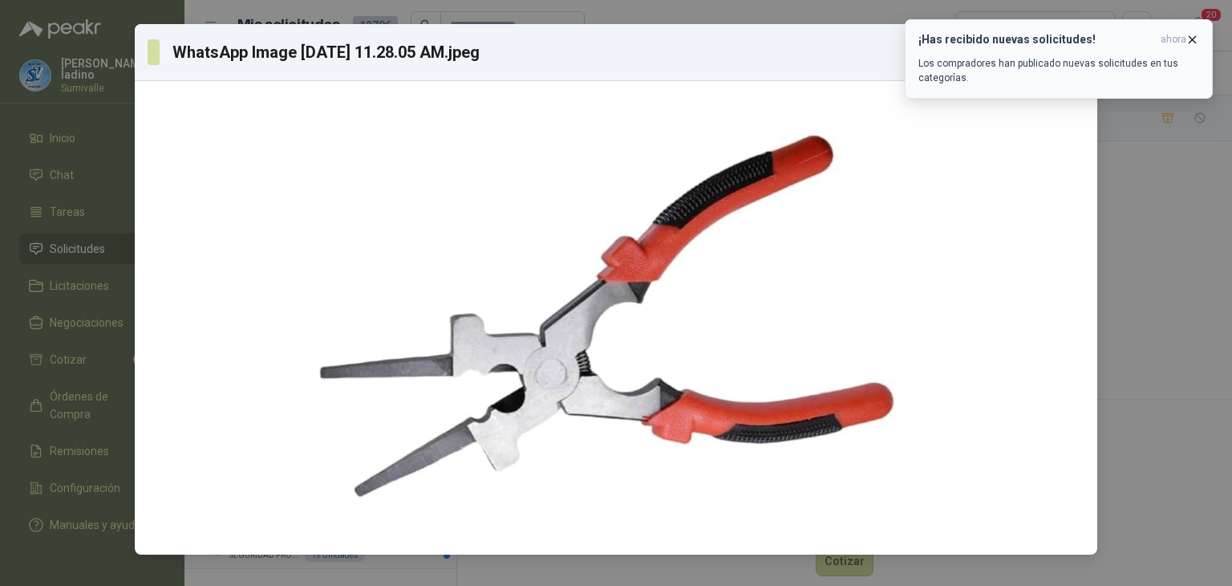
click at [1192, 38] on icon "button" at bounding box center [1193, 40] width 14 height 14
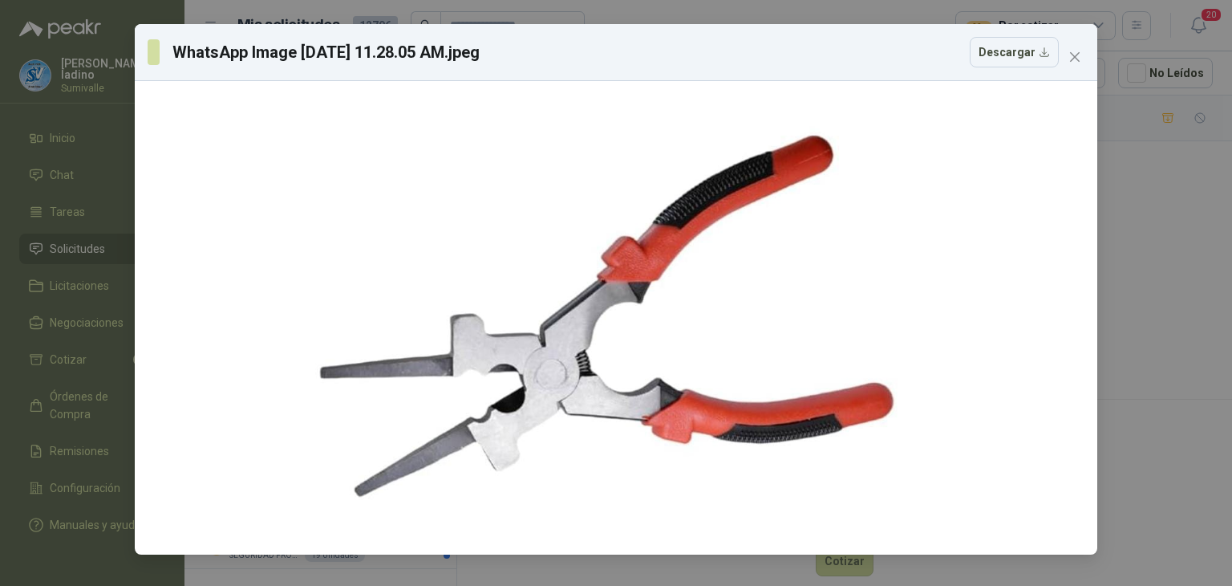
click at [1071, 57] on icon "close" at bounding box center [1074, 57] width 13 height 13
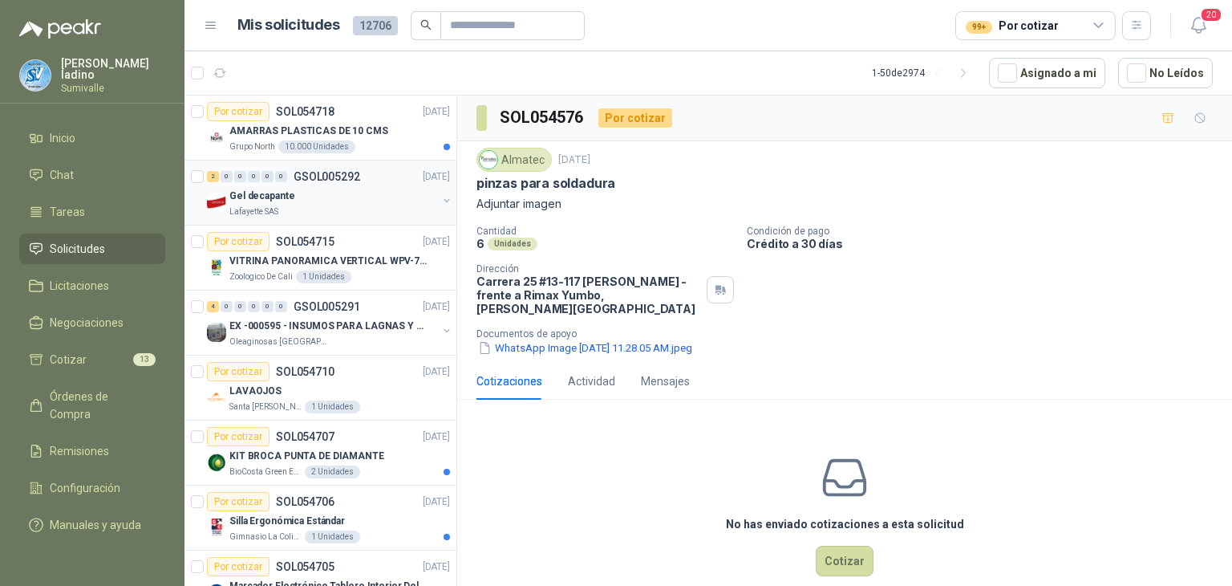
scroll to position [80, 0]
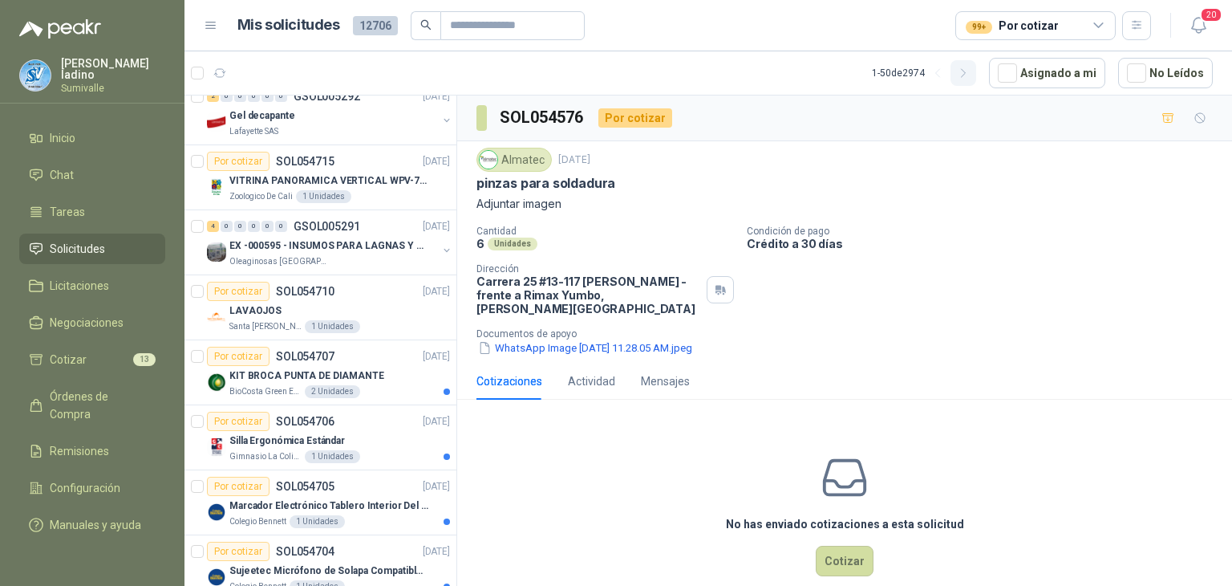
click at [964, 75] on button "button" at bounding box center [964, 73] width 26 height 26
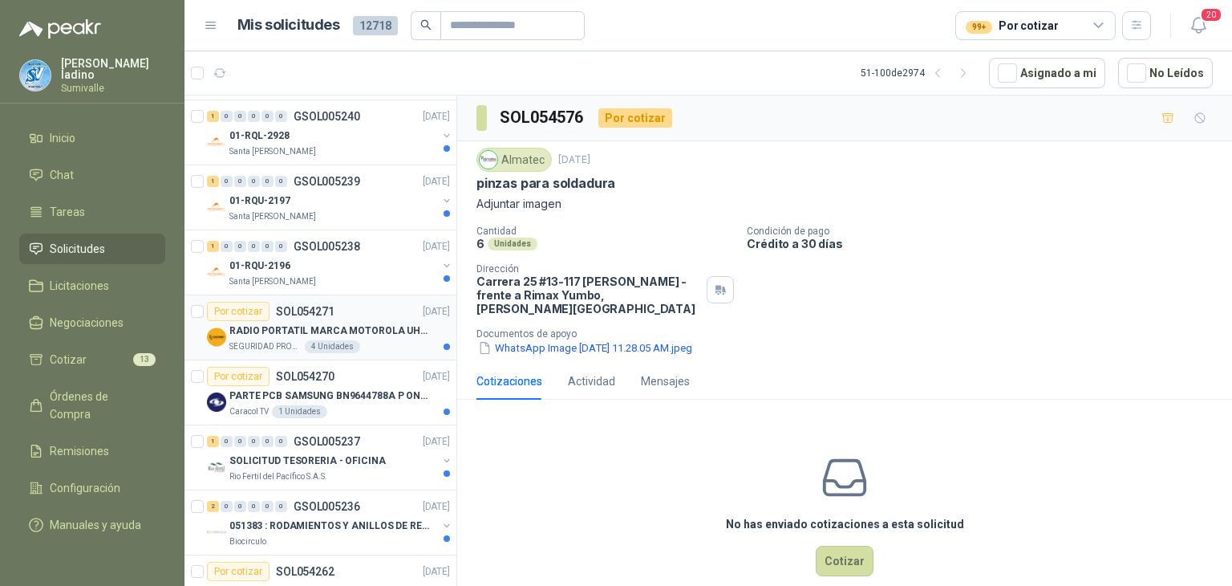
scroll to position [1765, 0]
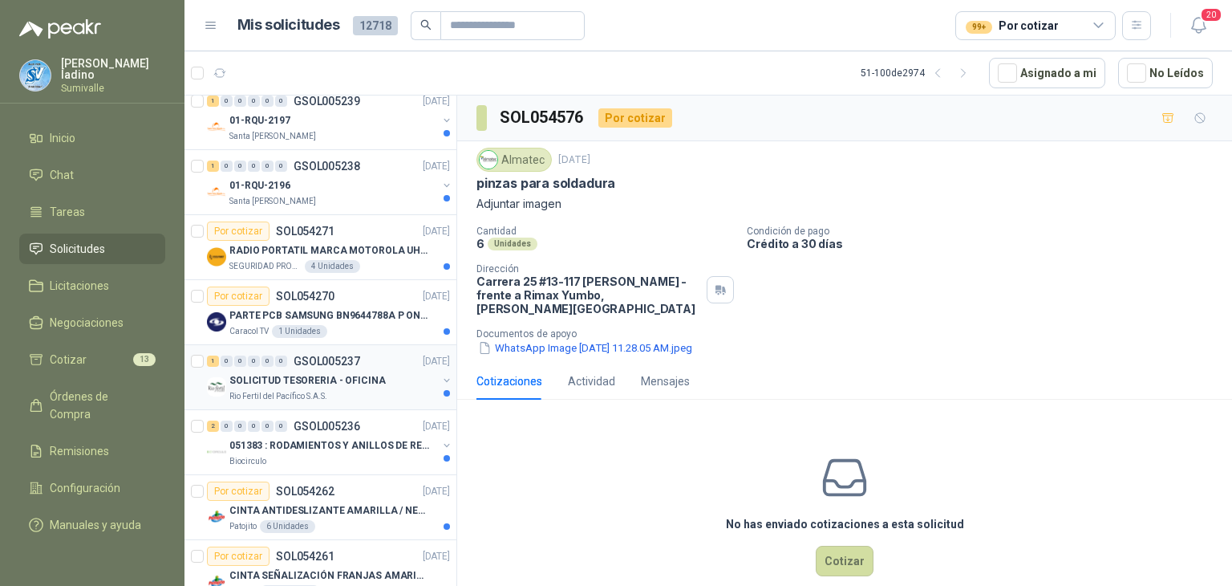
click at [323, 373] on p "SOLICITUD TESORERIA - OFICINA" at bounding box center [307, 380] width 156 height 15
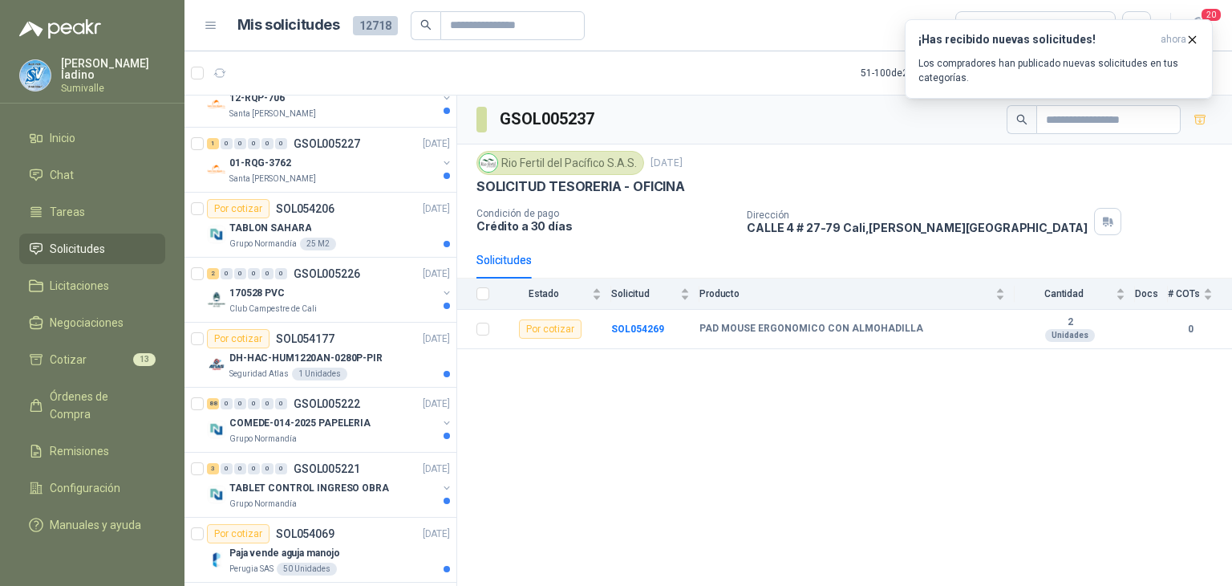
scroll to position [2780, 0]
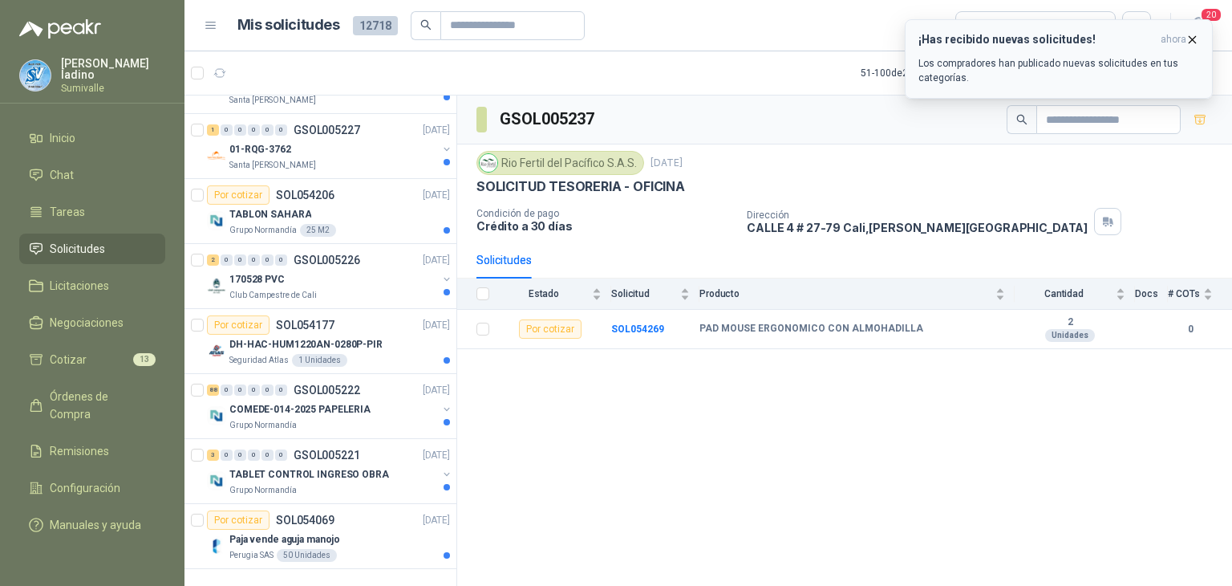
click at [1190, 35] on icon "button" at bounding box center [1193, 40] width 14 height 14
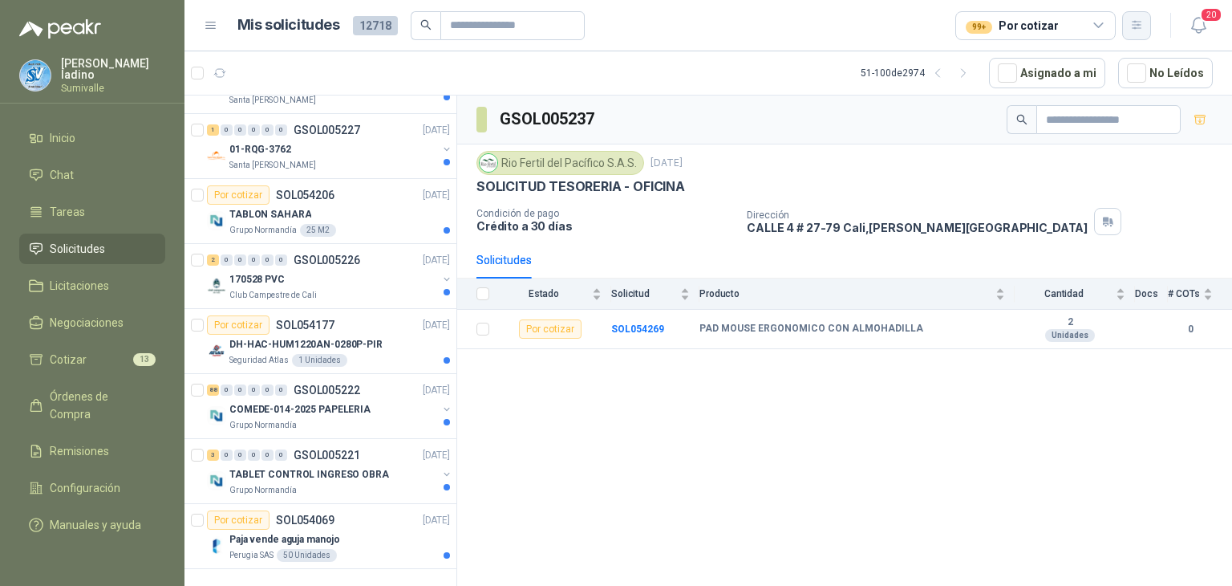
click at [1139, 36] on button "button" at bounding box center [1136, 25] width 29 height 29
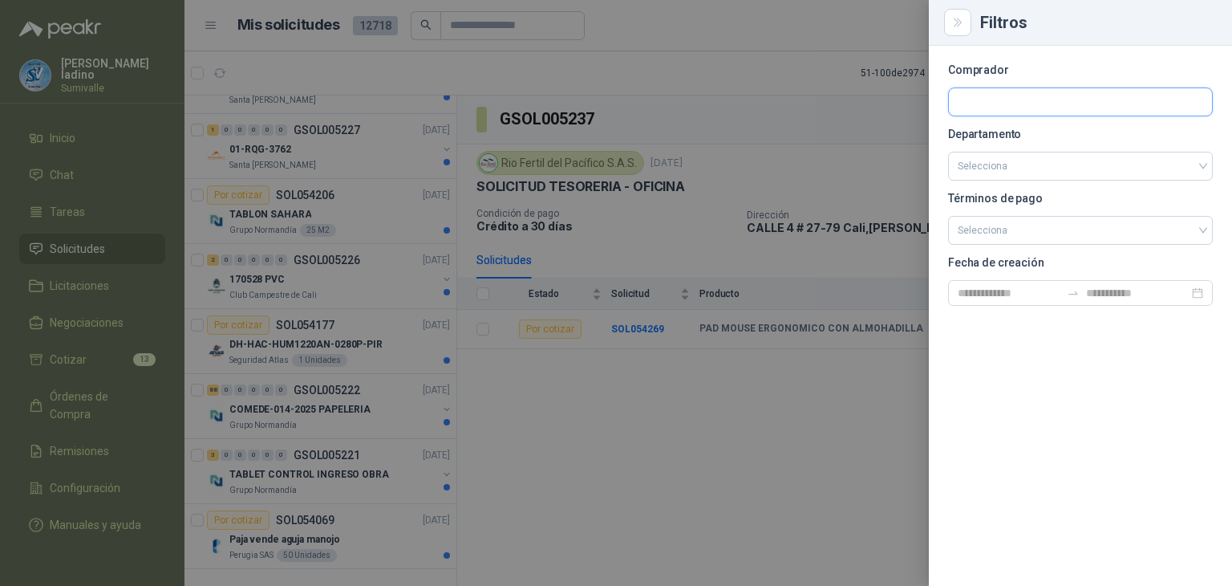
click at [1037, 103] on input "text" at bounding box center [1080, 101] width 263 height 27
type input "******"
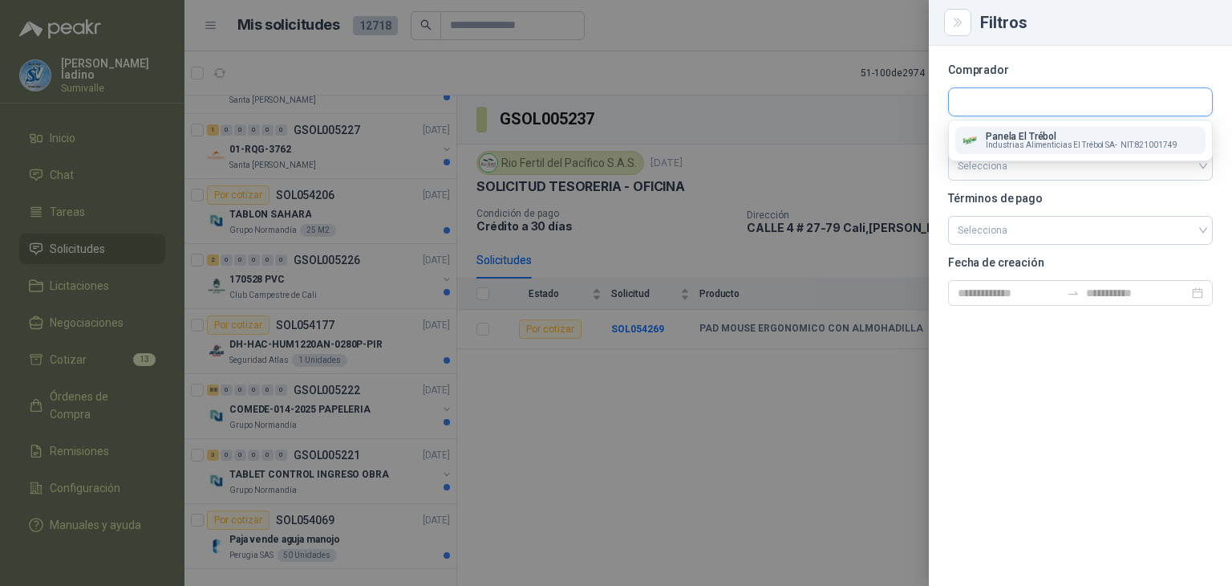
click at [1038, 103] on input "text" at bounding box center [1080, 101] width 263 height 27
drag, startPoint x: 1051, startPoint y: 145, endPoint x: 1037, endPoint y: 152, distance: 15.4
click at [1040, 150] on button "Panela El Trébol Industrias Alimenticias El Trébol SA - NIT : 821001749" at bounding box center [1080, 140] width 250 height 27
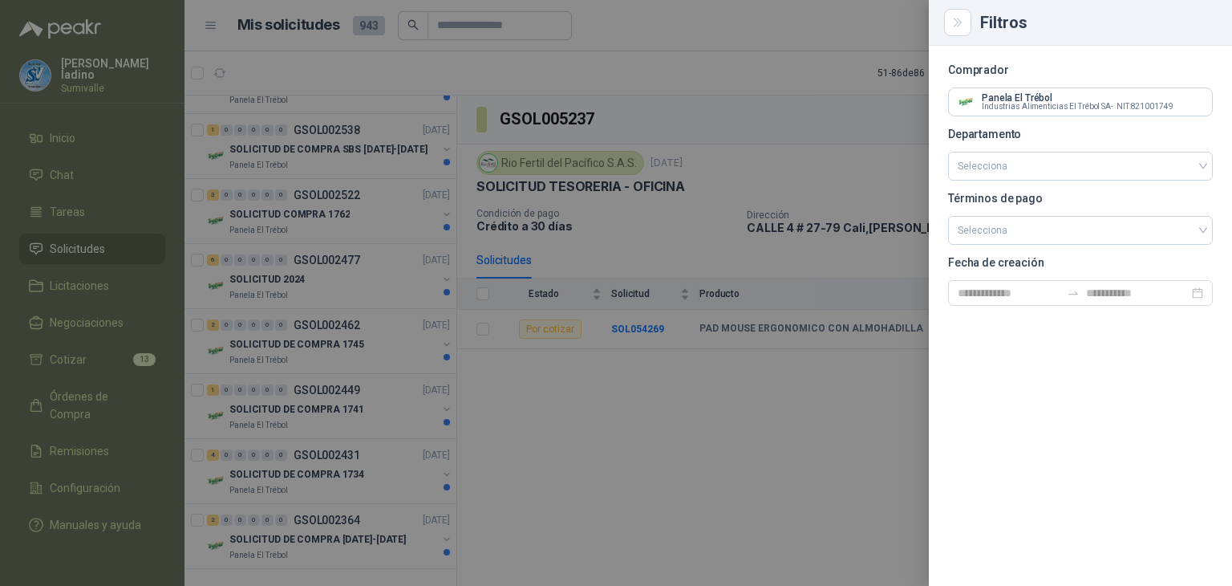
scroll to position [1860, 0]
drag, startPoint x: 449, startPoint y: 497, endPoint x: 460, endPoint y: 68, distance: 428.5
click at [460, 68] on div at bounding box center [616, 293] width 1232 height 586
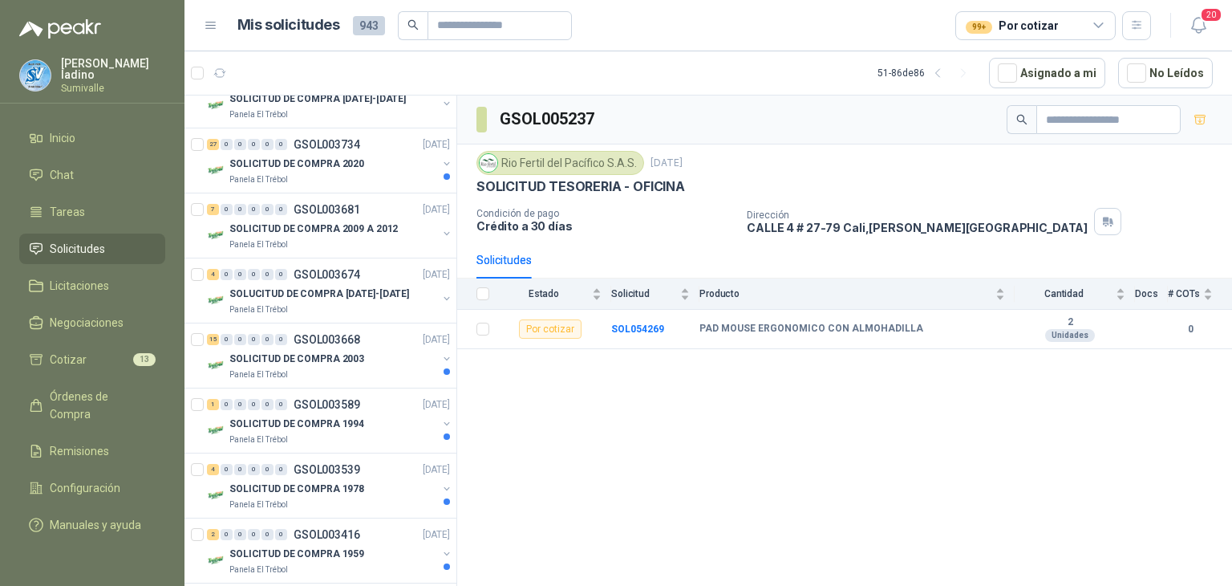
scroll to position [0, 0]
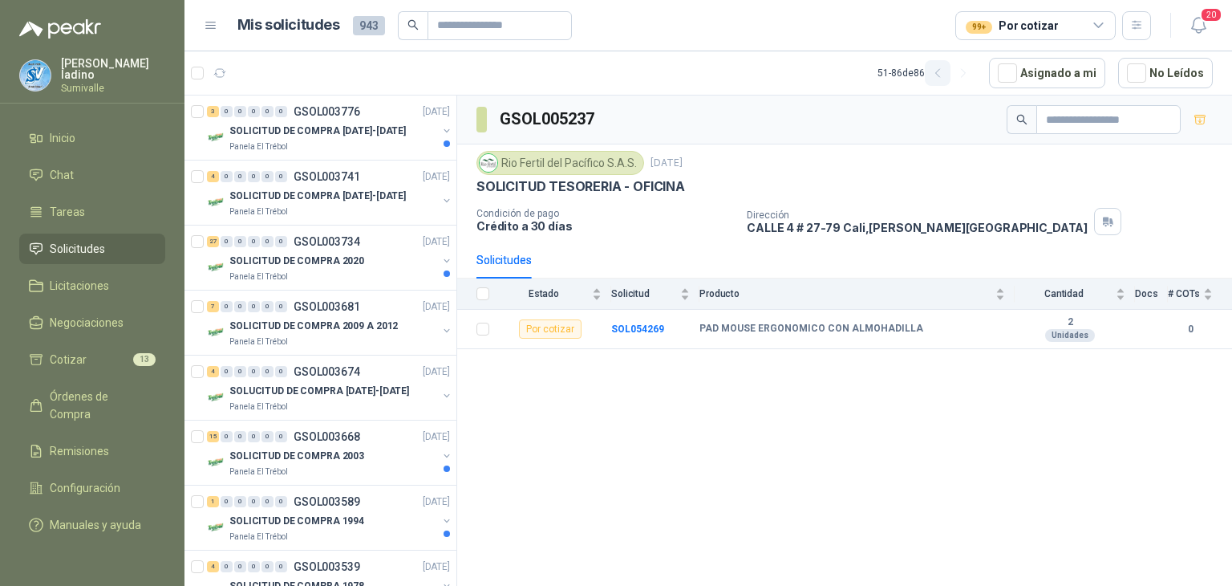
click at [939, 75] on icon "button" at bounding box center [937, 73] width 4 height 8
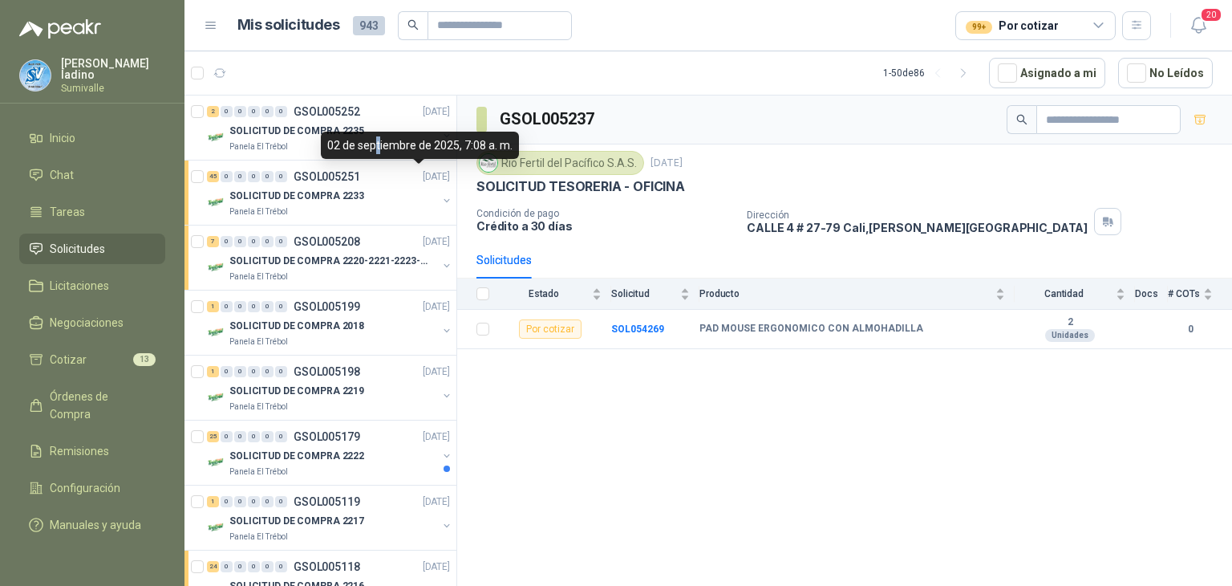
click at [375, 152] on div "02 de septiembre de 2025, 7:08 a. m." at bounding box center [420, 145] width 198 height 27
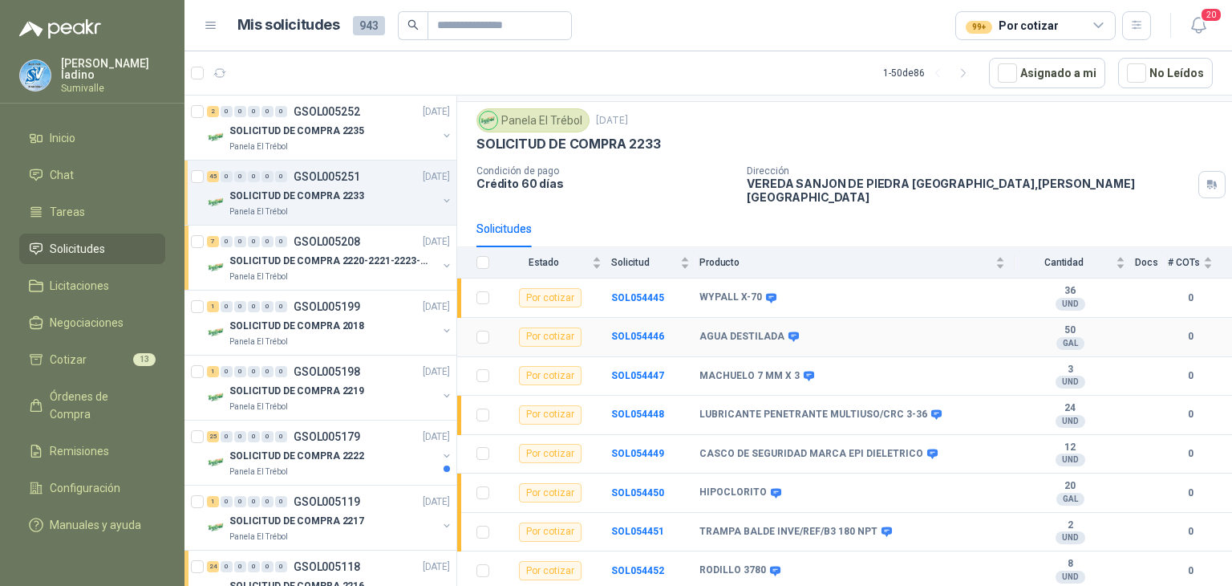
scroll to position [80, 0]
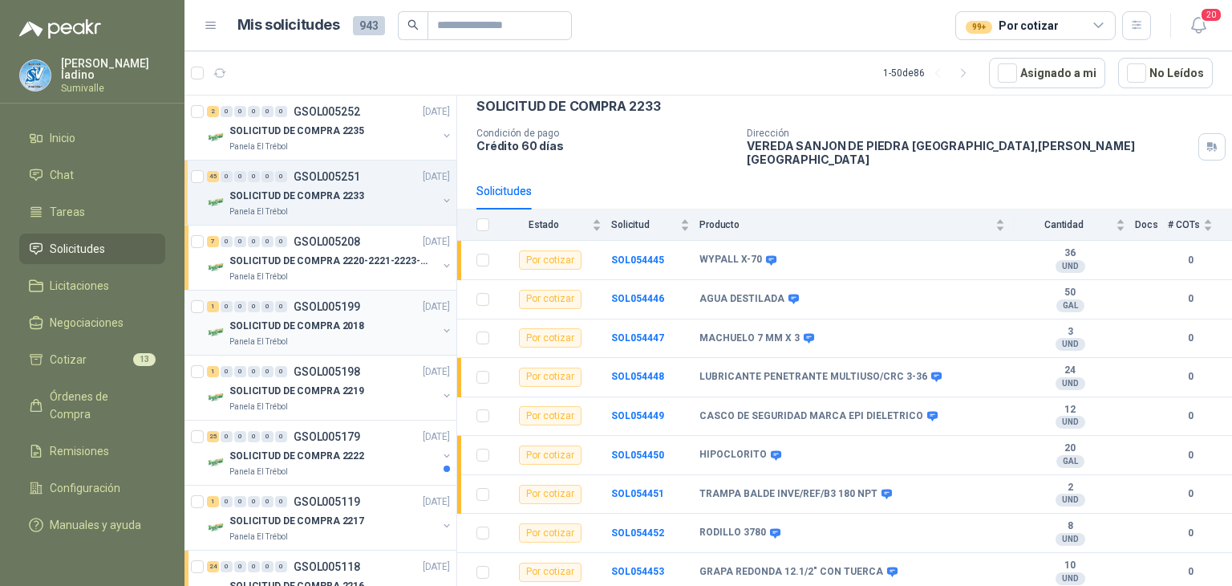
click at [310, 322] on p "SOLICITUD DE COMPRA 2018" at bounding box center [296, 325] width 135 height 15
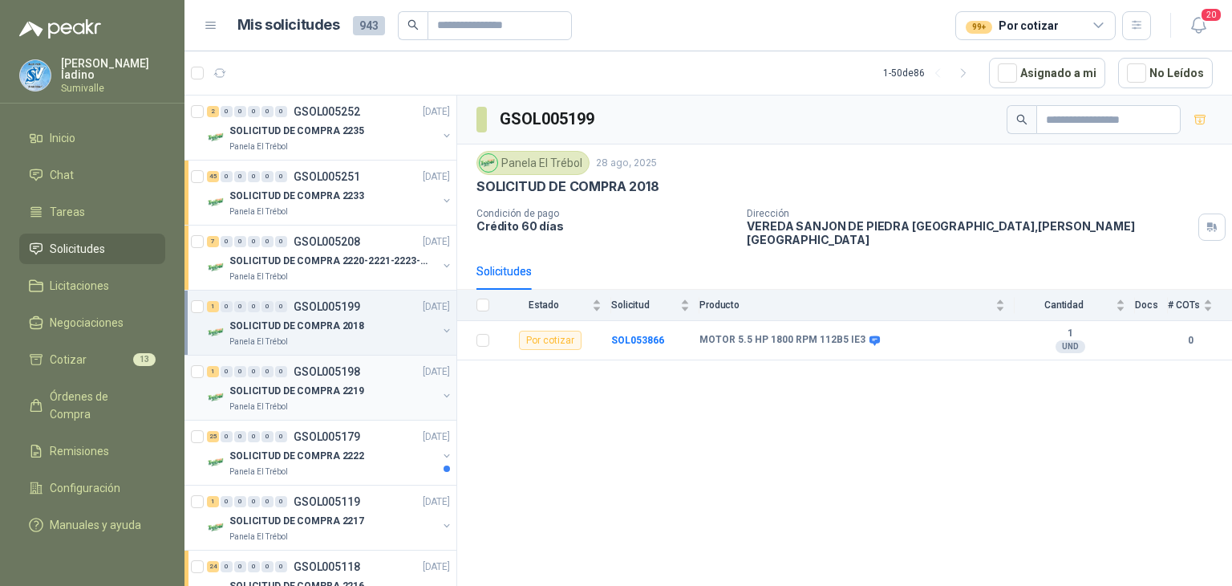
click at [290, 376] on div "1 0 0 0 0 0 GSOL005198 [DATE]" at bounding box center [330, 371] width 246 height 19
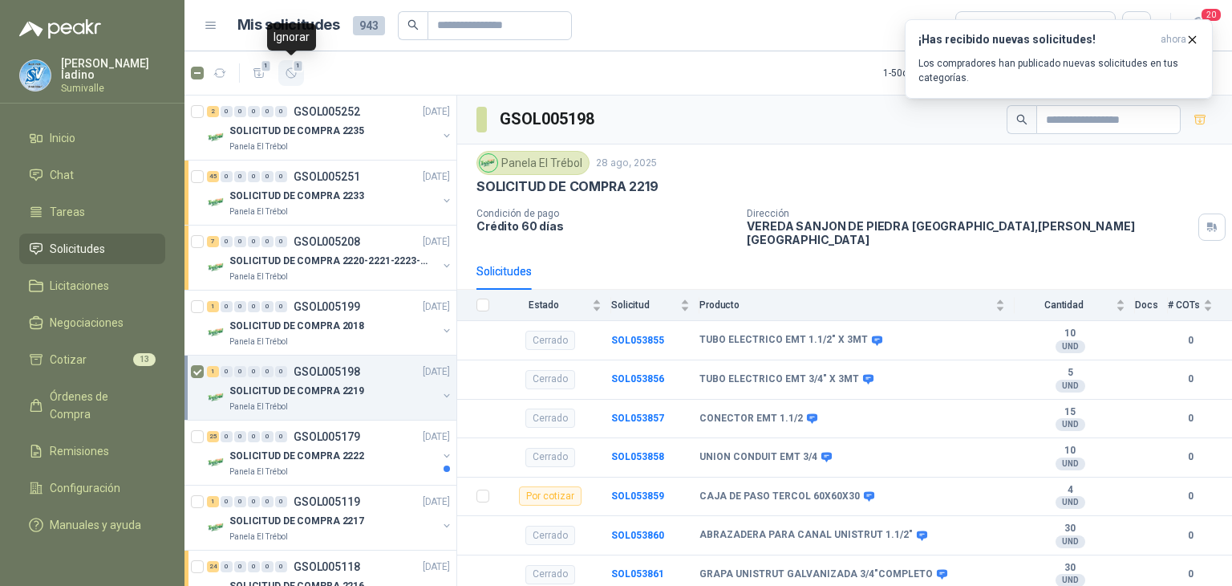
click at [291, 71] on icon "button" at bounding box center [292, 74] width 14 height 14
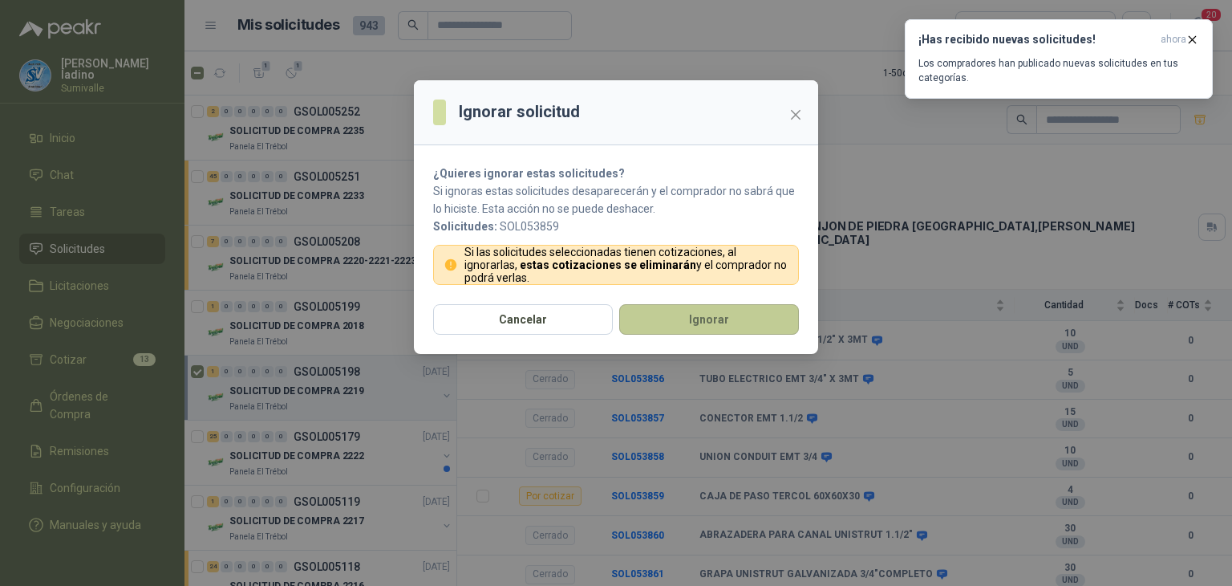
click at [659, 326] on button "Ignorar" at bounding box center [709, 319] width 180 height 30
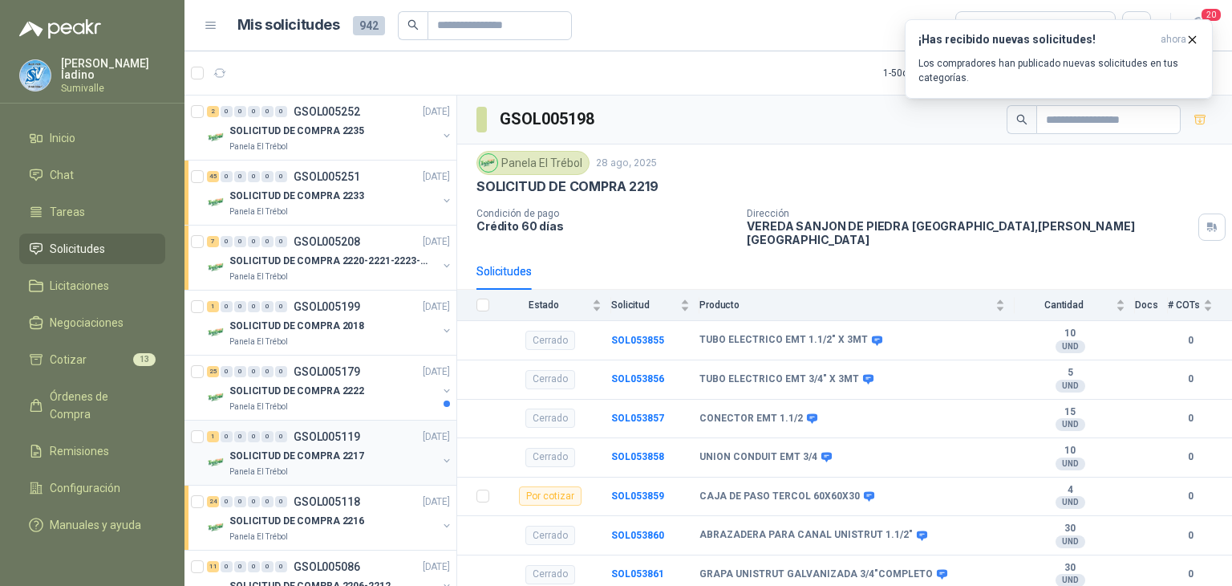
click at [298, 432] on p "GSOL005119" at bounding box center [327, 436] width 67 height 11
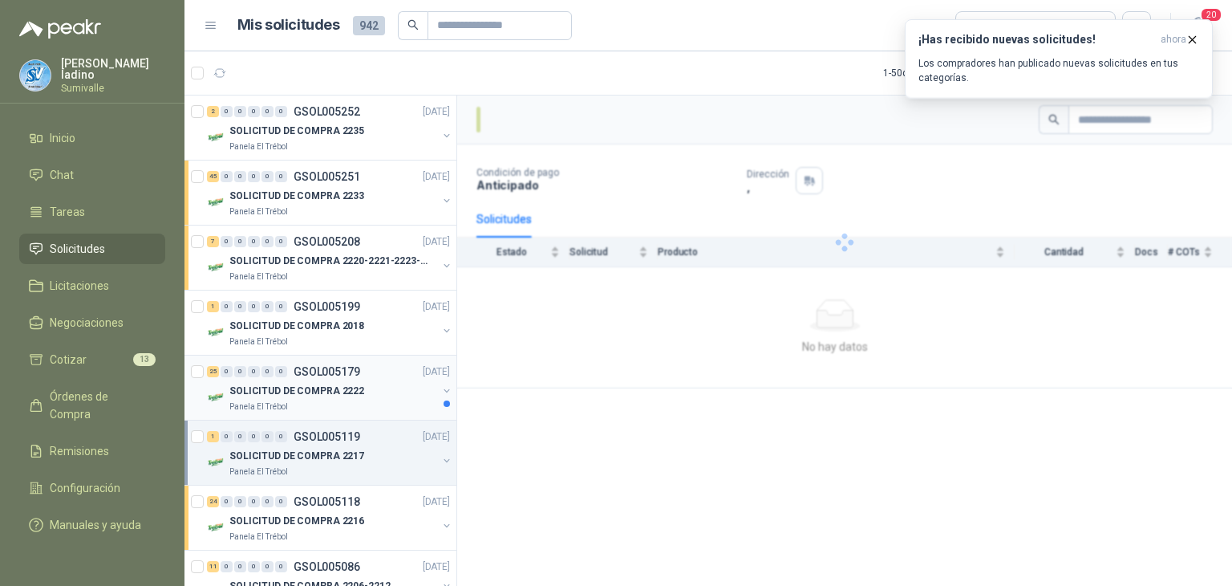
click at [311, 389] on p "SOLICITUD DE COMPRA 2222" at bounding box center [296, 390] width 135 height 15
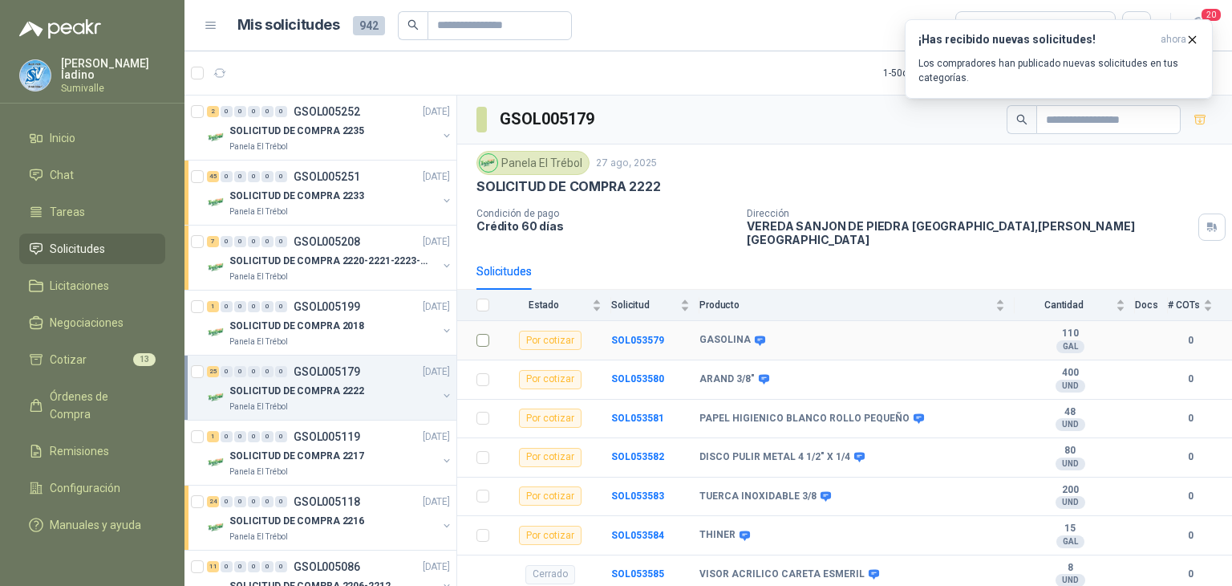
click at [468, 335] on td at bounding box center [478, 340] width 42 height 39
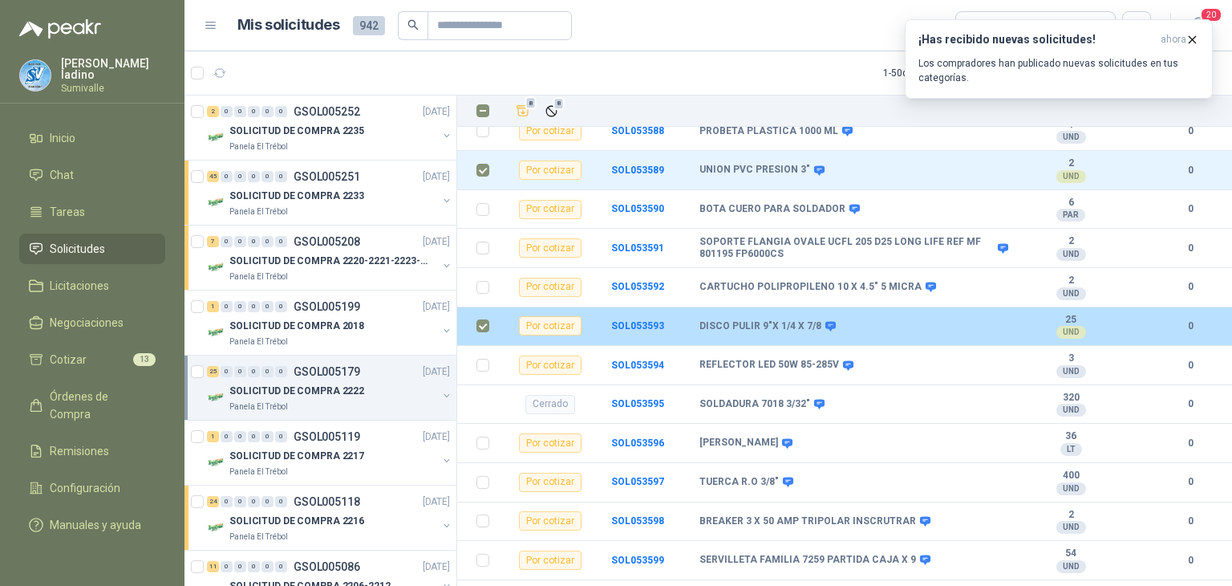
scroll to position [562, 0]
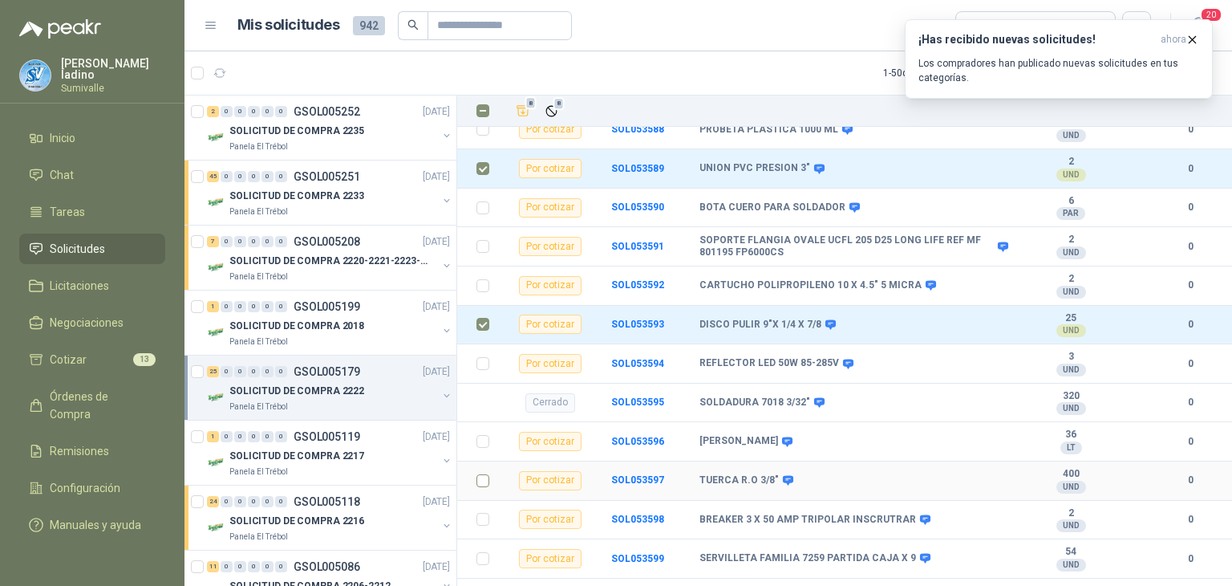
click at [492, 471] on td at bounding box center [478, 480] width 42 height 39
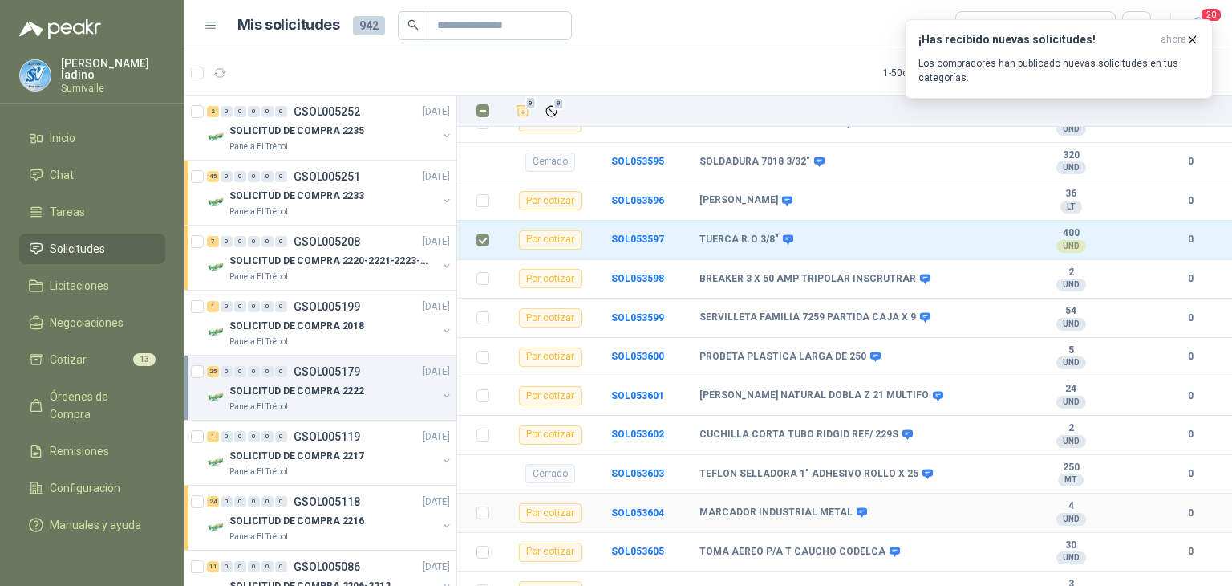
scroll to position [809, 0]
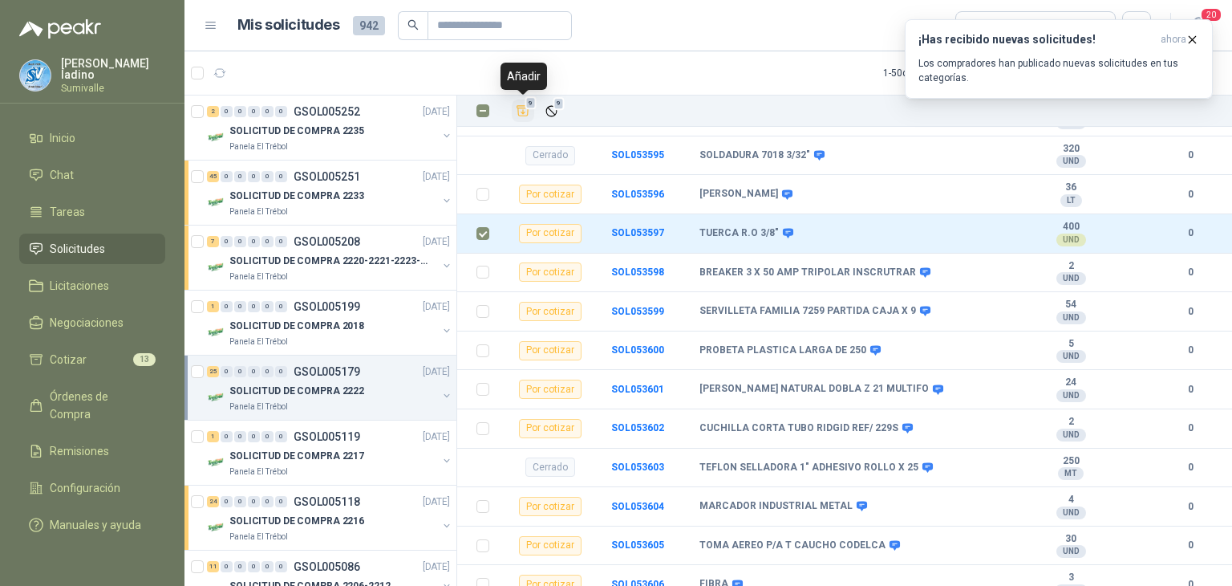
click at [526, 119] on button "9" at bounding box center [523, 110] width 22 height 22
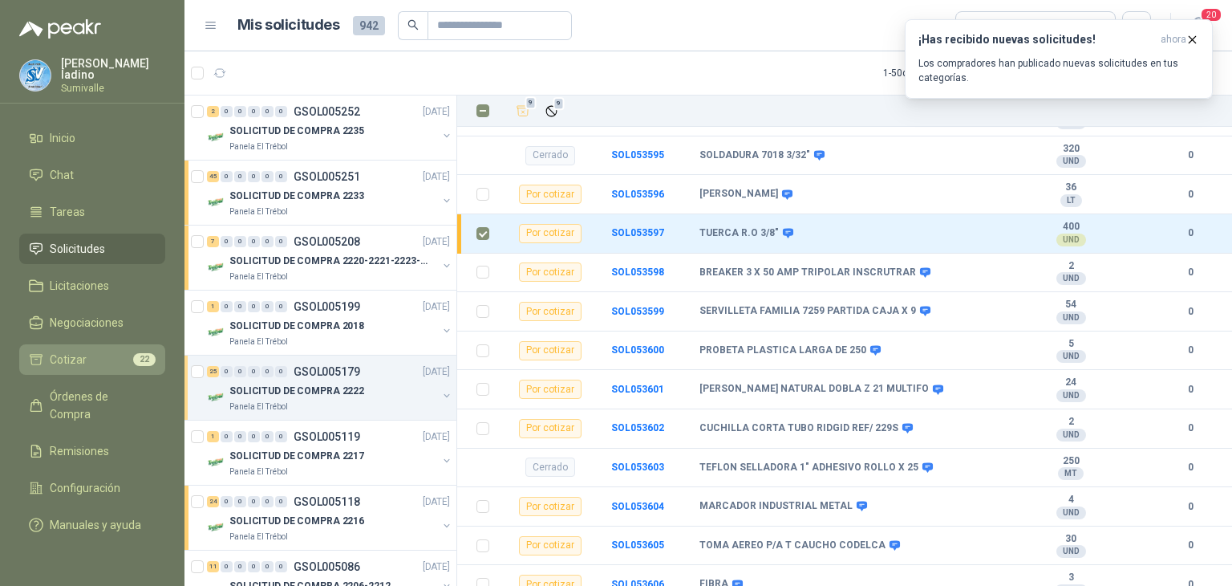
click at [75, 351] on span "Cotizar" at bounding box center [68, 360] width 37 height 18
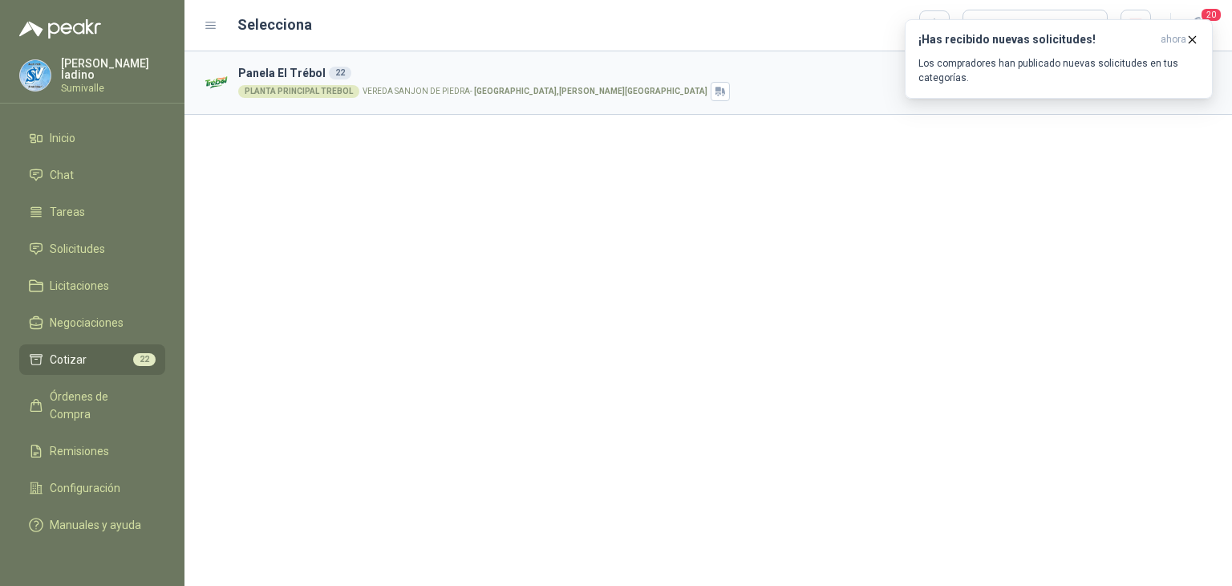
click at [290, 79] on h3 "Panela El Trébol 22" at bounding box center [665, 73] width 855 height 18
click at [1194, 38] on icon "button" at bounding box center [1193, 39] width 6 height 6
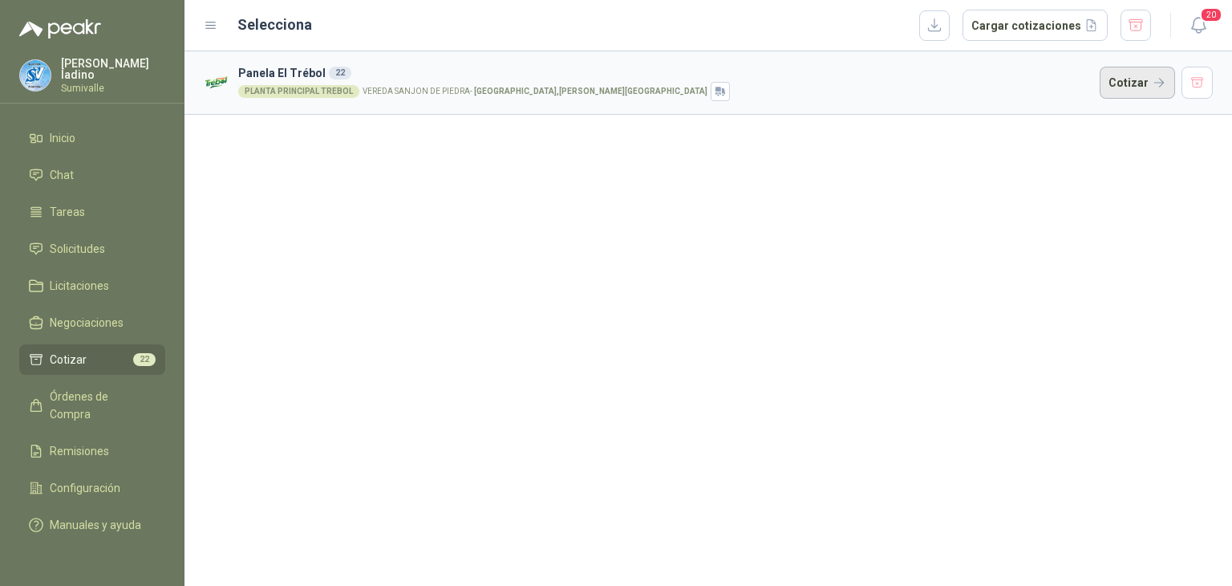
click at [1146, 77] on button "Cotizar" at bounding box center [1137, 83] width 75 height 32
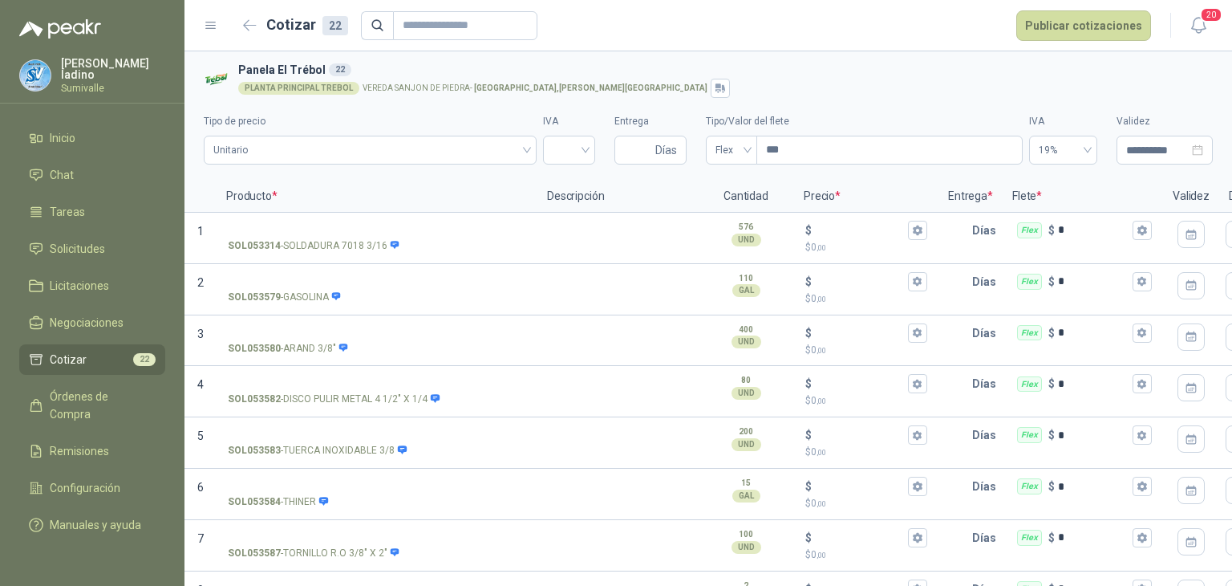
scroll to position [763, 0]
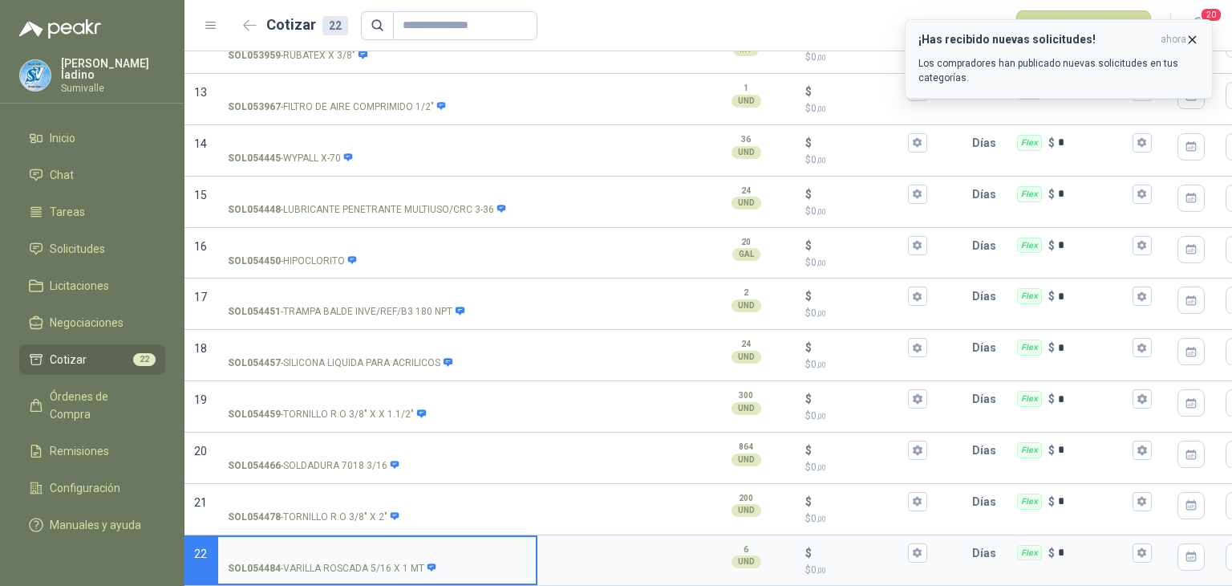
click at [1194, 43] on icon "button" at bounding box center [1193, 40] width 14 height 14
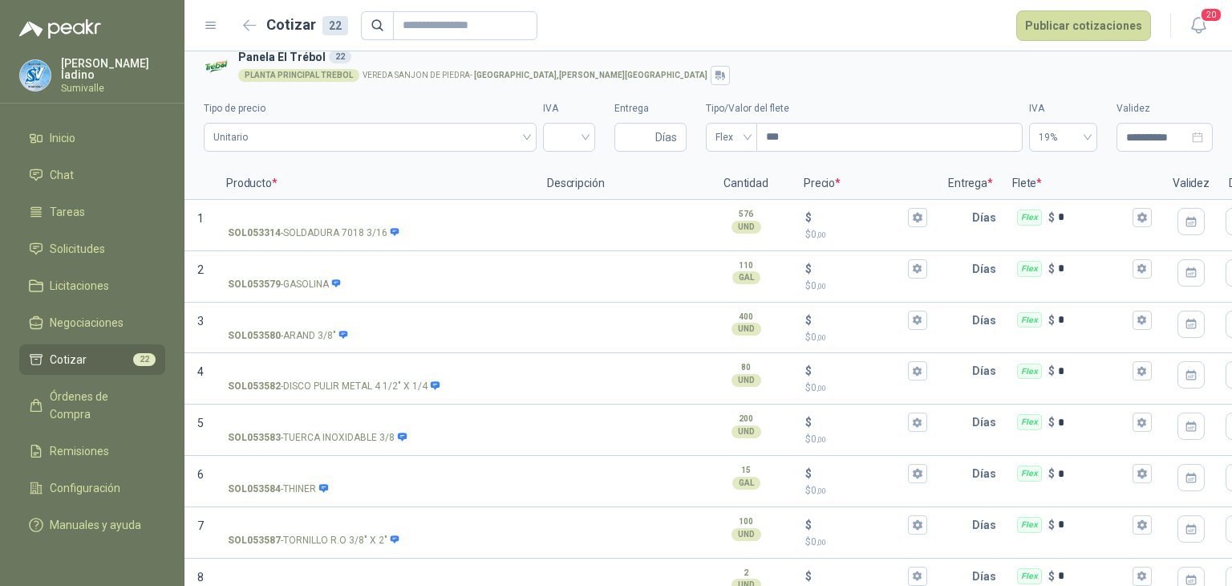
scroll to position [0, 0]
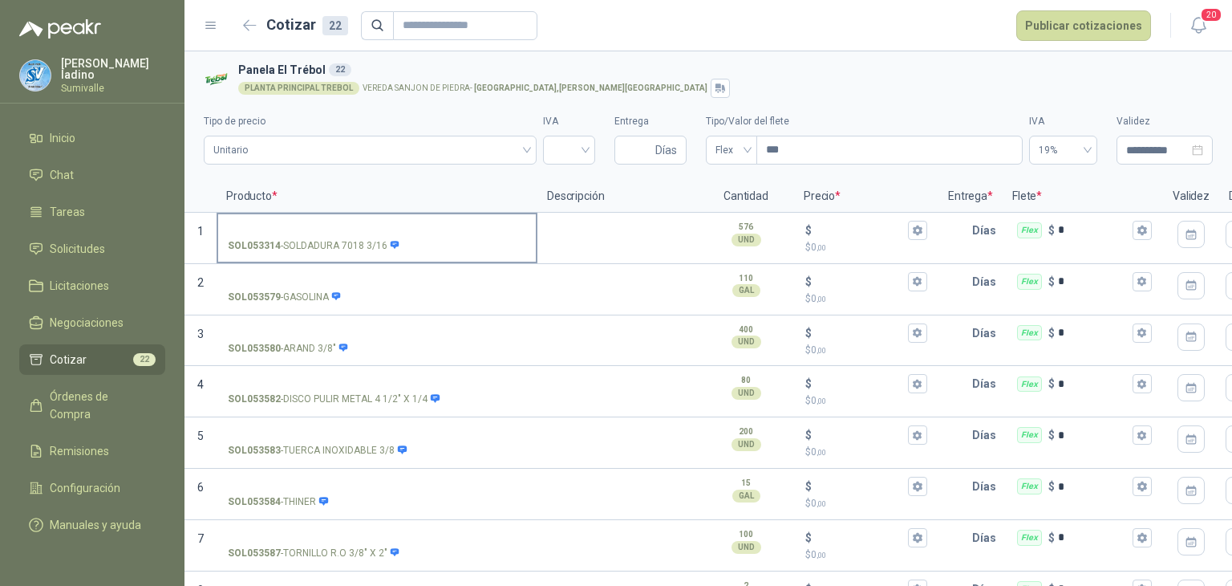
click at [387, 244] on span at bounding box center [393, 245] width 13 height 15
click at [385, 237] on input "SOL053314 - SOLDADURA 7018 3/16" at bounding box center [377, 231] width 298 height 12
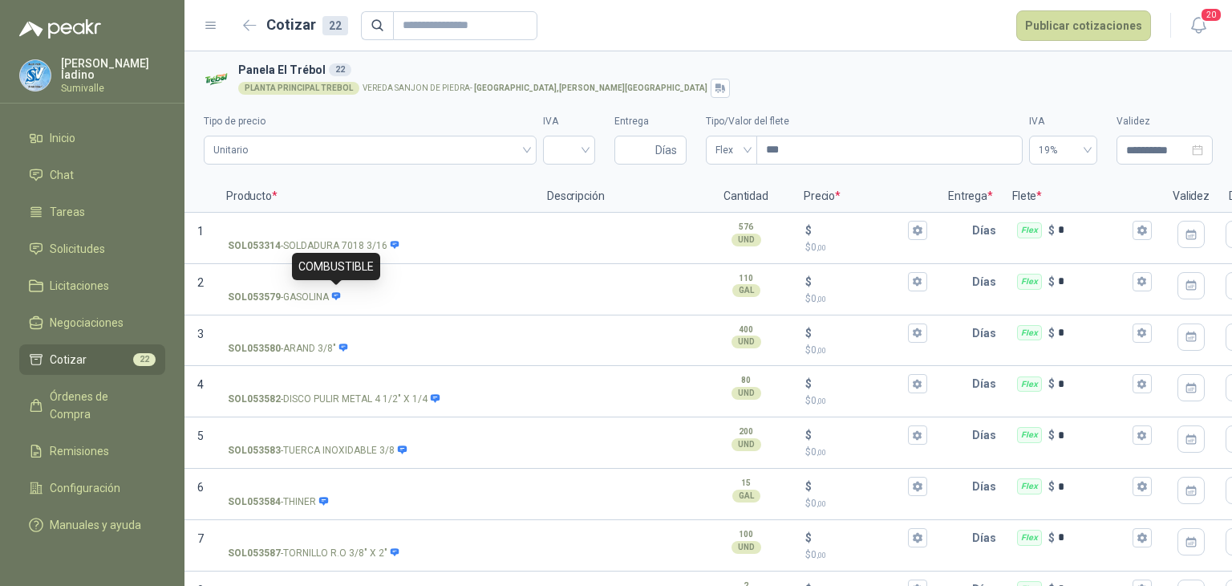
click at [335, 275] on div "COMBUSTIBLE" at bounding box center [336, 266] width 88 height 27
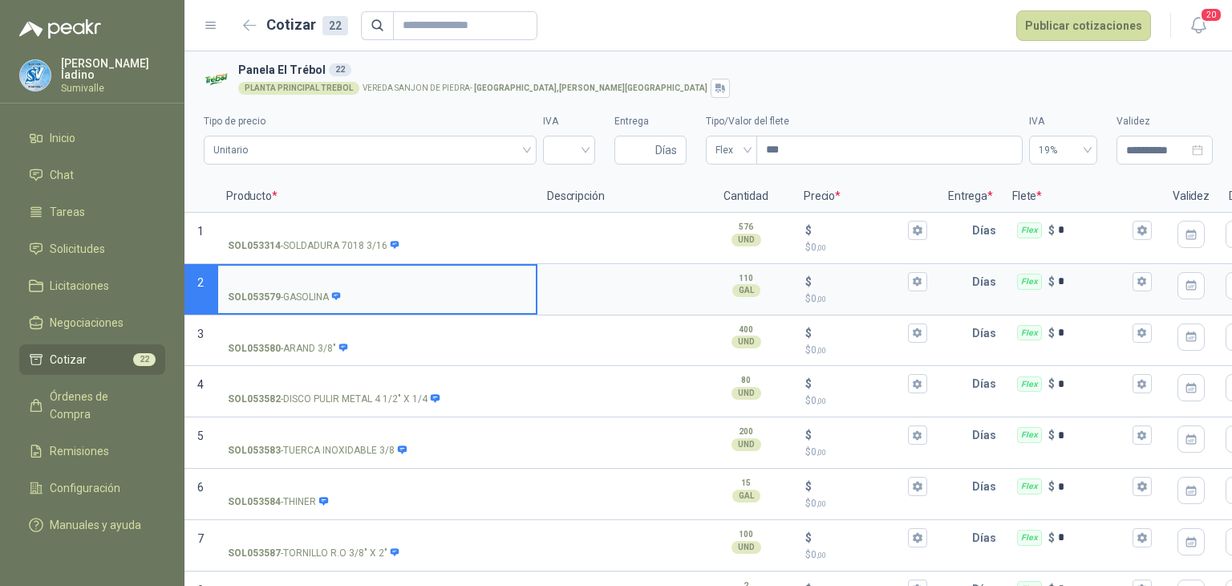
click at [266, 282] on input "SOL053579 - GASOLINA" at bounding box center [377, 282] width 298 height 12
type input "**********"
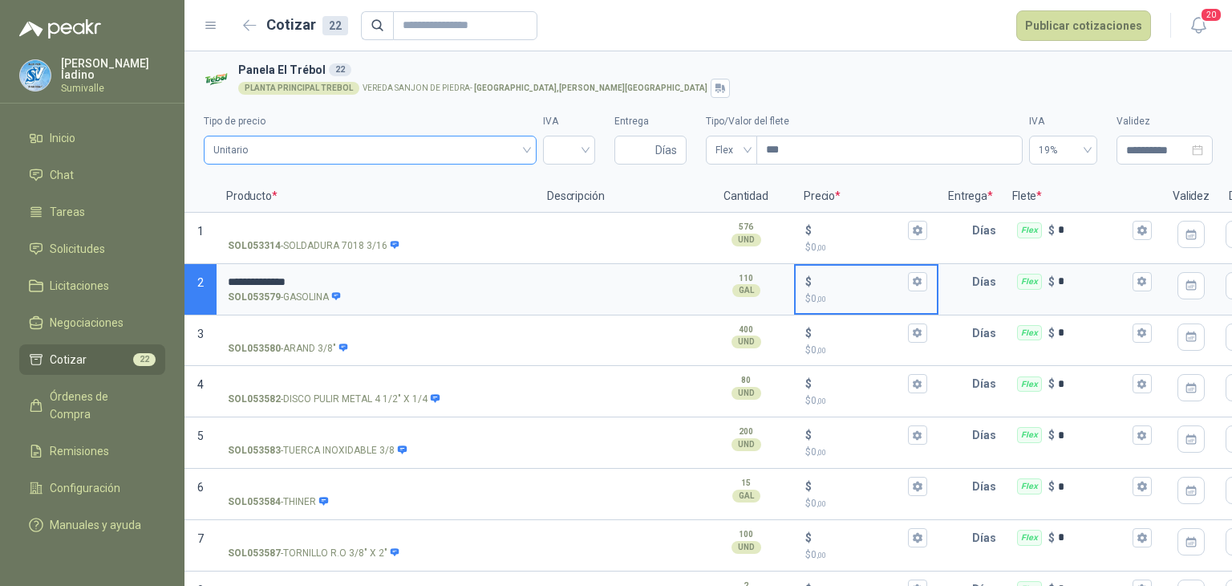
click at [500, 144] on span "Unitario" at bounding box center [370, 150] width 314 height 24
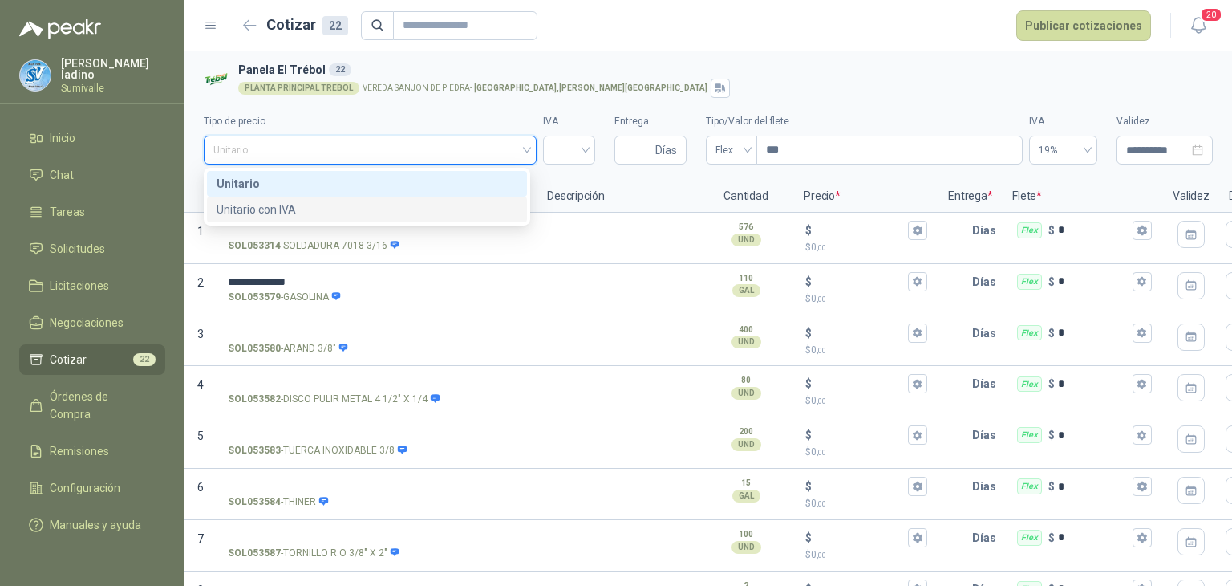
click at [366, 211] on div "Unitario con IVA" at bounding box center [367, 210] width 301 height 18
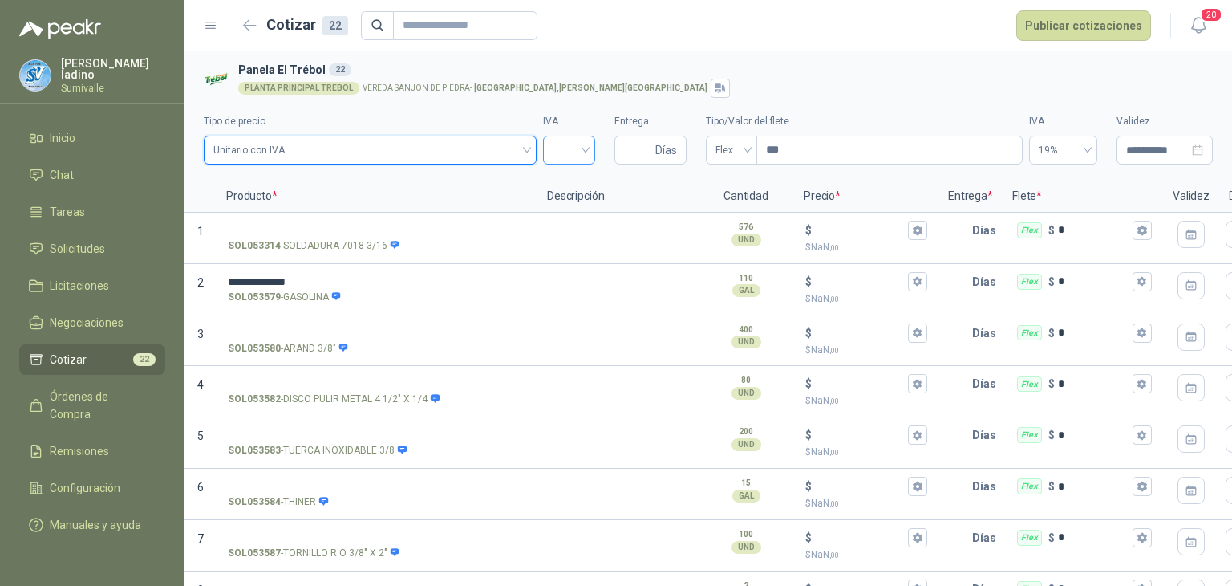
click at [578, 151] on input "search" at bounding box center [569, 148] width 33 height 24
click at [565, 184] on div "19%" at bounding box center [562, 184] width 26 height 18
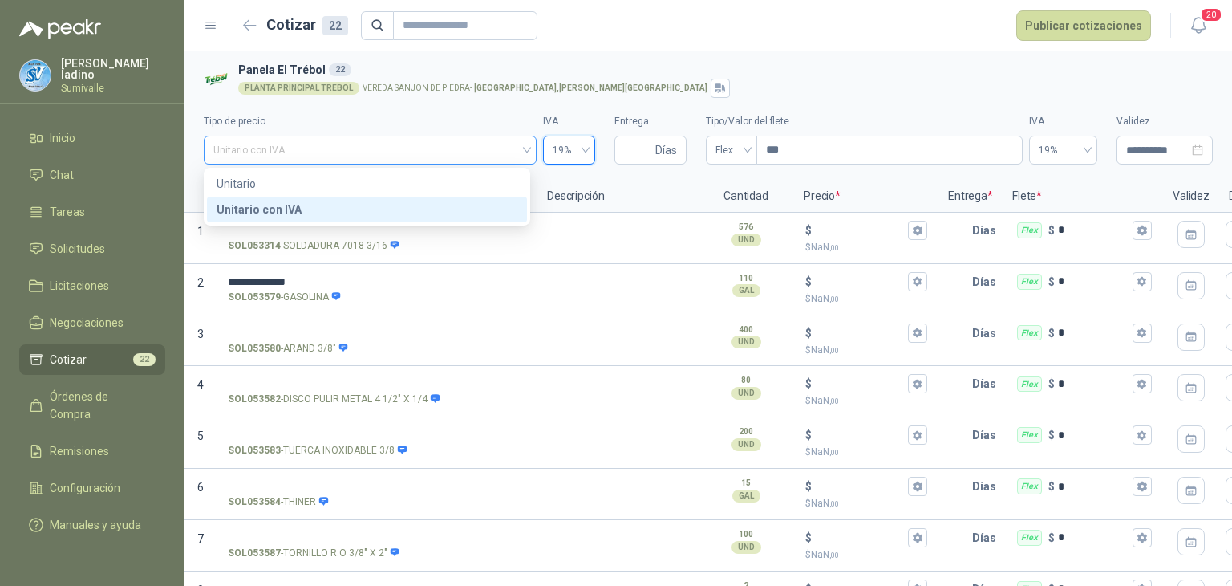
click at [489, 152] on span "Unitario con IVA" at bounding box center [370, 150] width 314 height 24
click at [342, 183] on div "Unitario" at bounding box center [367, 184] width 301 height 18
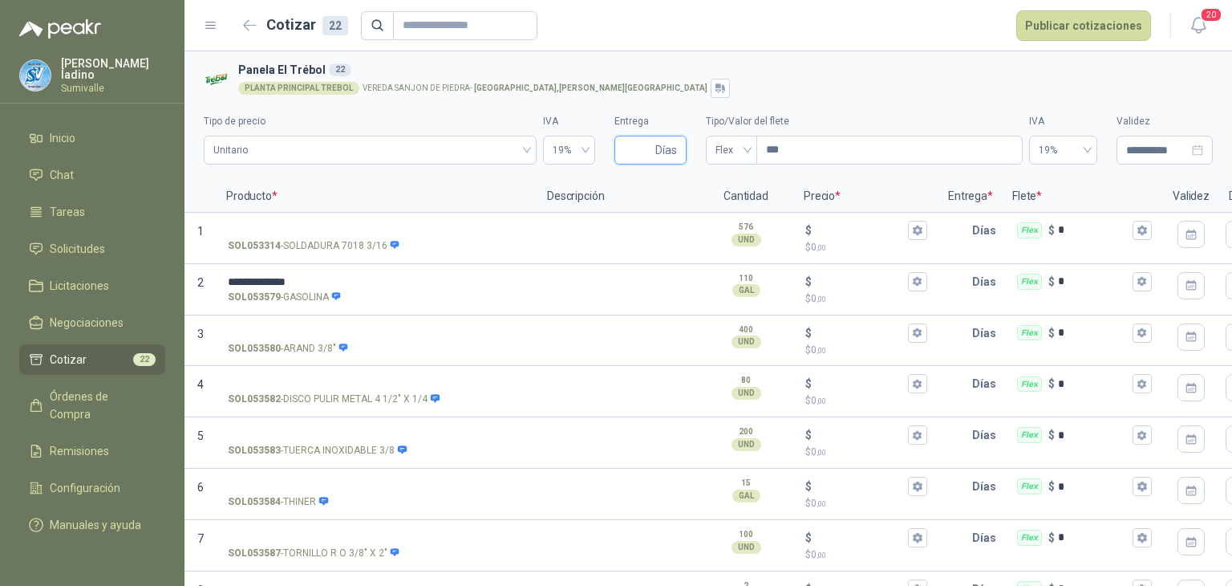
click at [635, 155] on input "Entrega" at bounding box center [638, 149] width 28 height 27
type input "*"
click at [735, 147] on span "Flex" at bounding box center [732, 150] width 32 height 24
click at [720, 209] on div "Incluido" at bounding box center [724, 210] width 25 height 18
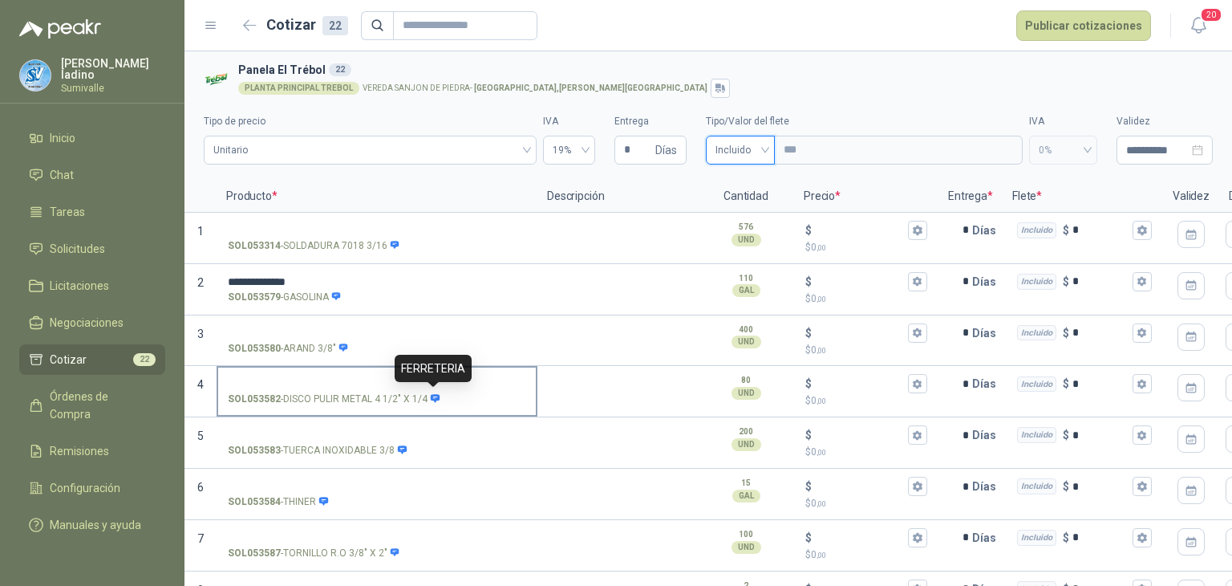
scroll to position [80, 0]
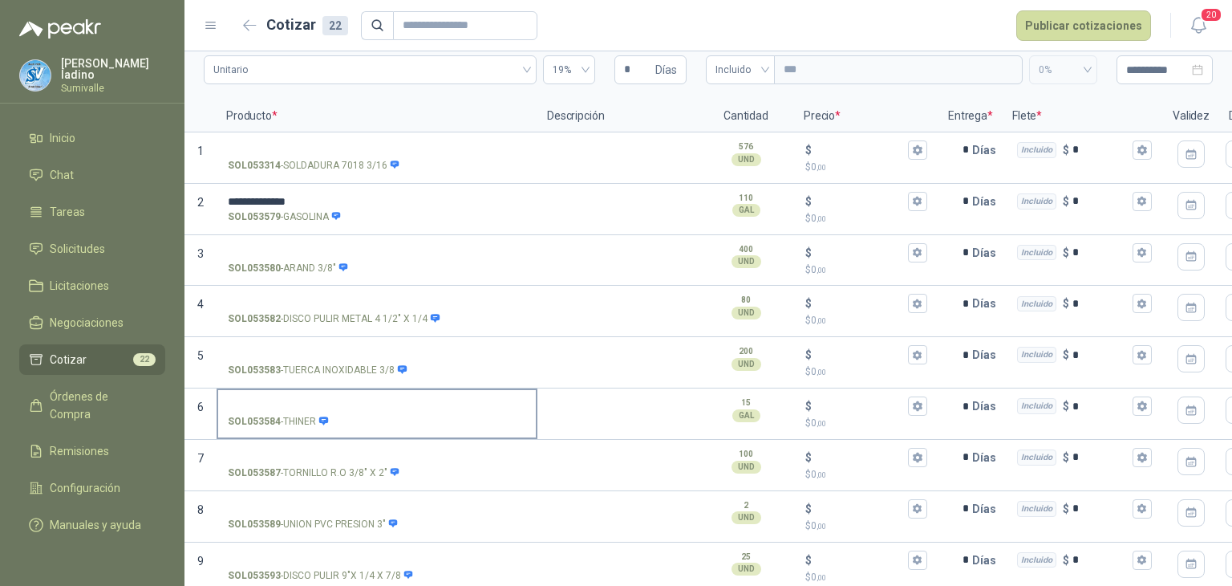
click at [296, 412] on label "SOL053584 - THINER" at bounding box center [377, 413] width 318 height 46
click at [296, 412] on input "SOL053584 - THINER" at bounding box center [377, 406] width 298 height 12
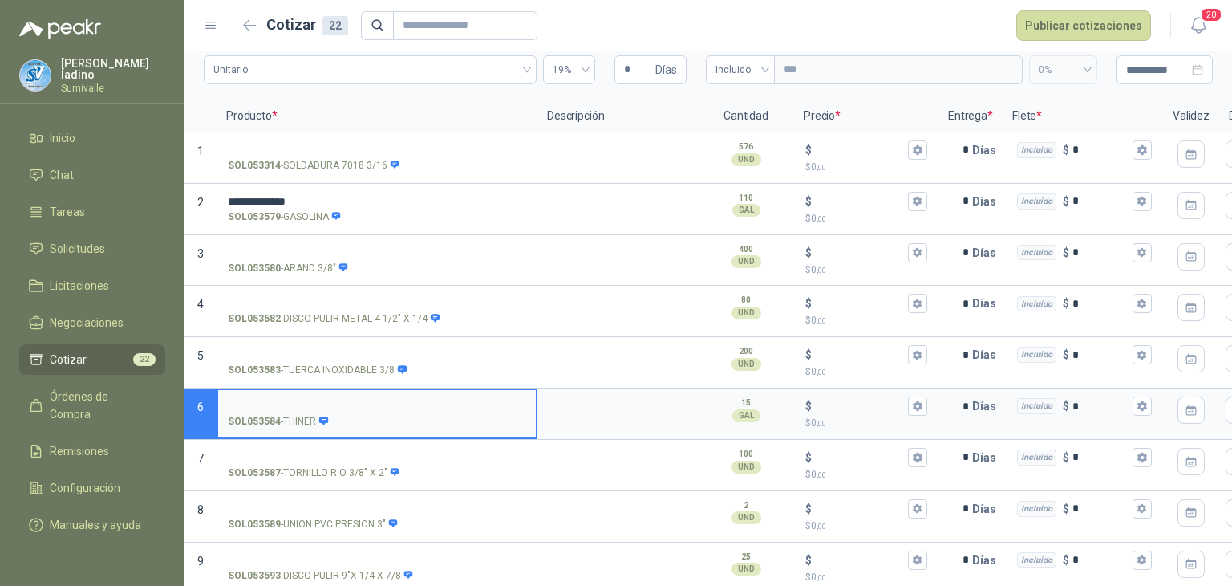
click at [306, 405] on input "SOL053584 - THINER" at bounding box center [377, 406] width 298 height 12
type input "**********"
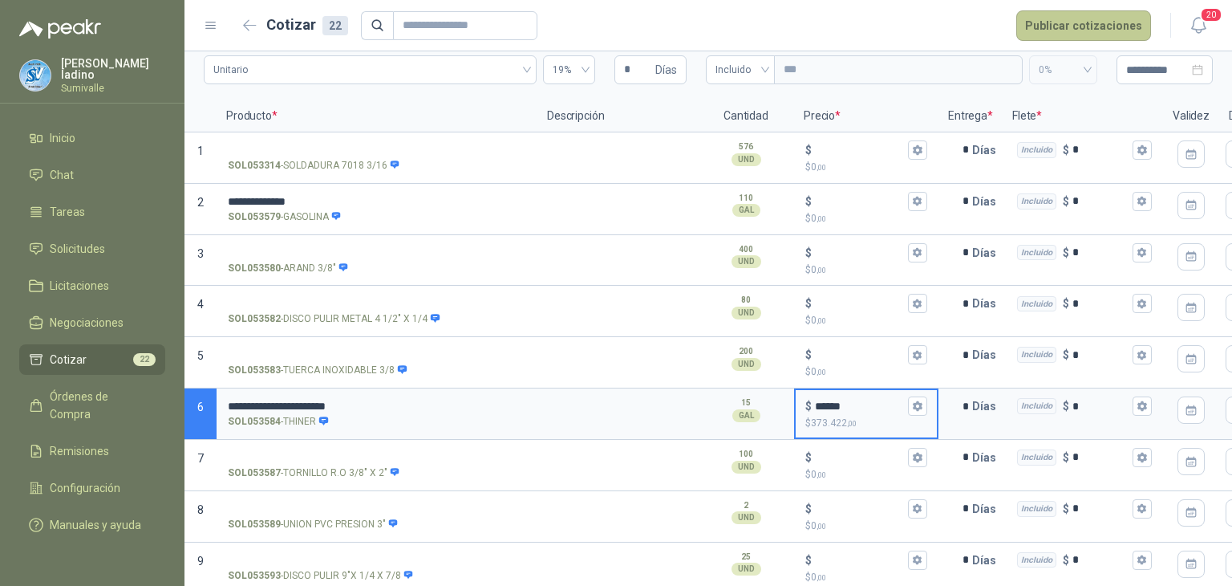
type input "******"
click at [1039, 34] on button "Publicar cotizaciones" at bounding box center [1083, 25] width 135 height 30
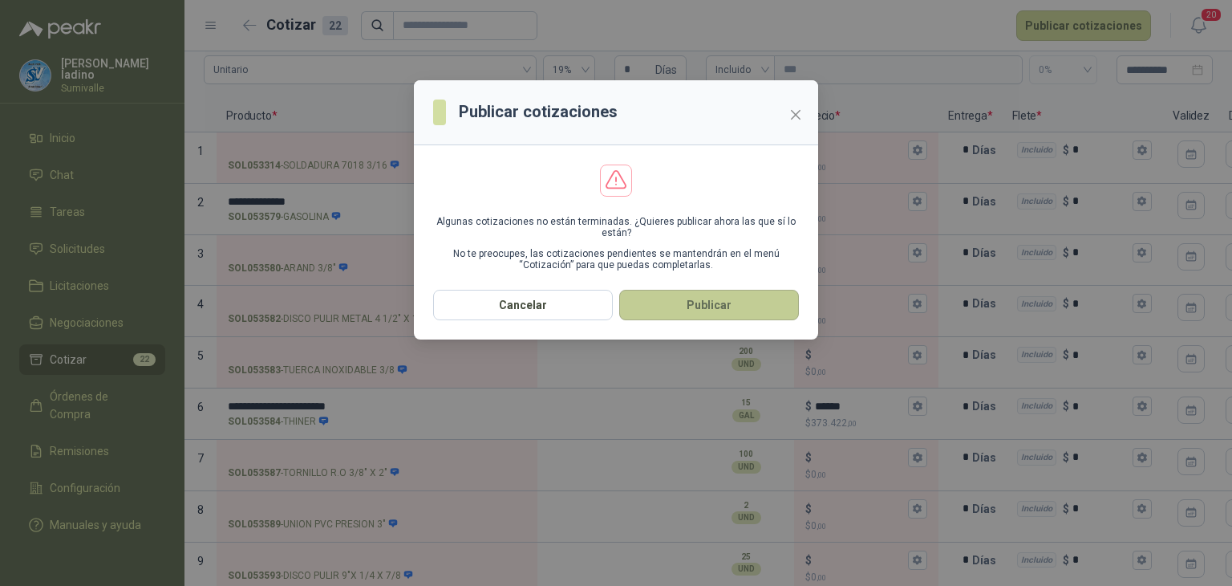
click at [700, 305] on button "Publicar" at bounding box center [709, 305] width 180 height 30
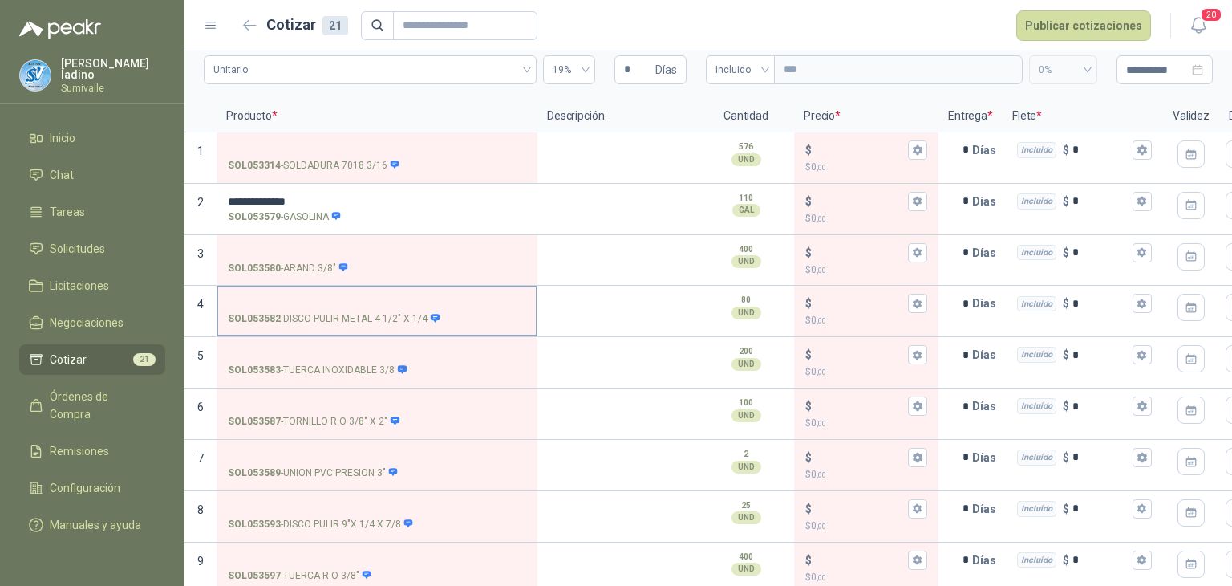
click at [347, 298] on input "SOL053582 - DISCO PULIR METAL 4 1/2" X 1/4" at bounding box center [377, 304] width 298 height 12
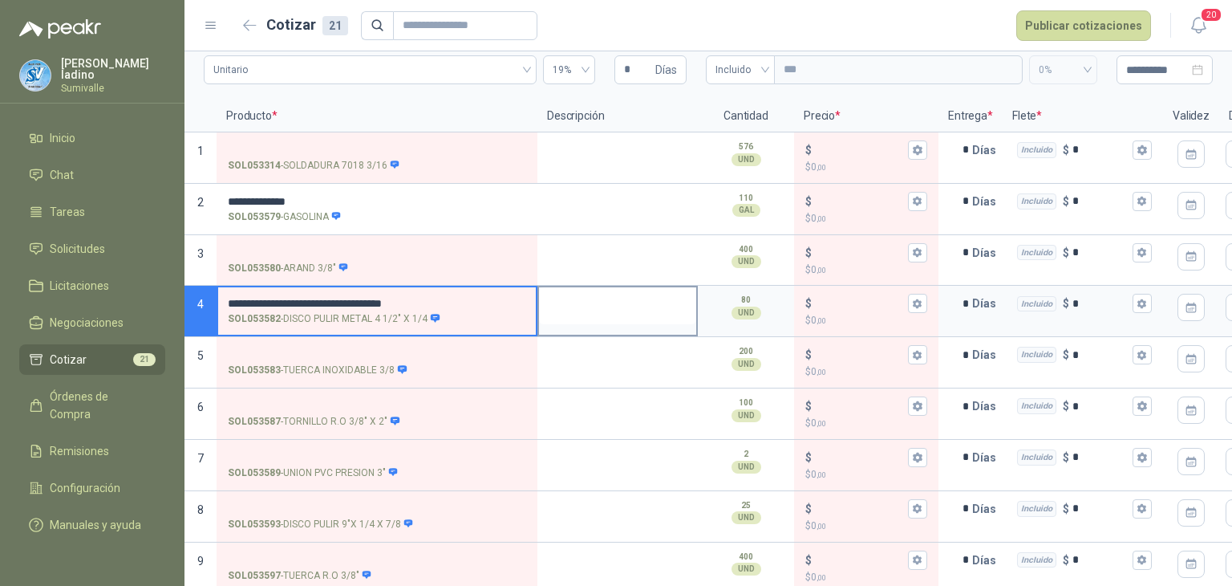
drag, startPoint x: 448, startPoint y: 299, endPoint x: 643, endPoint y: 291, distance: 195.1
click at [619, 290] on section "**********" at bounding box center [708, 311] width 1048 height 51
click at [849, 306] on input "$ $ 0 ,00" at bounding box center [860, 304] width 90 height 12
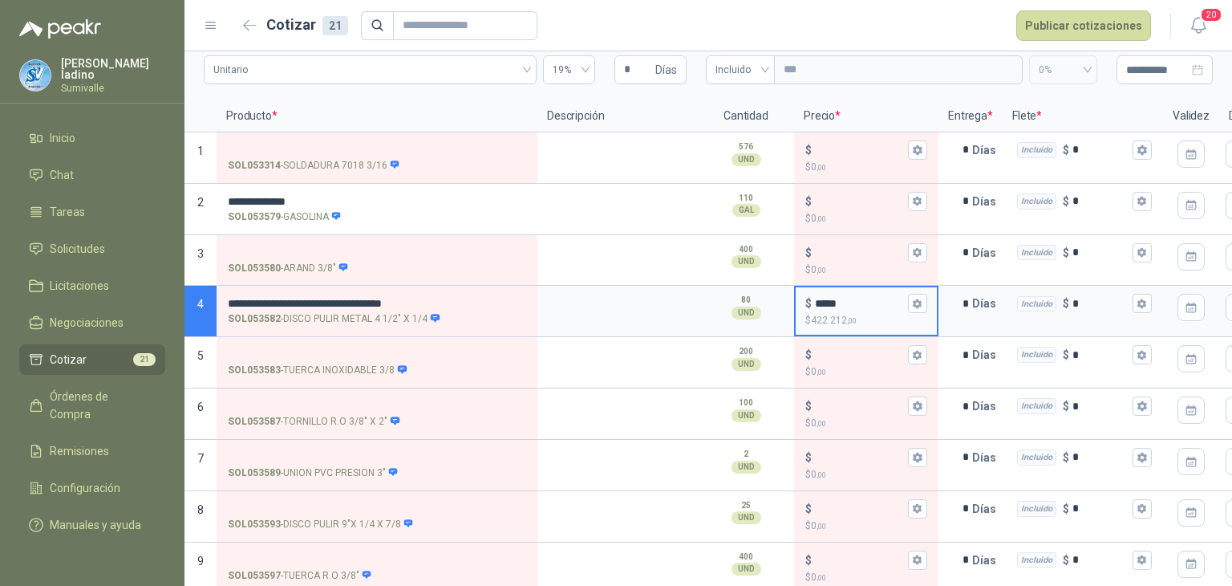
type input "*****"
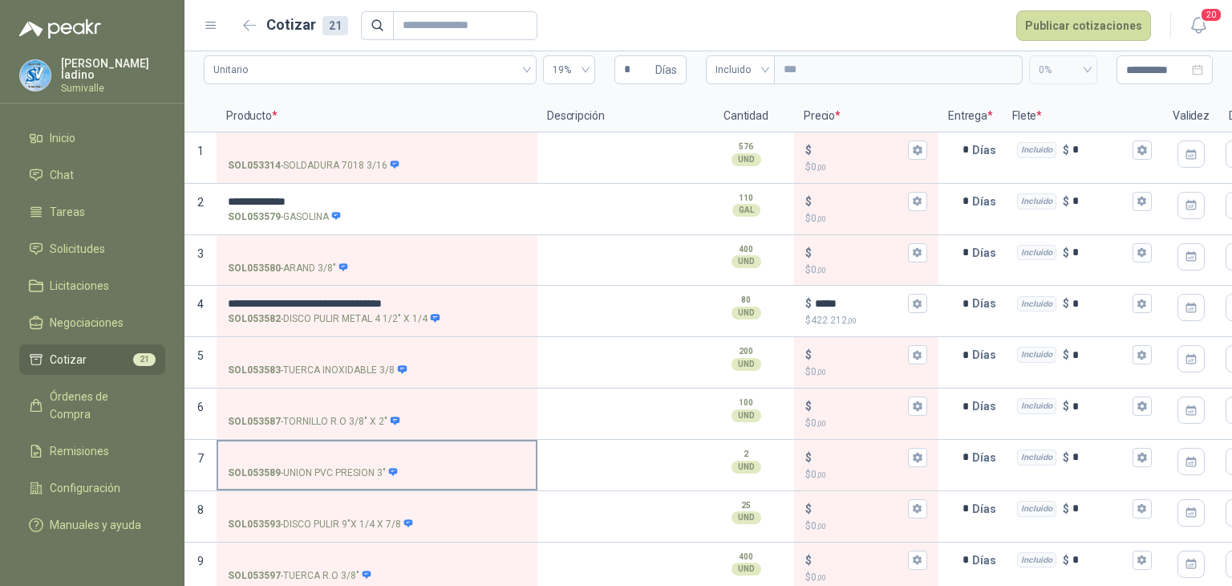
click at [343, 452] on input "SOL053589 - UNION PVC PRESION 3"" at bounding box center [377, 458] width 298 height 12
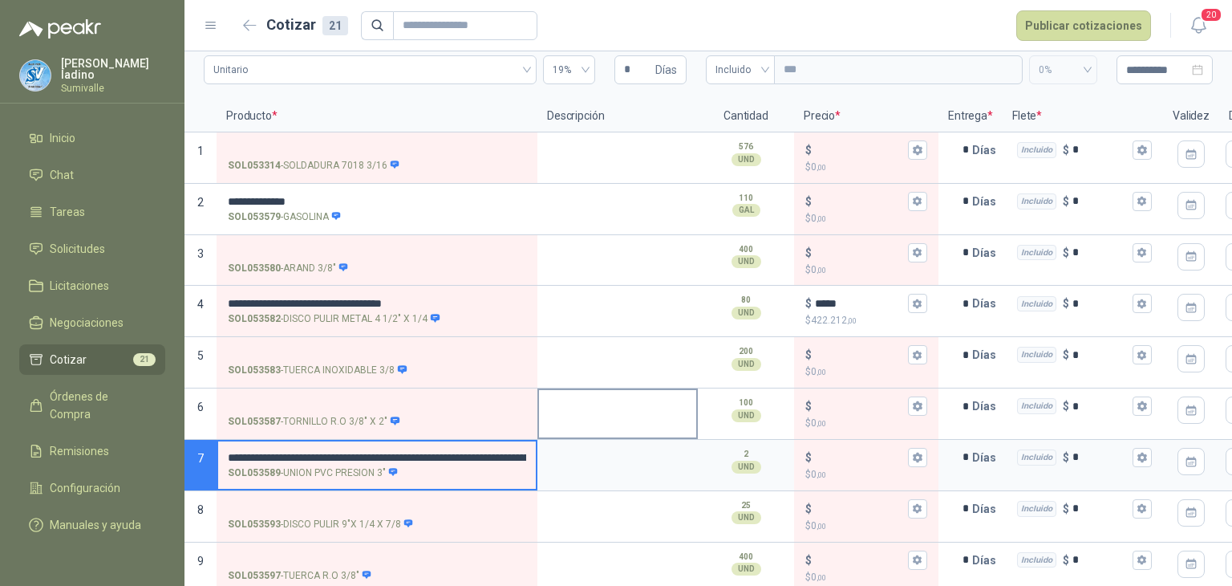
scroll to position [0, 497]
drag, startPoint x: 382, startPoint y: 455, endPoint x: 790, endPoint y: 453, distance: 408.3
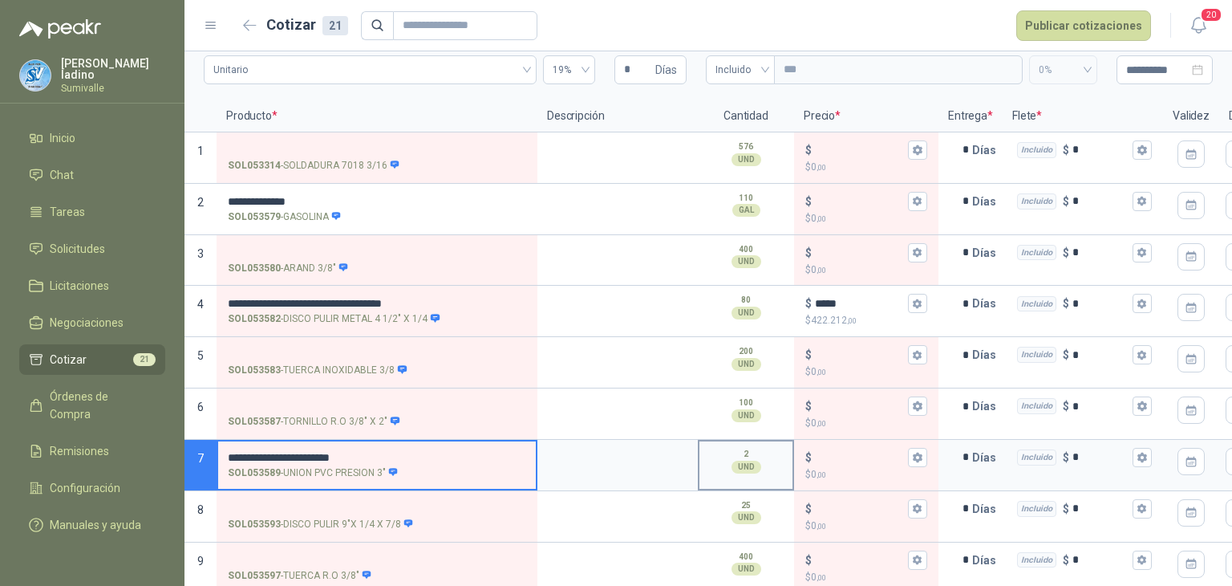
scroll to position [0, 0]
type input "**********"
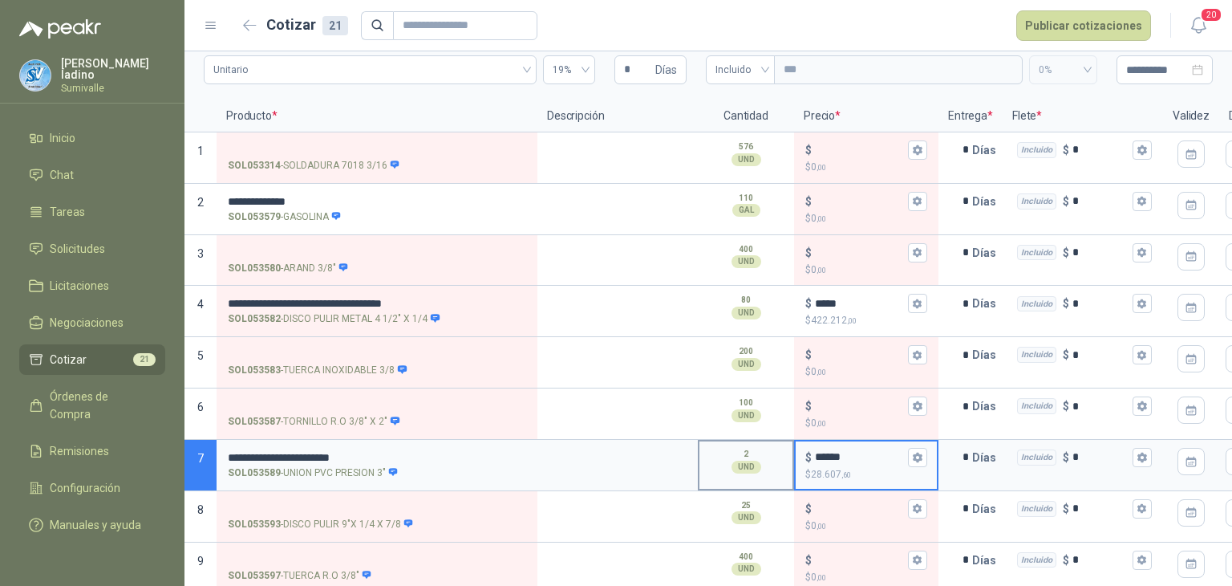
type input "******"
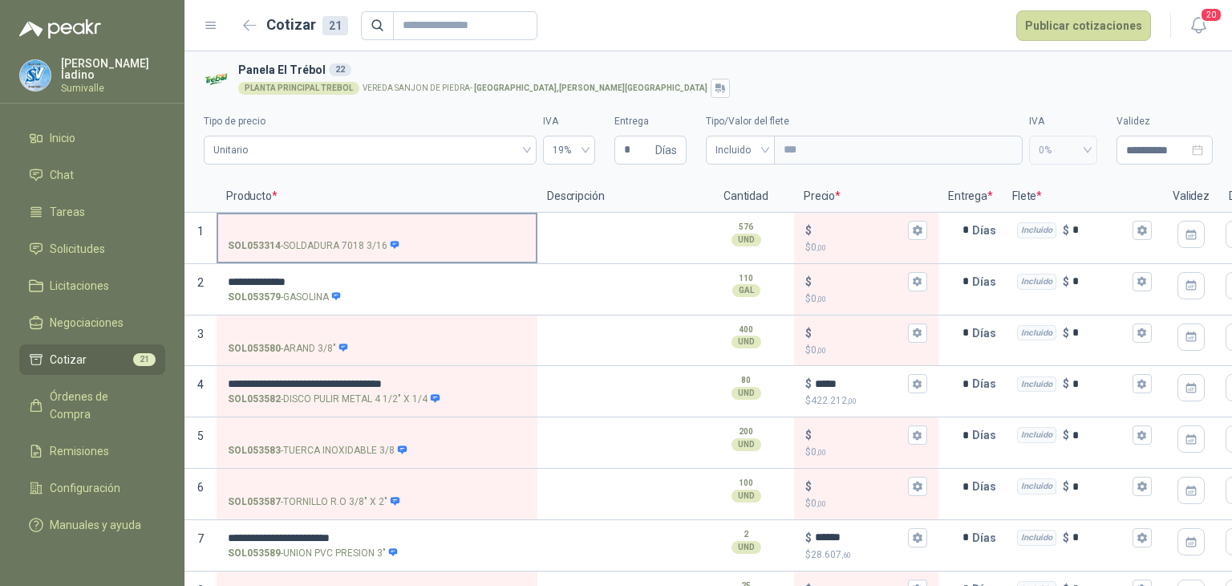
click at [326, 231] on input "SOL053314 - SOLDADURA 7018 3/16" at bounding box center [377, 231] width 298 height 12
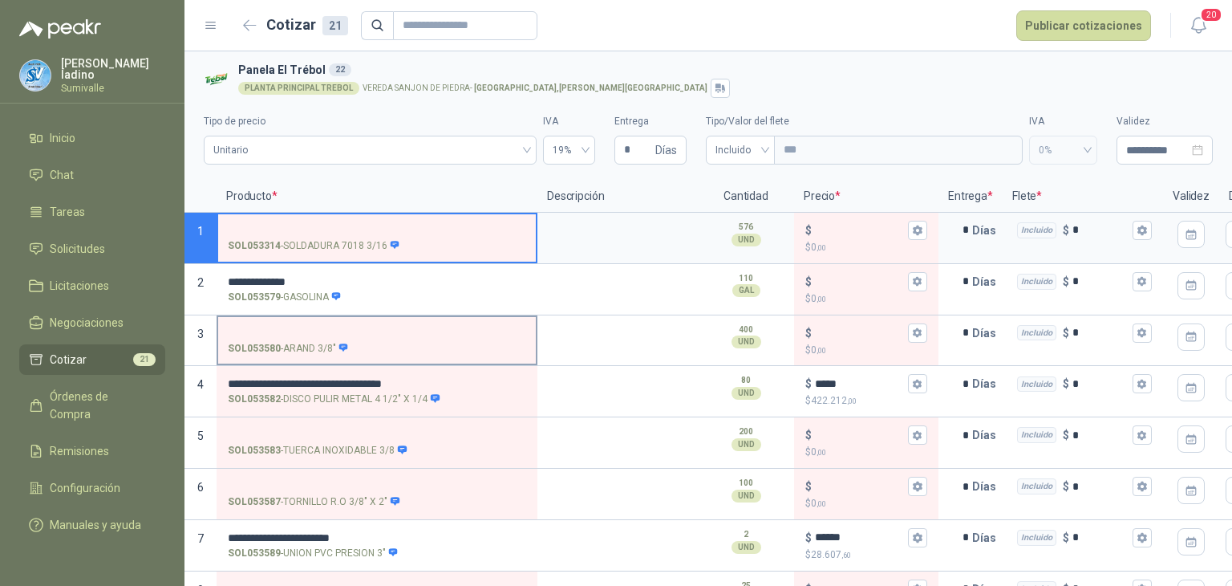
click at [284, 327] on input "SOL053580 - ARAND 3/8"" at bounding box center [377, 333] width 298 height 12
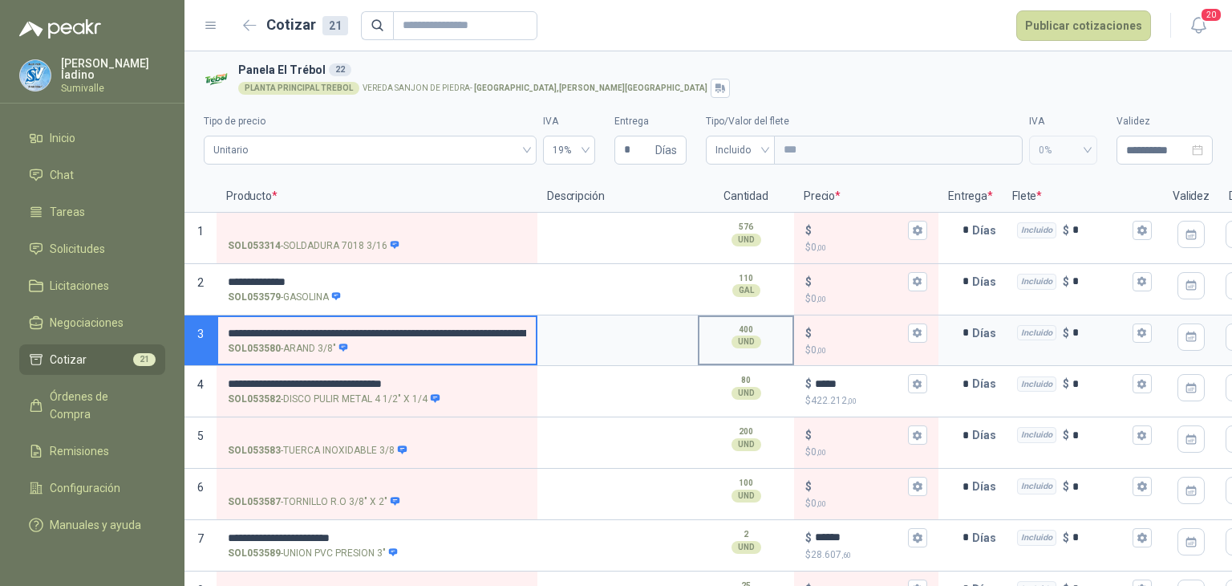
scroll to position [0, 477]
drag, startPoint x: 350, startPoint y: 331, endPoint x: 713, endPoint y: 353, distance: 364.0
click at [713, 353] on section "**********" at bounding box center [708, 340] width 1048 height 51
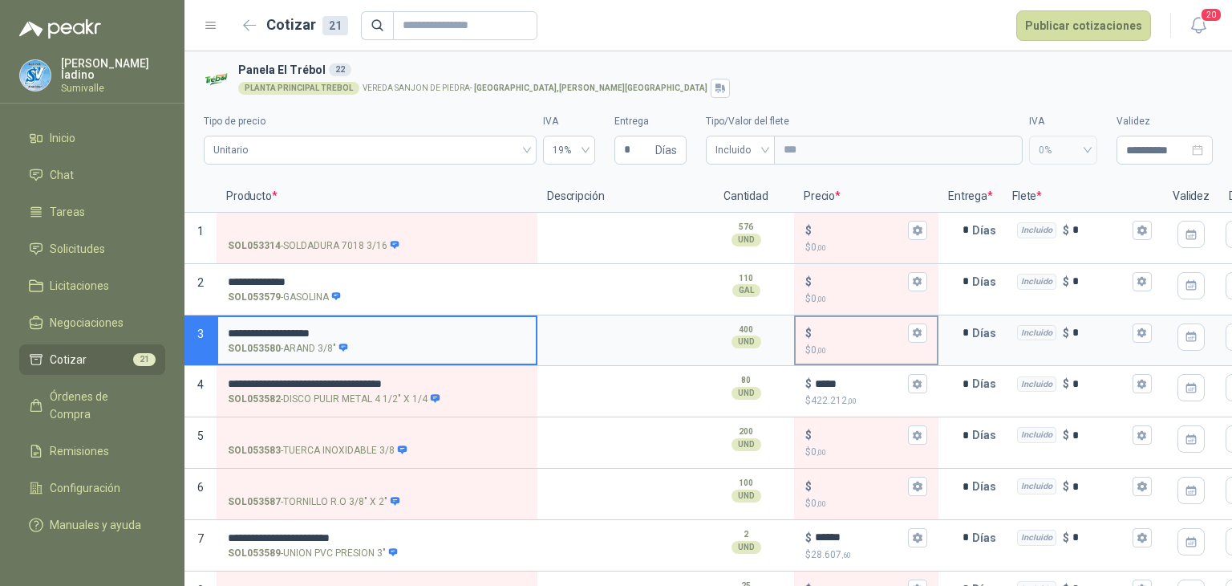
type input "**********"
click at [841, 335] on input "$ $ 0 ,00" at bounding box center [860, 332] width 90 height 12
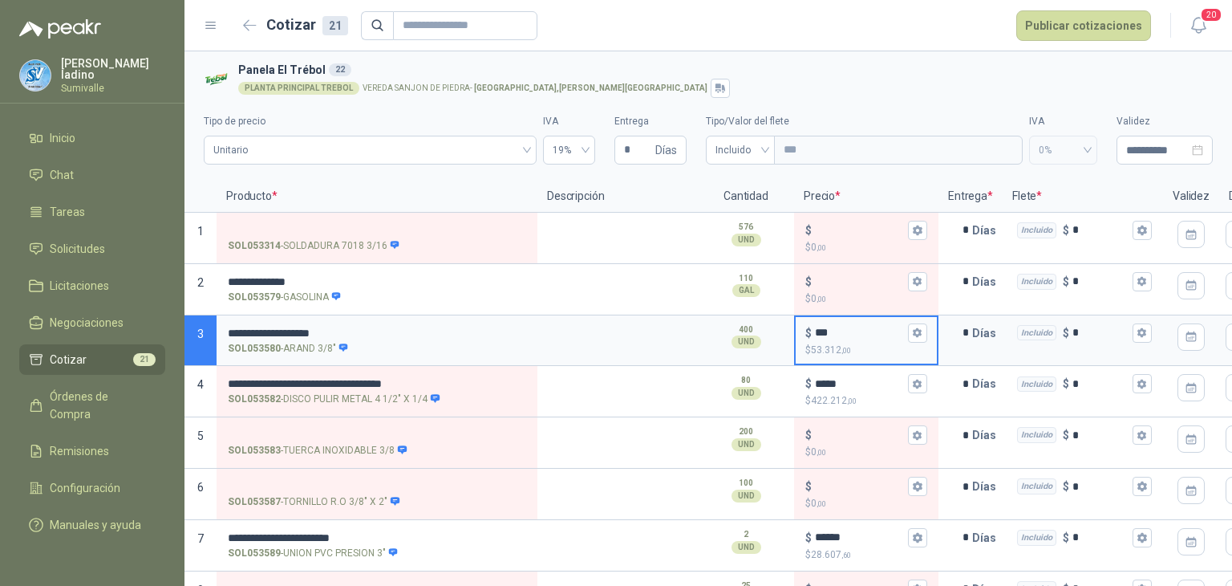
type input "***"
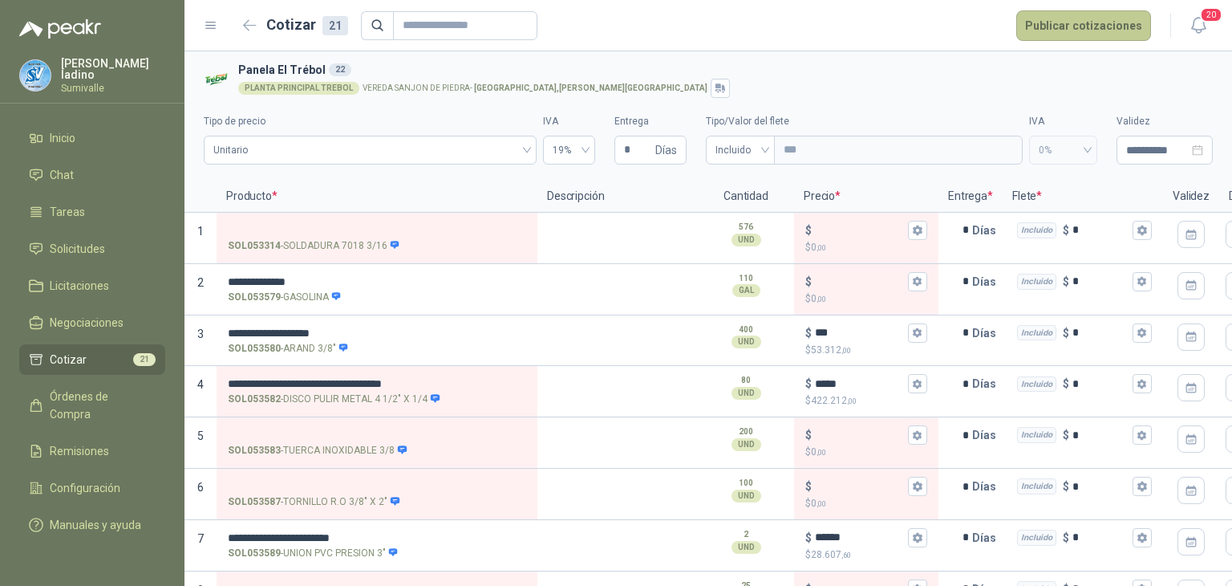
click at [1117, 23] on button "Publicar cotizaciones" at bounding box center [1083, 25] width 135 height 30
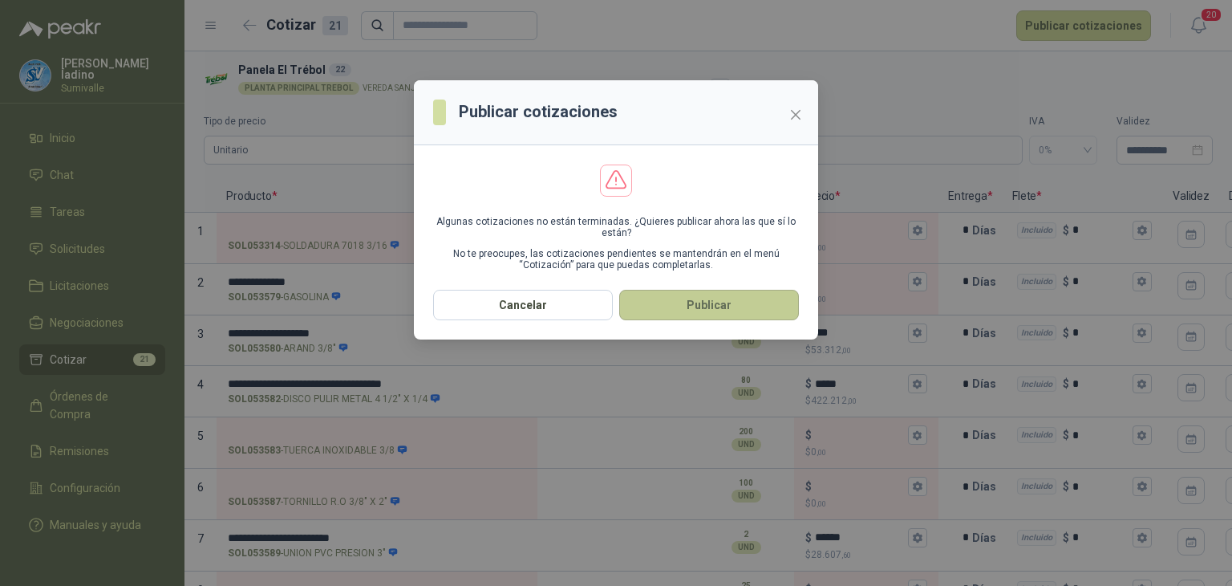
click at [705, 295] on button "Publicar" at bounding box center [709, 305] width 180 height 30
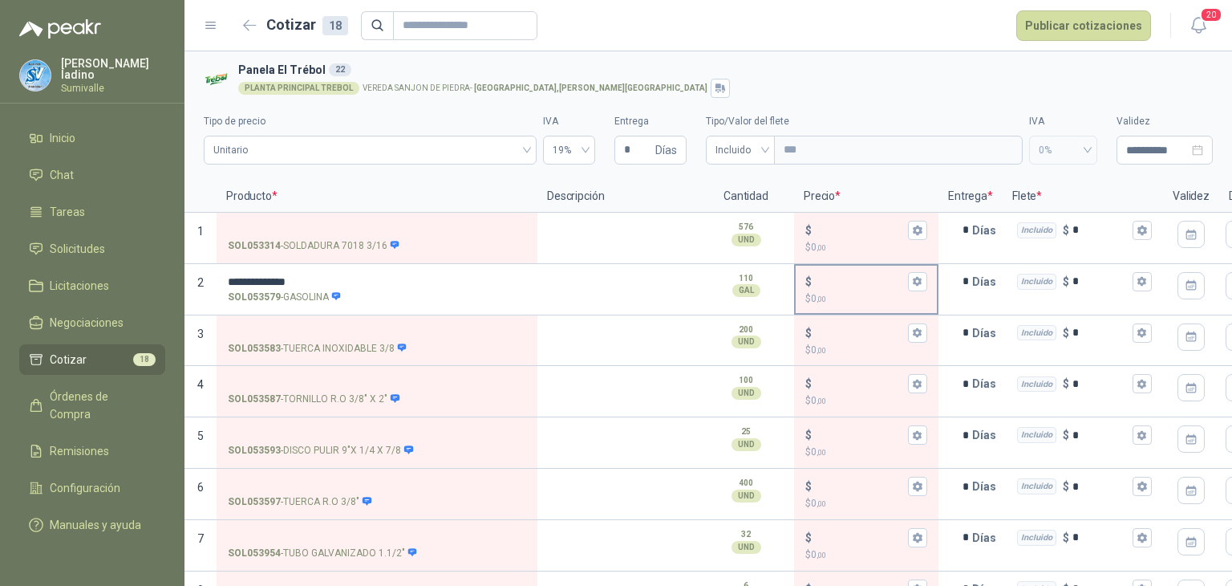
click at [838, 269] on div "$ $ 0 ,00" at bounding box center [866, 289] width 141 height 47
click at [838, 275] on input "$ $ 0 ,00" at bounding box center [860, 281] width 90 height 12
click at [840, 275] on input "$ $ 0 ,00" at bounding box center [860, 281] width 90 height 12
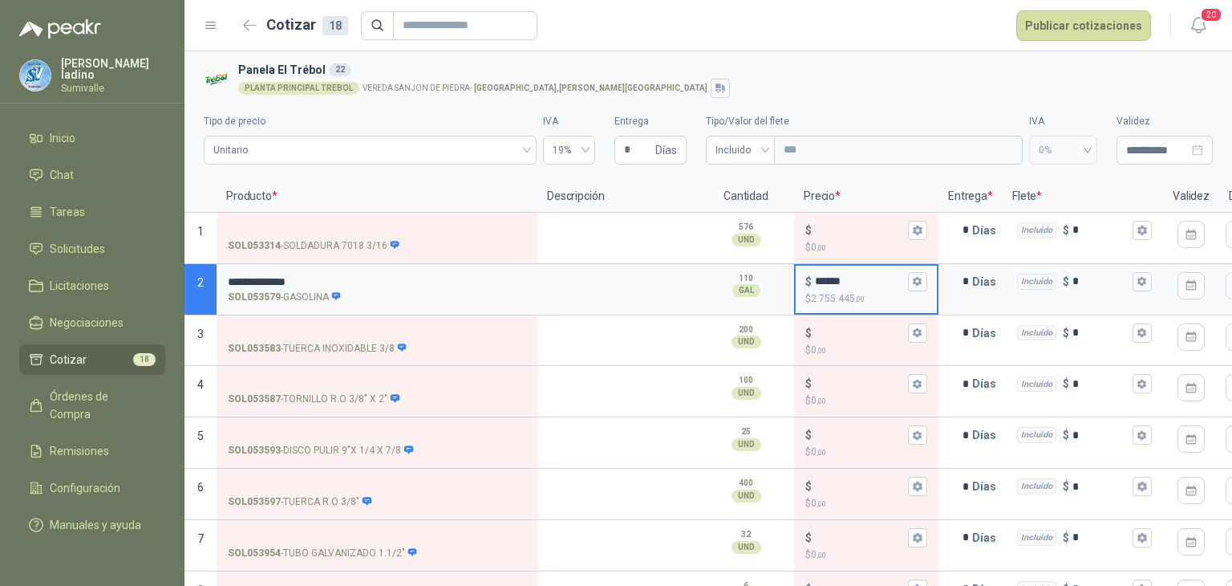
type input "******"
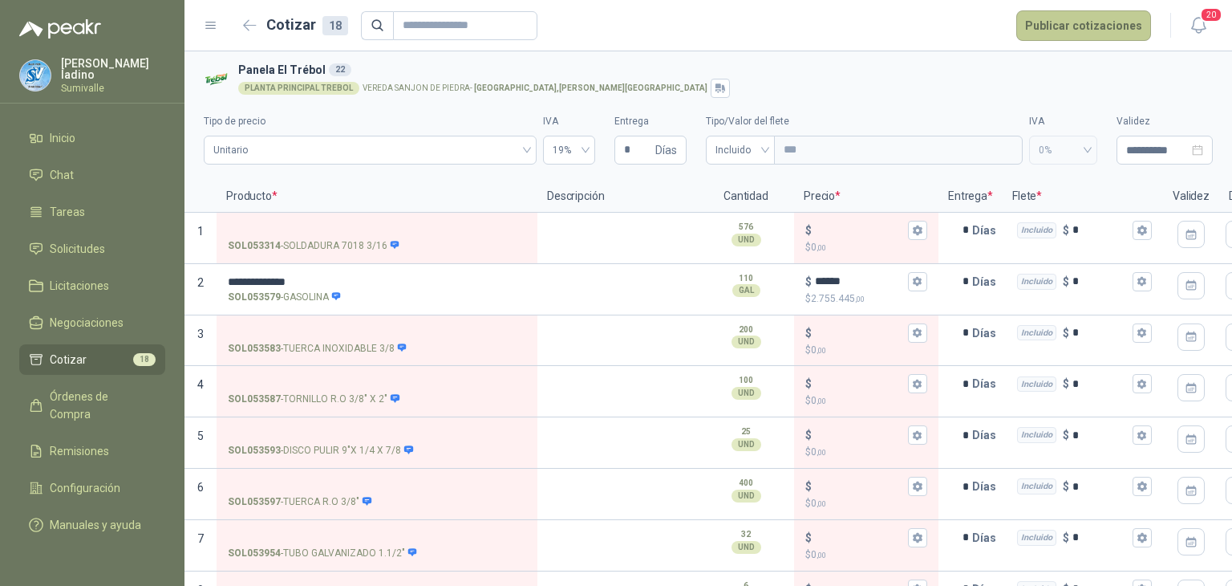
click at [1109, 32] on button "Publicar cotizaciones" at bounding box center [1083, 25] width 135 height 30
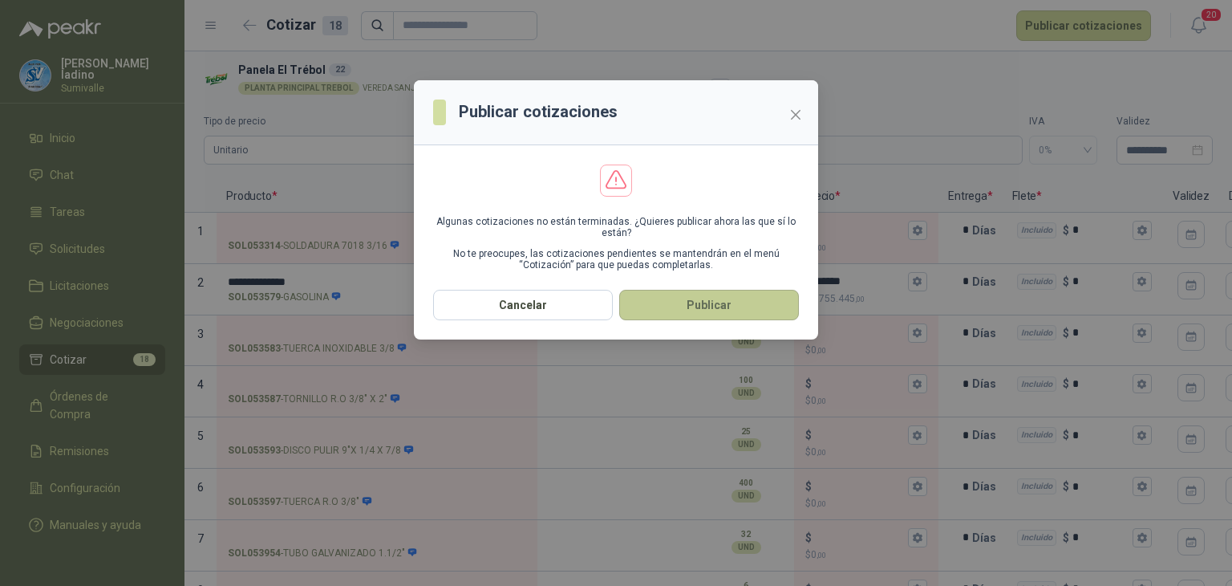
click at [741, 303] on button "Publicar" at bounding box center [709, 305] width 180 height 30
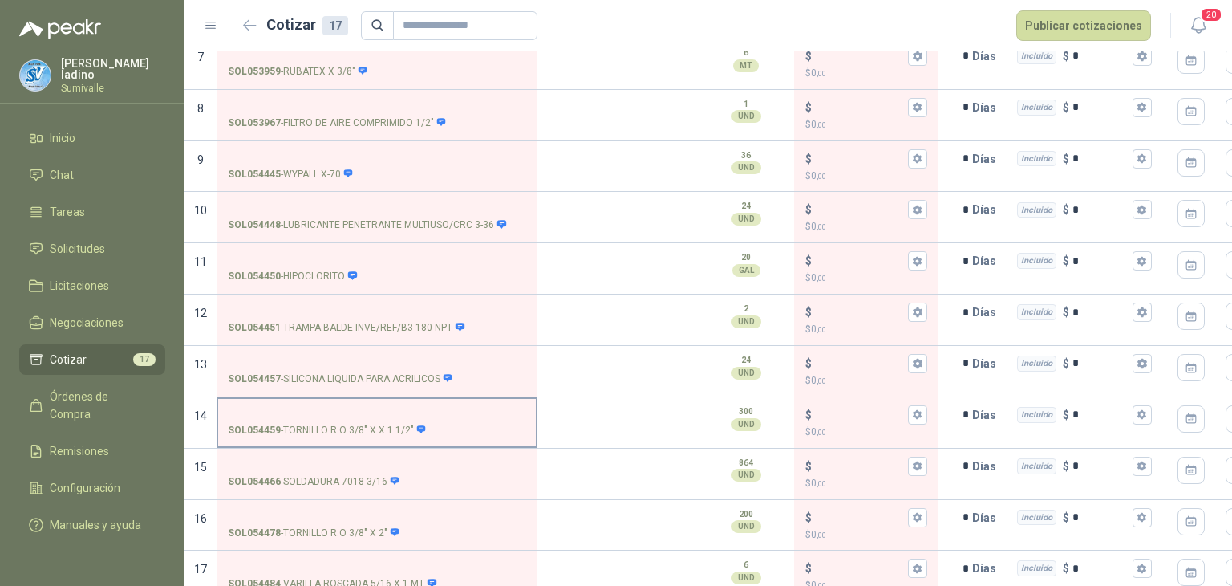
scroll to position [508, 0]
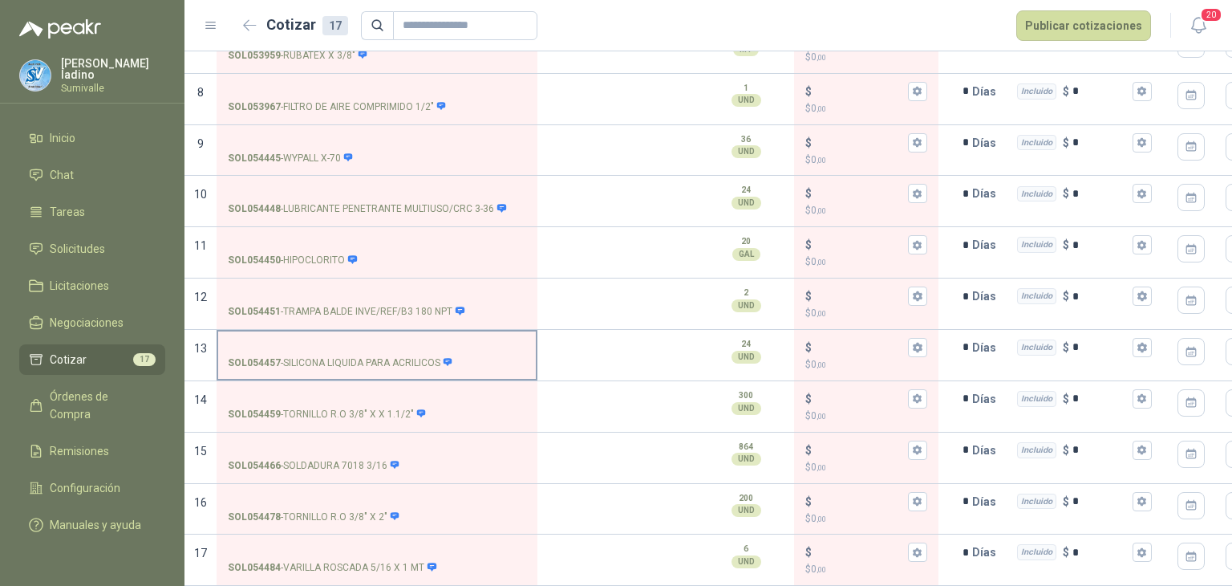
click at [331, 342] on input "SOL054457 - SILICONA LIQUIDA PARA ACRILICOS" at bounding box center [377, 348] width 298 height 12
type input "*"
click at [324, 331] on label "SOL054457 - SILICONA LIQUIDA PARA ACRILICOS" at bounding box center [377, 354] width 318 height 46
click at [324, 342] on input "SOL054457 - SILICONA LIQUIDA PARA ACRILICOS" at bounding box center [377, 348] width 298 height 12
click at [326, 342] on input "SOL054457 - SILICONA LIQUIDA PARA ACRILICOS" at bounding box center [377, 348] width 298 height 12
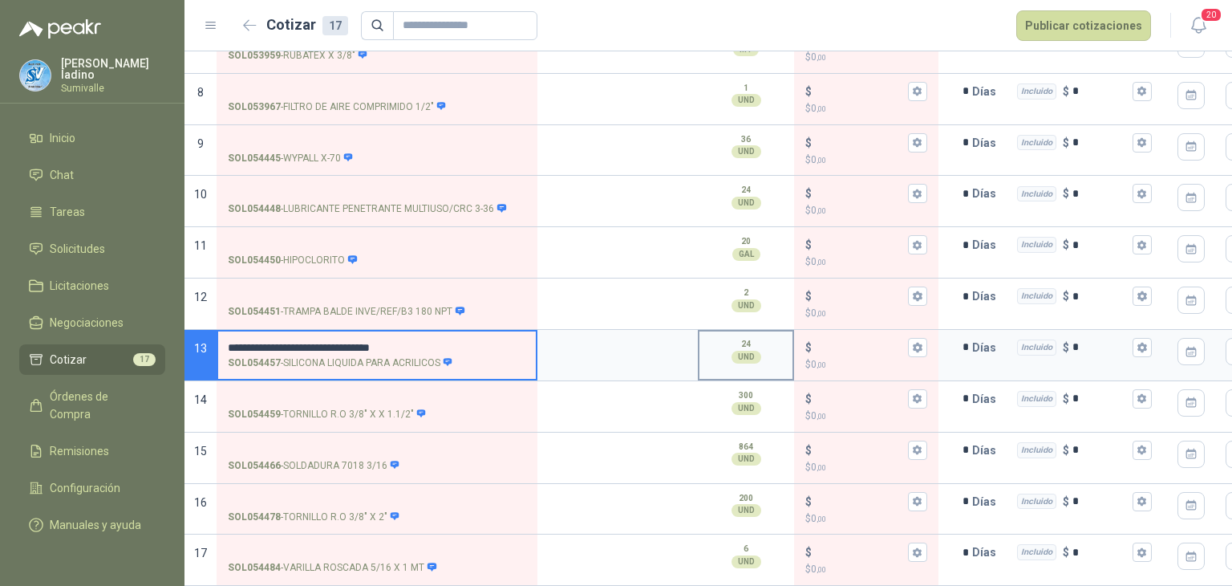
drag, startPoint x: 450, startPoint y: 335, endPoint x: 712, endPoint y: 339, distance: 261.5
click at [712, 338] on section "**********" at bounding box center [708, 355] width 1048 height 51
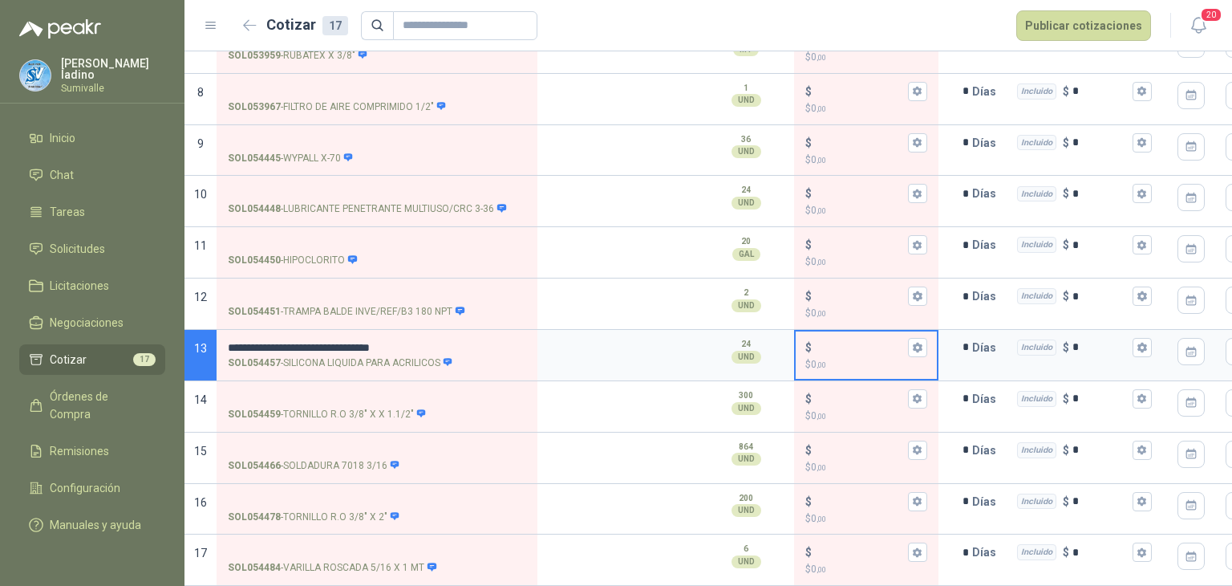
click at [825, 341] on input "$ $ 0 ,00" at bounding box center [860, 347] width 90 height 12
type input "*****"
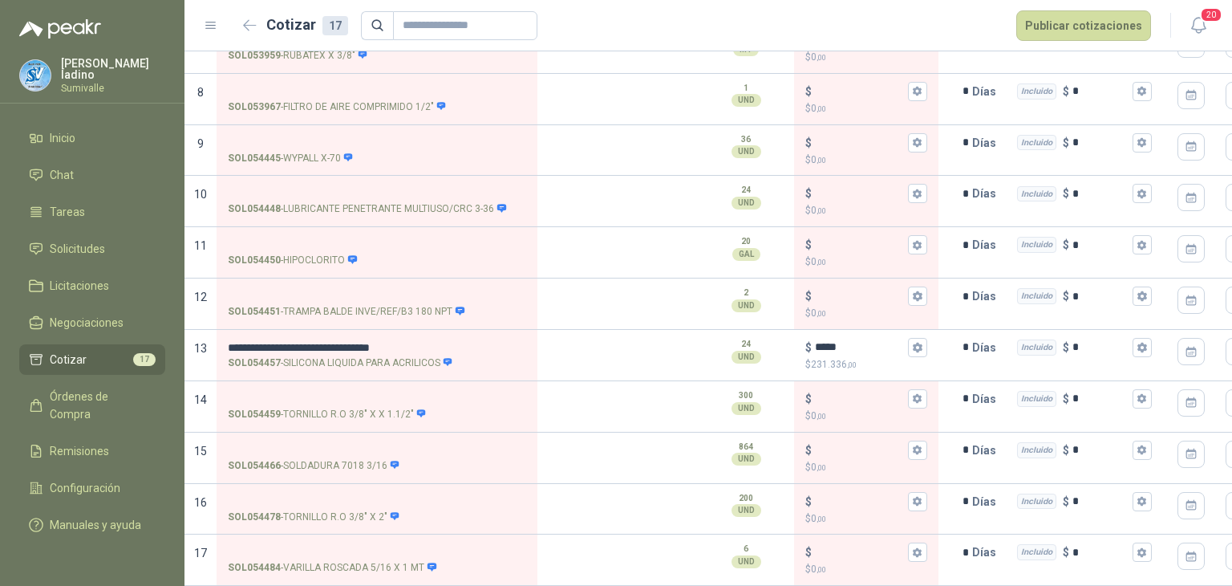
click at [1108, 19] on button "Publicar cotizaciones" at bounding box center [1083, 25] width 135 height 30
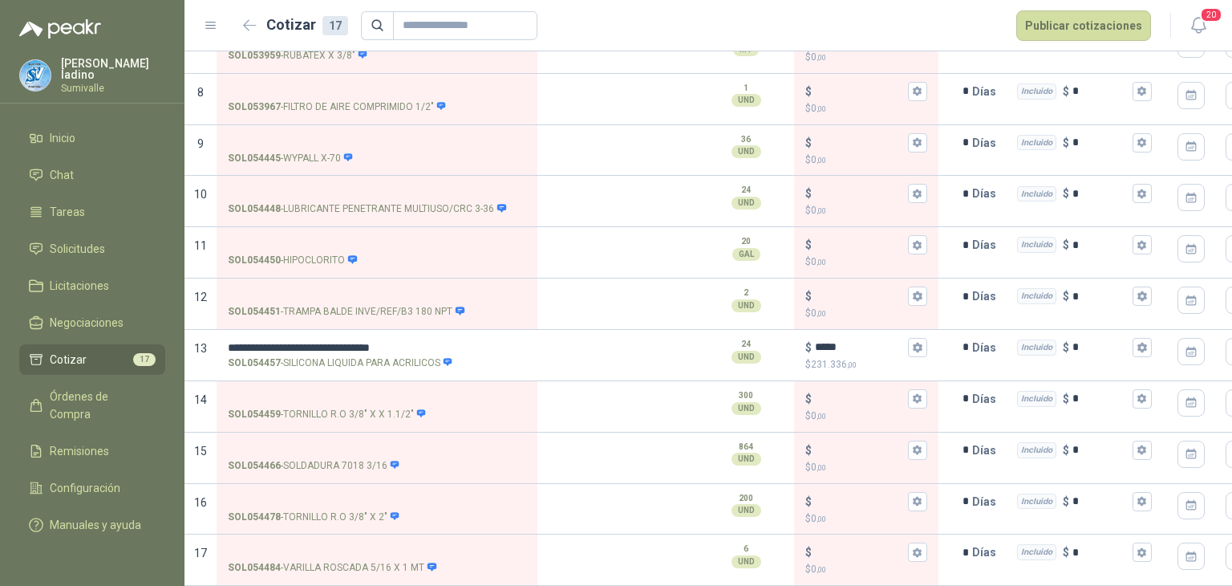
scroll to position [0, 0]
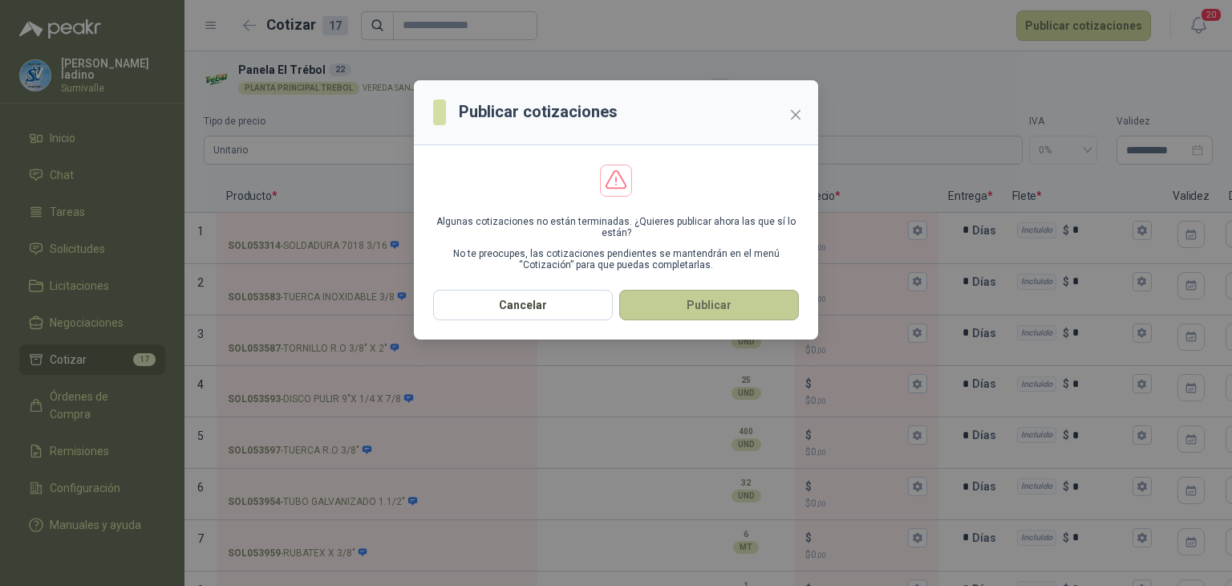
click at [674, 310] on button "Publicar" at bounding box center [709, 305] width 180 height 30
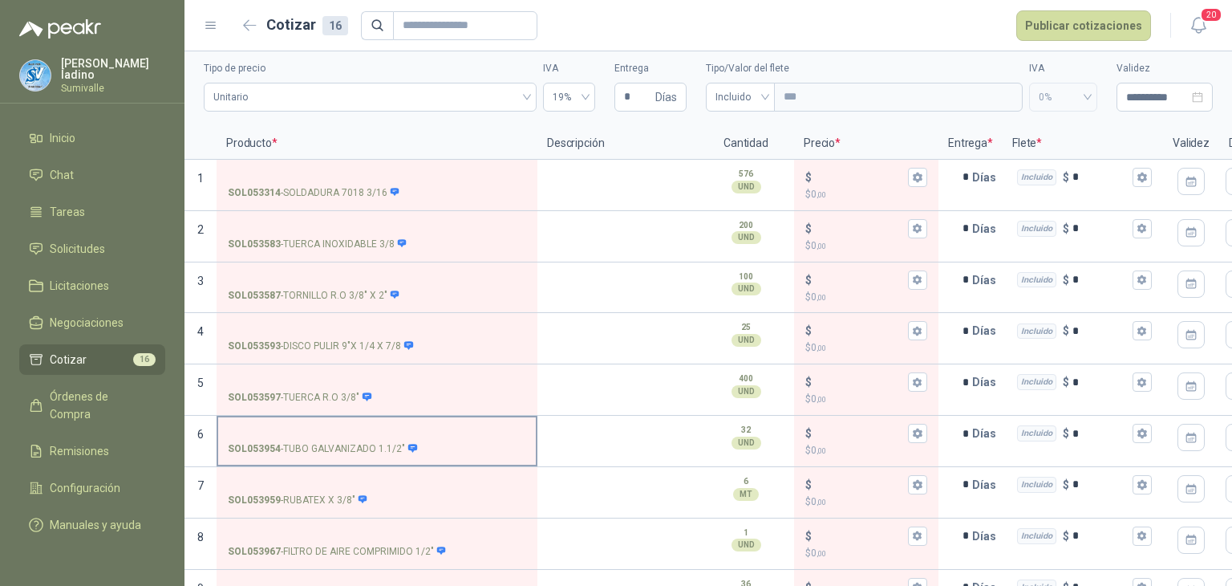
scroll to position [80, 0]
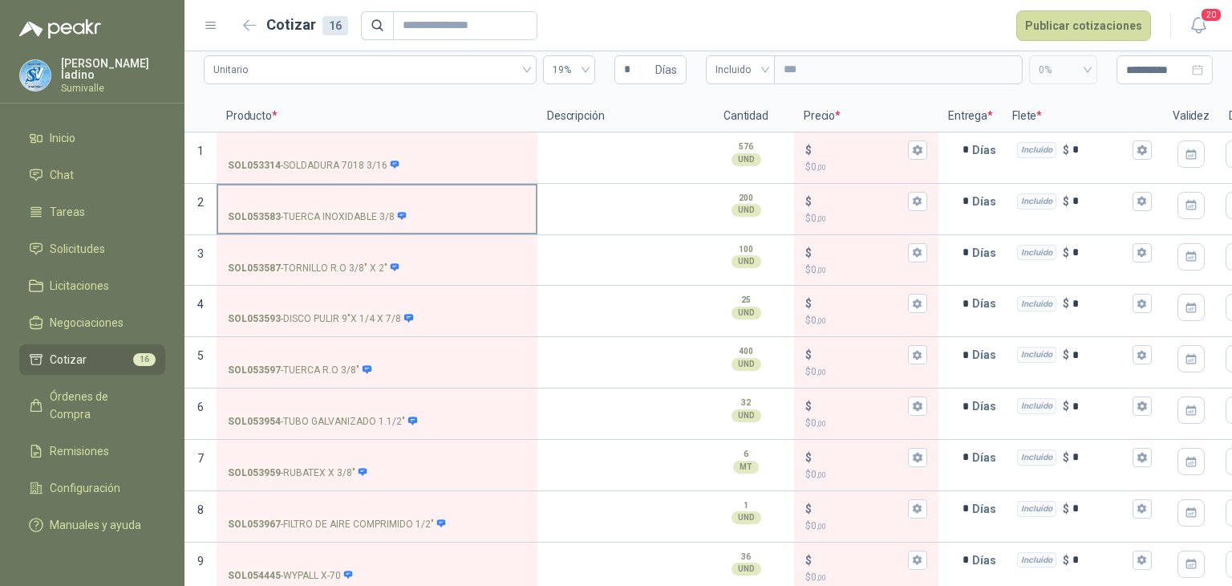
click at [326, 196] on input "SOL053583 - TUERCA INOXIDABLE 3/8" at bounding box center [377, 202] width 298 height 12
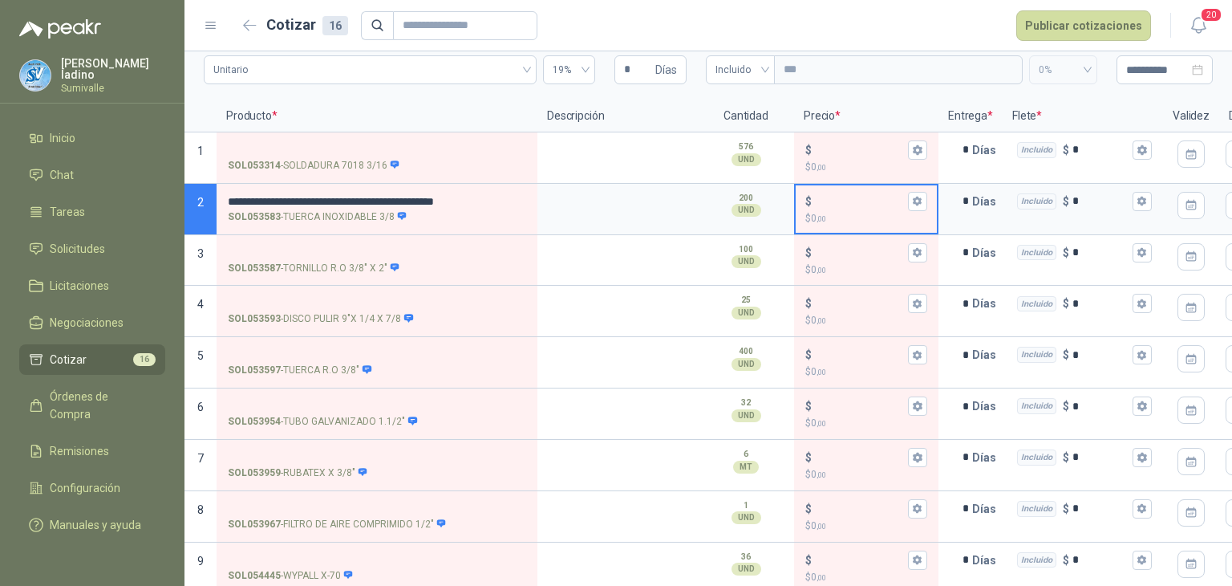
click at [840, 197] on input "$ $ 0 ,00" at bounding box center [860, 201] width 90 height 12
type input "***"
click at [851, 294] on div "$" at bounding box center [866, 303] width 122 height 19
click at [851, 298] on input "$ $ 0 ,00" at bounding box center [860, 304] width 90 height 12
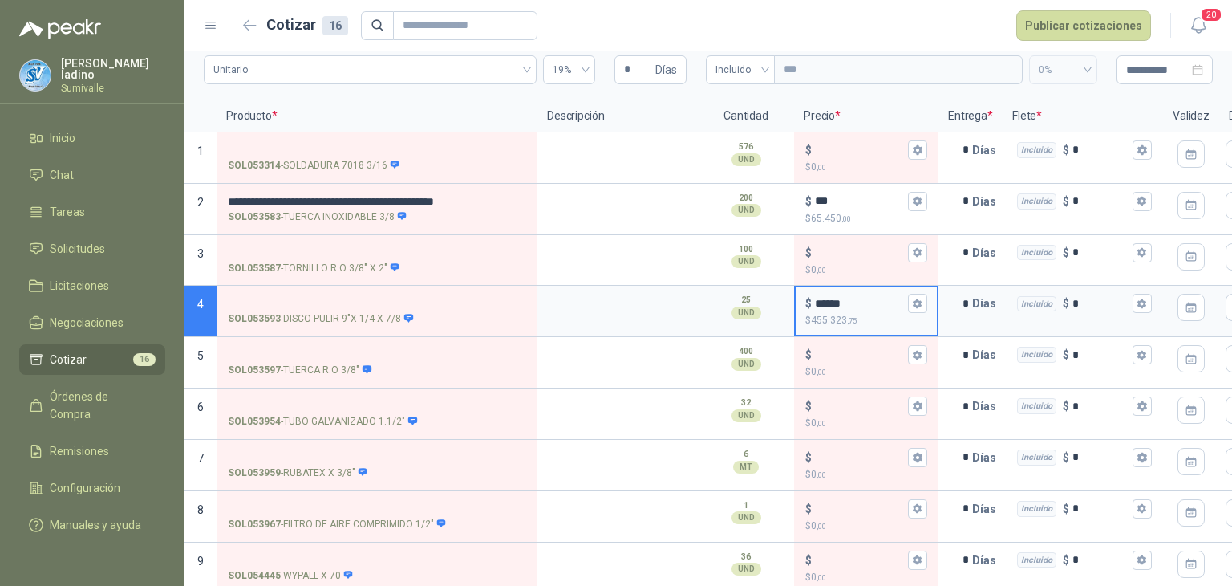
type input "******"
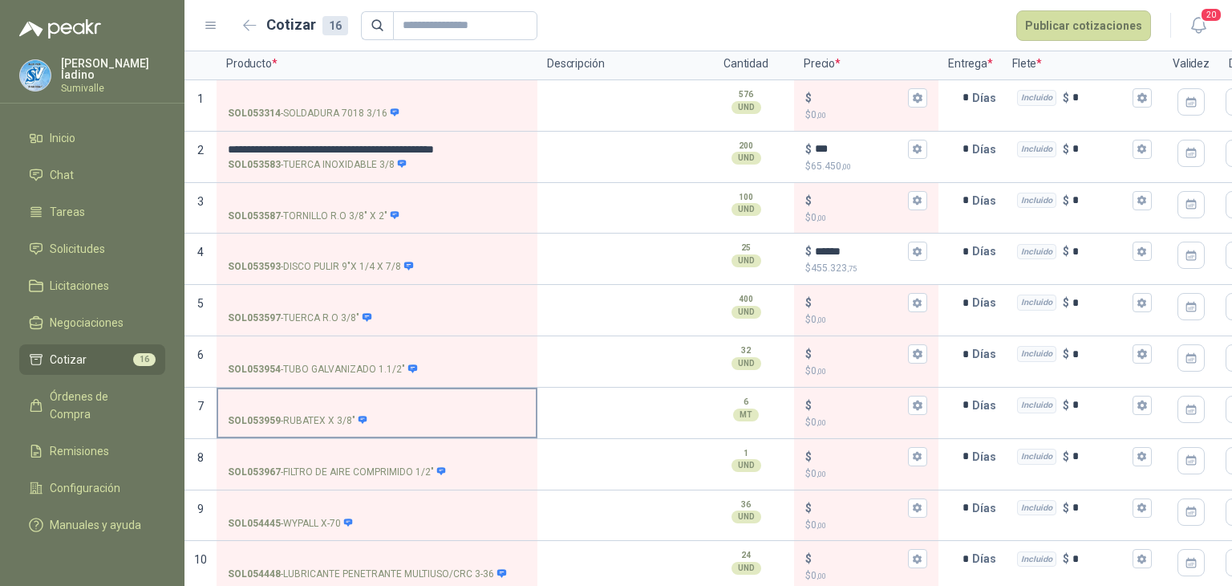
scroll to position [160, 0]
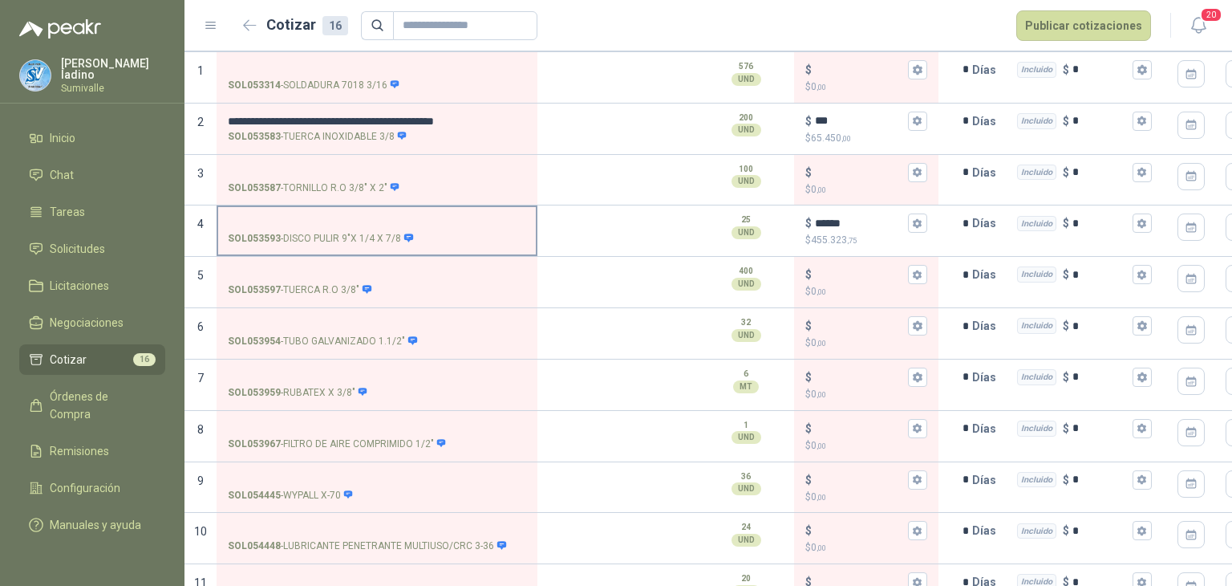
click at [339, 209] on label "SOL053593 - DISCO PULIR 9"X 1/4 X 7/8" at bounding box center [377, 230] width 318 height 46
click at [339, 217] on input "SOL053593 - DISCO PULIR 9"X 1/4 X 7/8" at bounding box center [377, 223] width 298 height 12
click at [343, 213] on label "SOL053593 - DISCO PULIR 9"X 1/4 X 7/8" at bounding box center [377, 230] width 318 height 46
click at [343, 217] on input "SOL053593 - DISCO PULIR 9"X 1/4 X 7/8" at bounding box center [377, 223] width 298 height 12
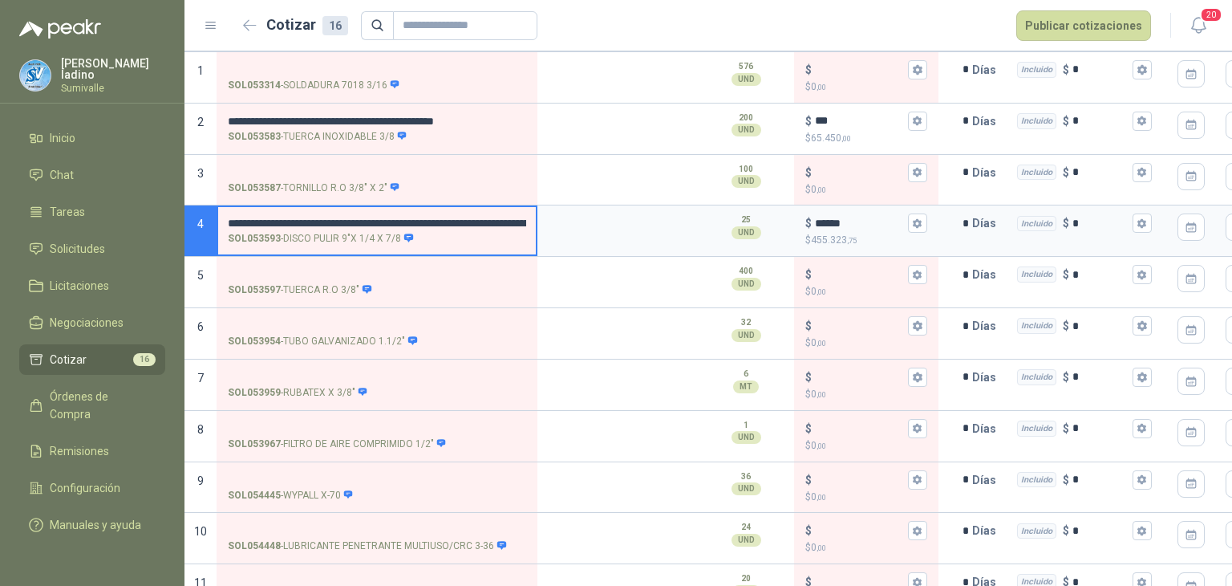
click at [475, 212] on label "**********" at bounding box center [377, 230] width 318 height 46
click at [475, 217] on input "**********" at bounding box center [377, 223] width 298 height 12
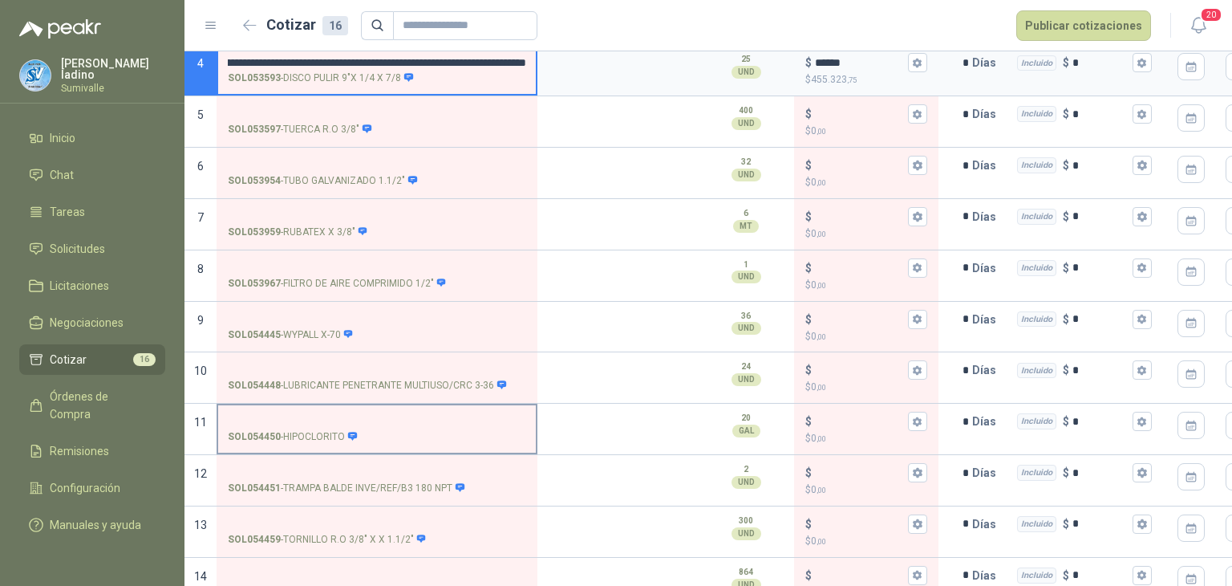
scroll to position [456, 0]
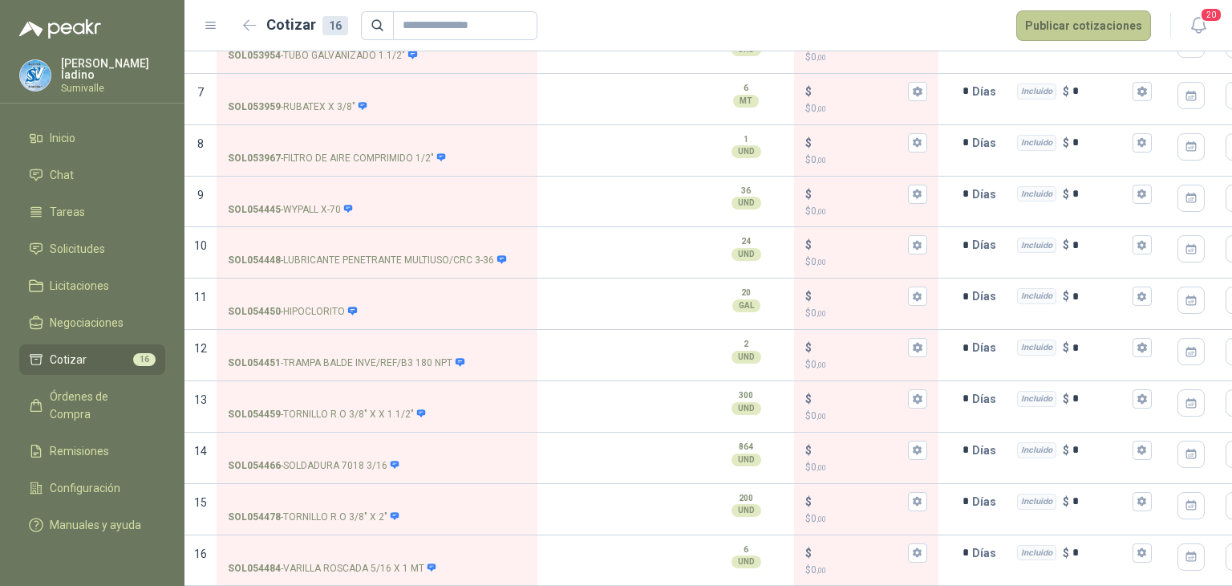
click at [1136, 31] on button "Publicar cotizaciones" at bounding box center [1083, 25] width 135 height 30
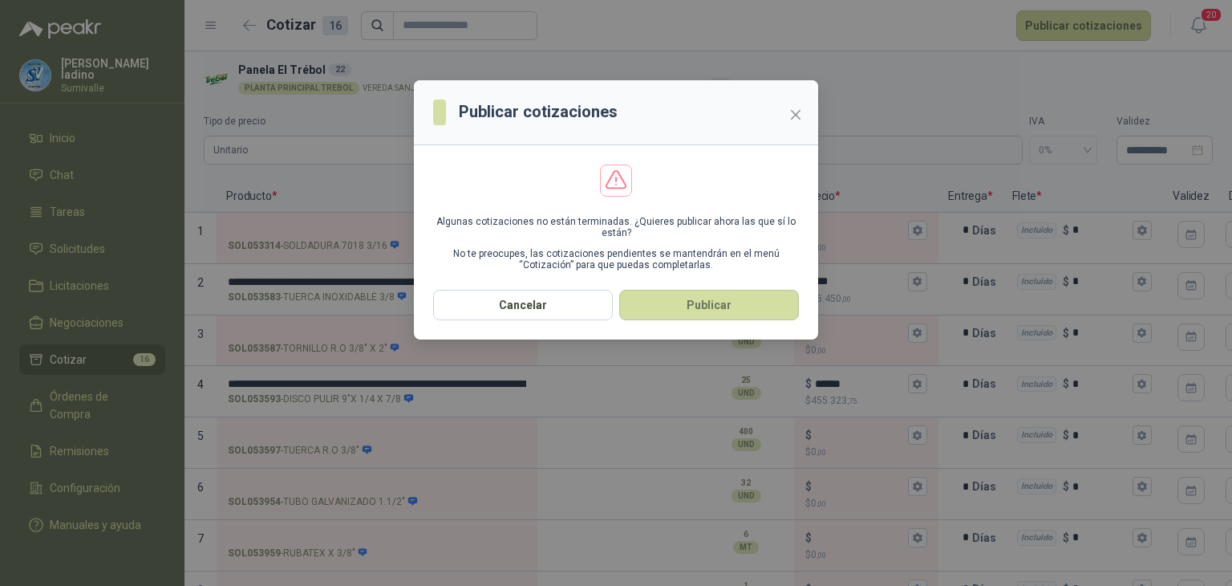
click at [751, 308] on button "Publicar" at bounding box center [709, 305] width 180 height 30
